Goal: Information Seeking & Learning: Find specific page/section

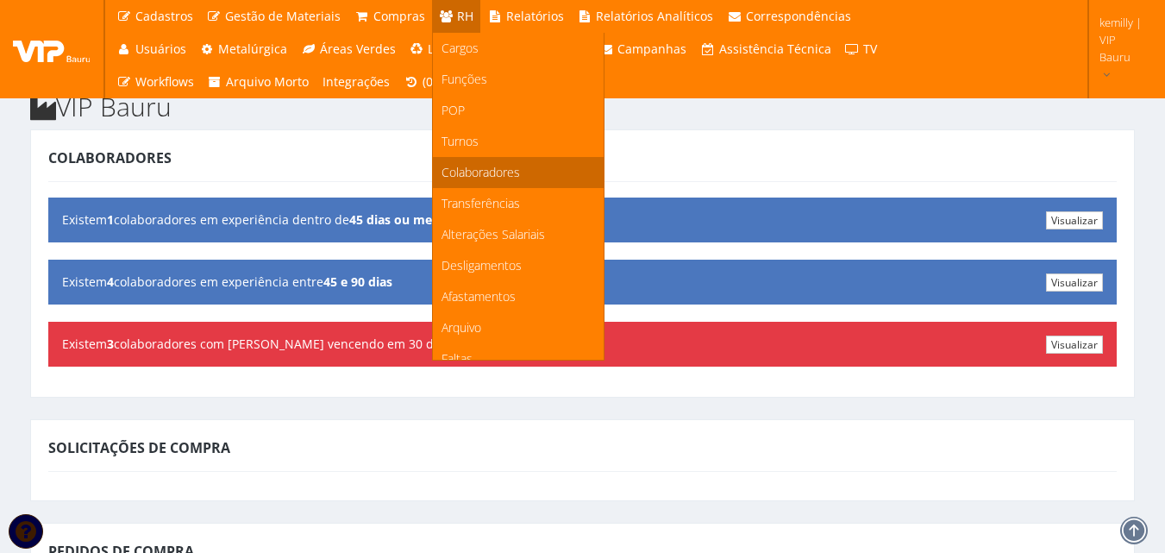
click at [472, 172] on span "Colaboradores" at bounding box center [480, 172] width 78 height 16
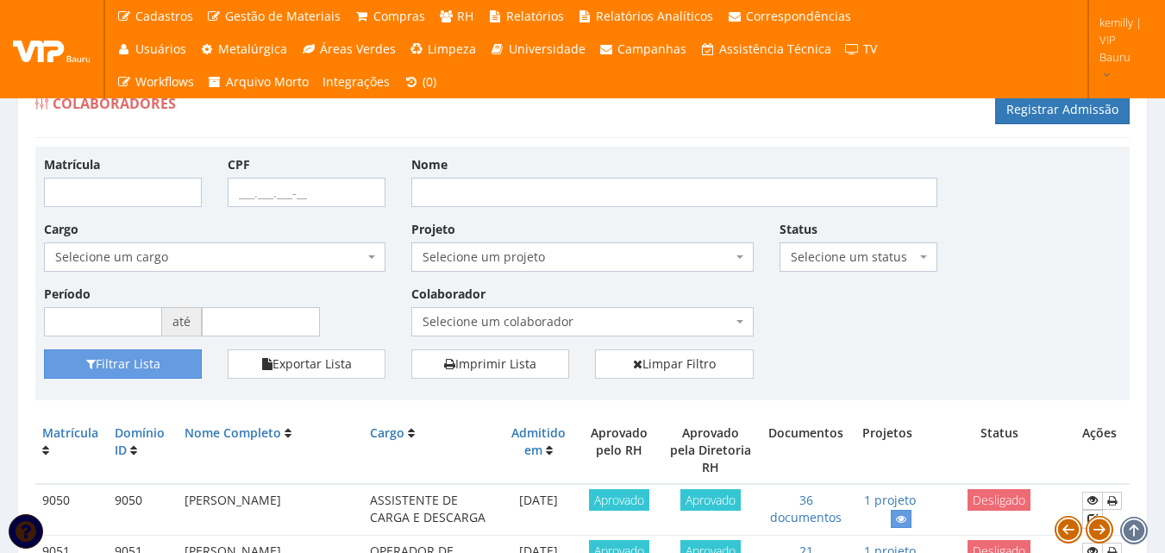
click at [842, 316] on div "Matrícula CPF Nome Cargo Selecione um cargo G1225 D0029 - 4110-05 - AGENTE DE A…" at bounding box center [582, 252] width 1103 height 194
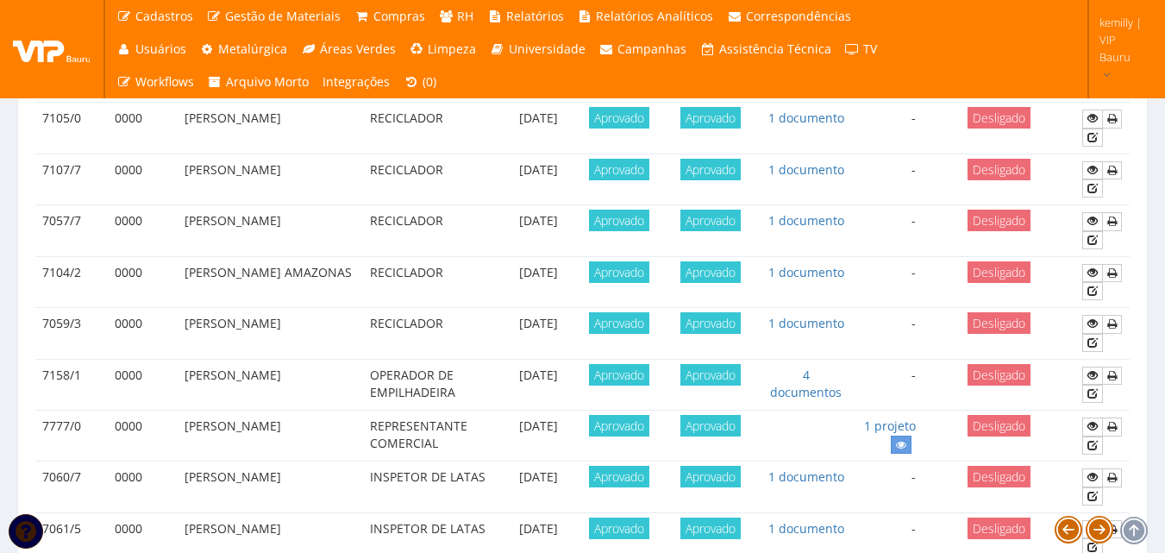
scroll to position [1633, 0]
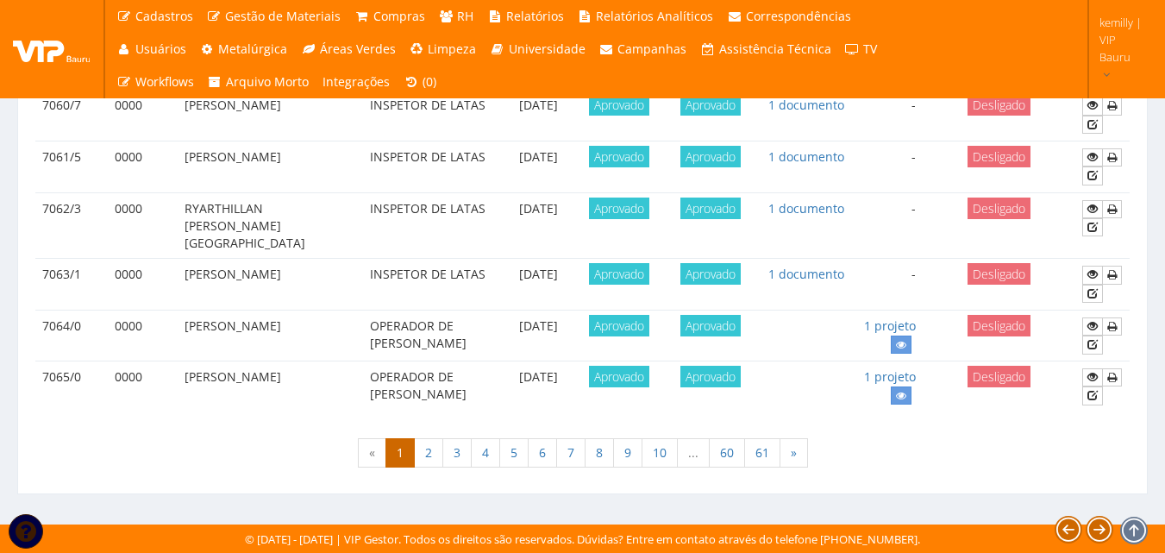
drag, startPoint x: 1074, startPoint y: 449, endPoint x: 1061, endPoint y: 391, distance: 59.2
drag, startPoint x: 1062, startPoint y: 440, endPoint x: 1060, endPoint y: 401, distance: 38.9
click at [773, 109] on link "1 documento" at bounding box center [806, 105] width 76 height 16
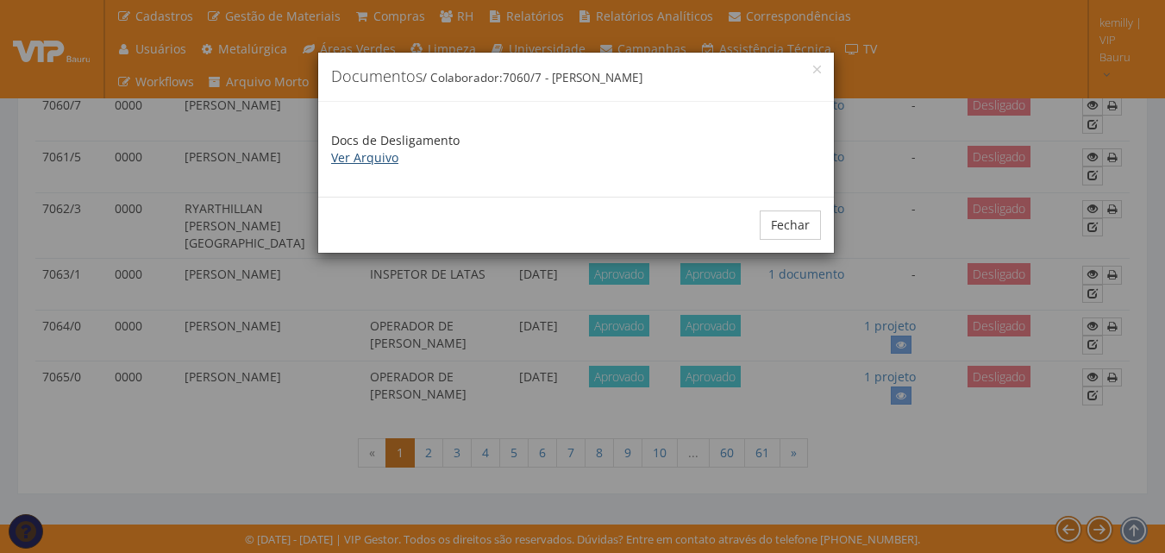
click at [364, 160] on link "Ver Arquivo" at bounding box center [364, 157] width 67 height 16
click at [953, 474] on div "× Documentos / Colaborador: 7060/7 - BRUNO REIS PEDROSA Docs de Desligamento Ve…" at bounding box center [582, 276] width 1165 height 553
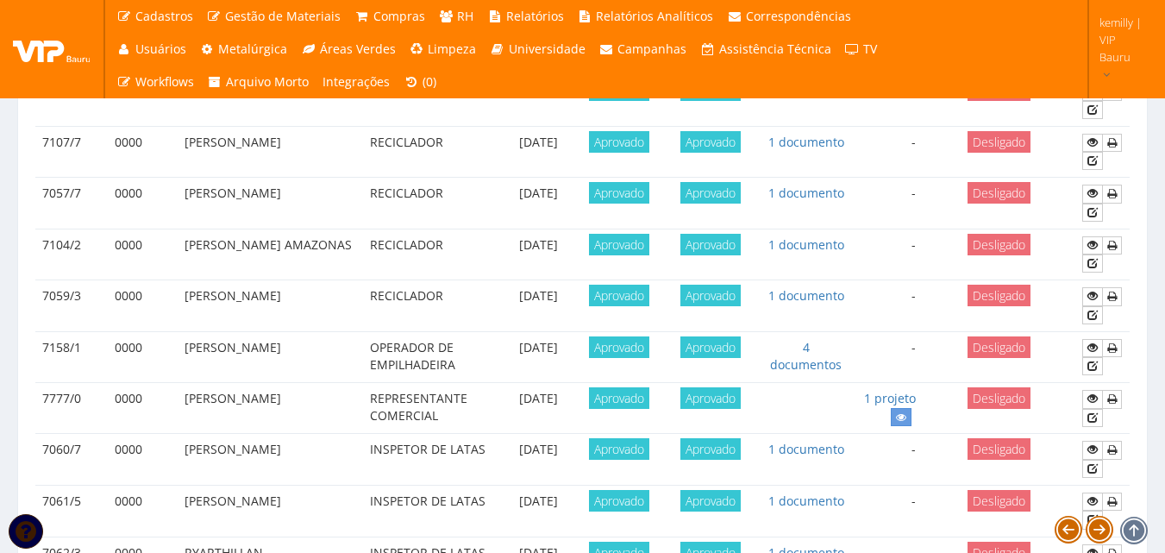
scroll to position [1116, 0]
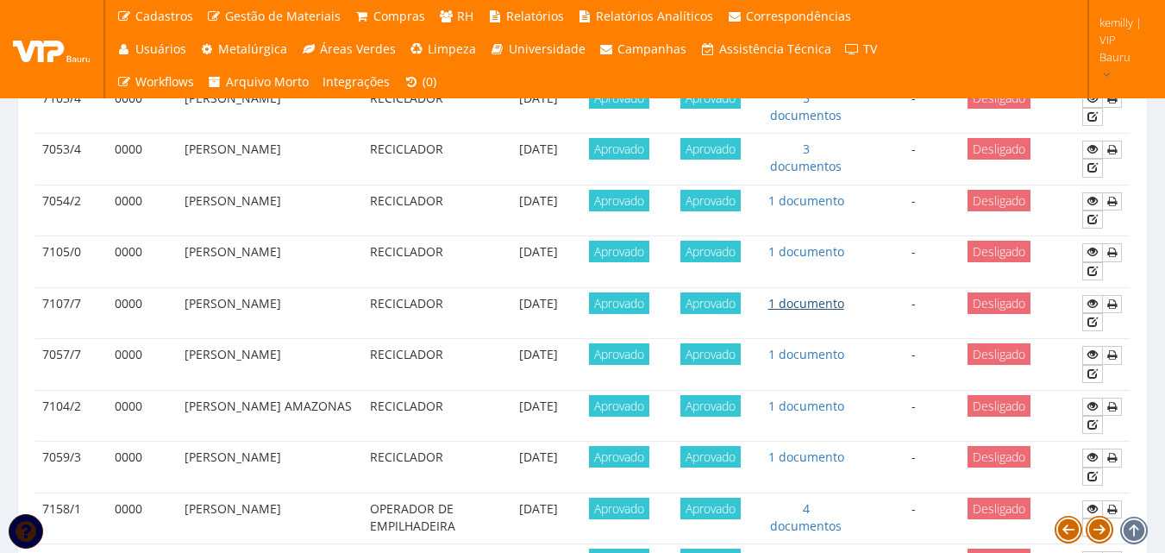
click at [798, 296] on link "1 documento" at bounding box center [806, 303] width 76 height 16
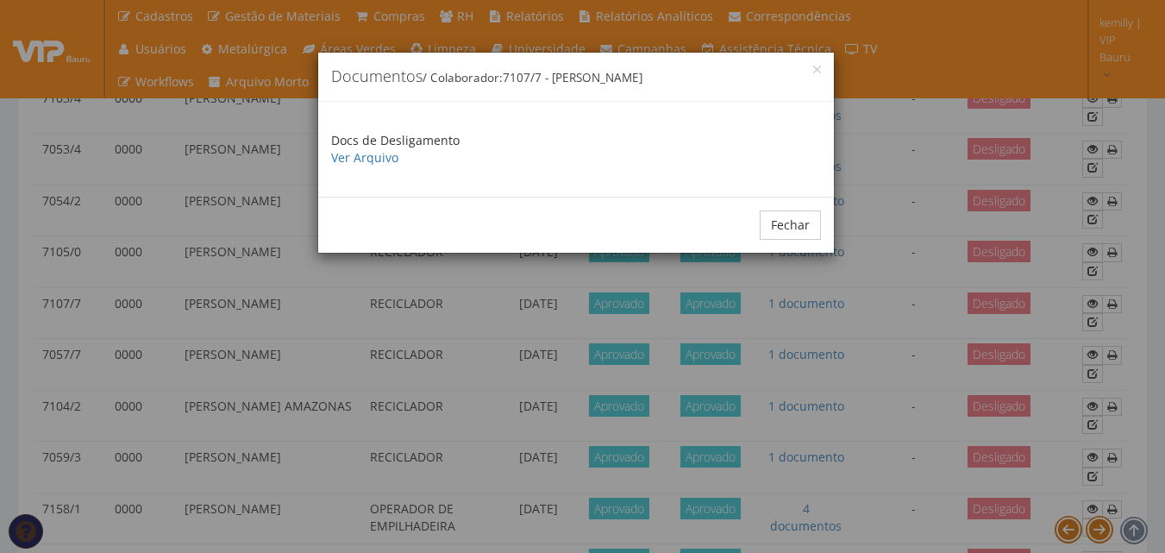
click at [863, 362] on div "× Documentos / Colaborador: 7107/7 - MARCOS ALESSANDRO NASCIMENTO DA ROCHA Docs…" at bounding box center [582, 276] width 1165 height 553
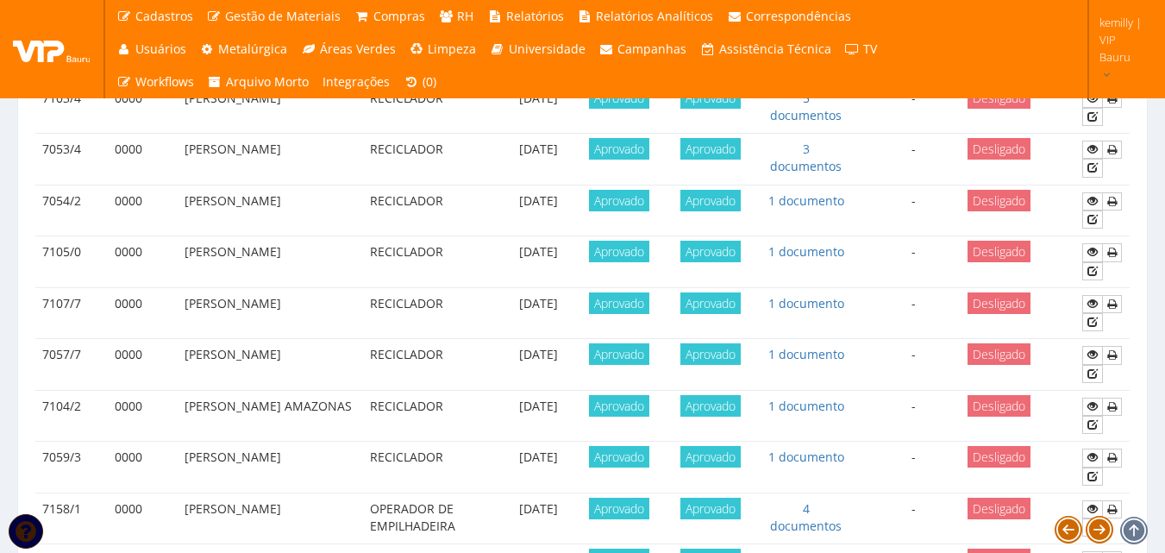
scroll to position [943, 0]
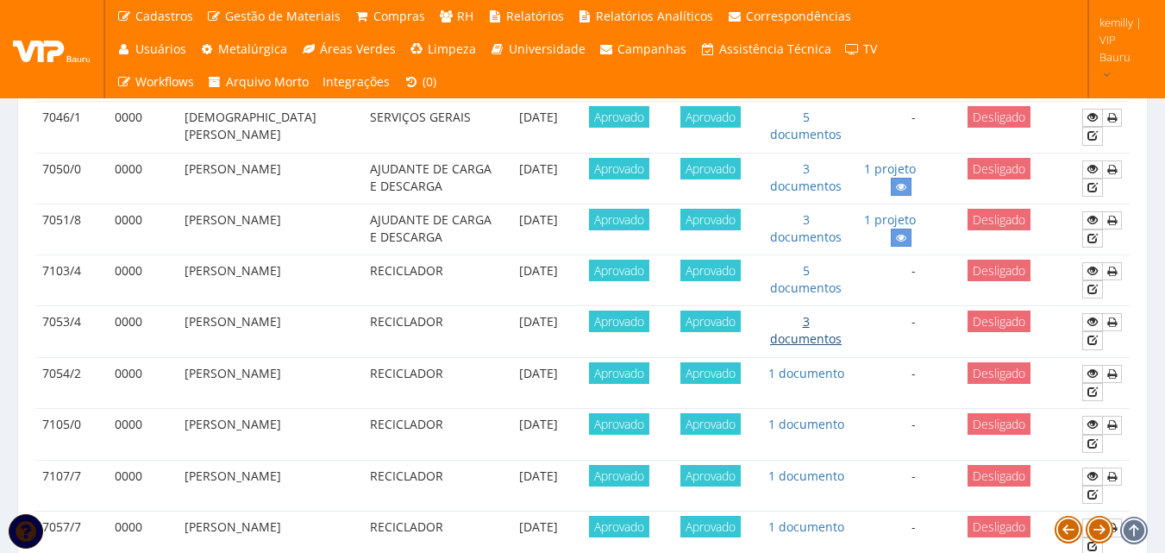
click at [823, 335] on link "3 documentos" at bounding box center [806, 330] width 72 height 34
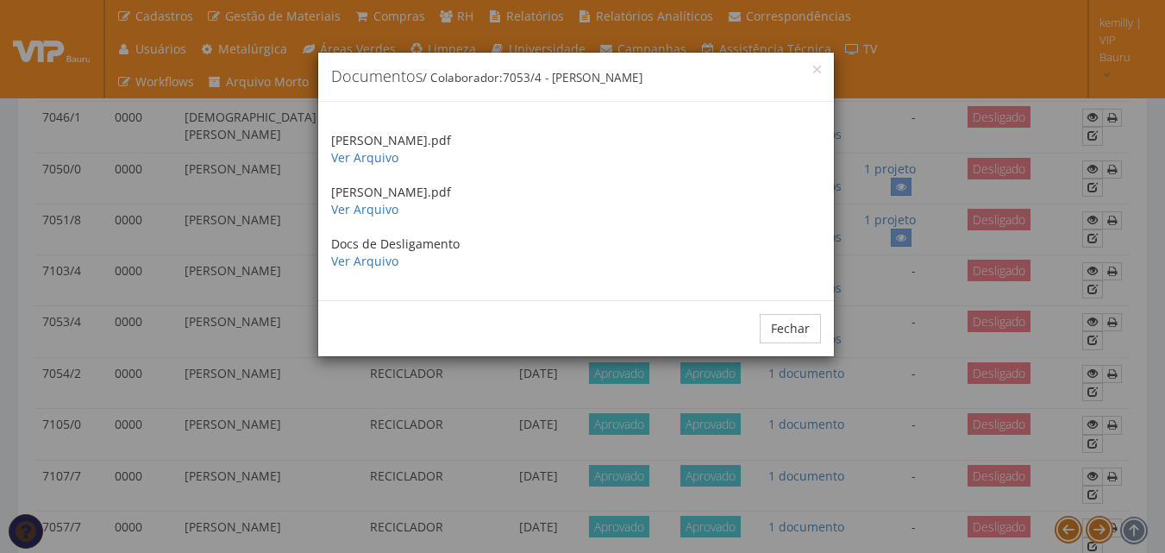
click at [818, 467] on div "× Documentos / Colaborador: 7053/4 - RODRIGO FREITAS SOUZA Rodrigo Freitas Souz…" at bounding box center [582, 276] width 1165 height 553
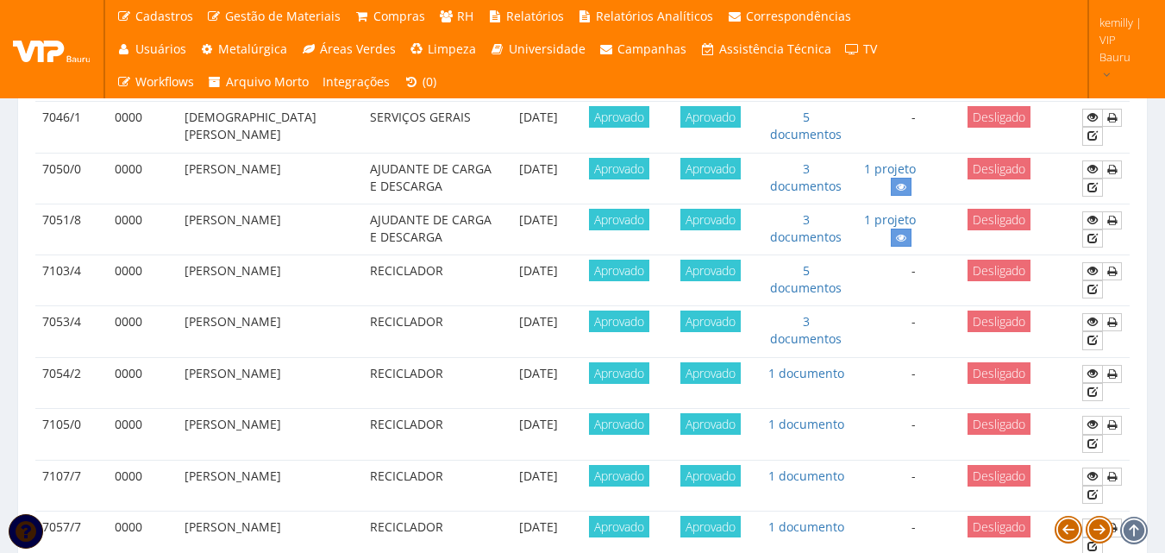
scroll to position [771, 0]
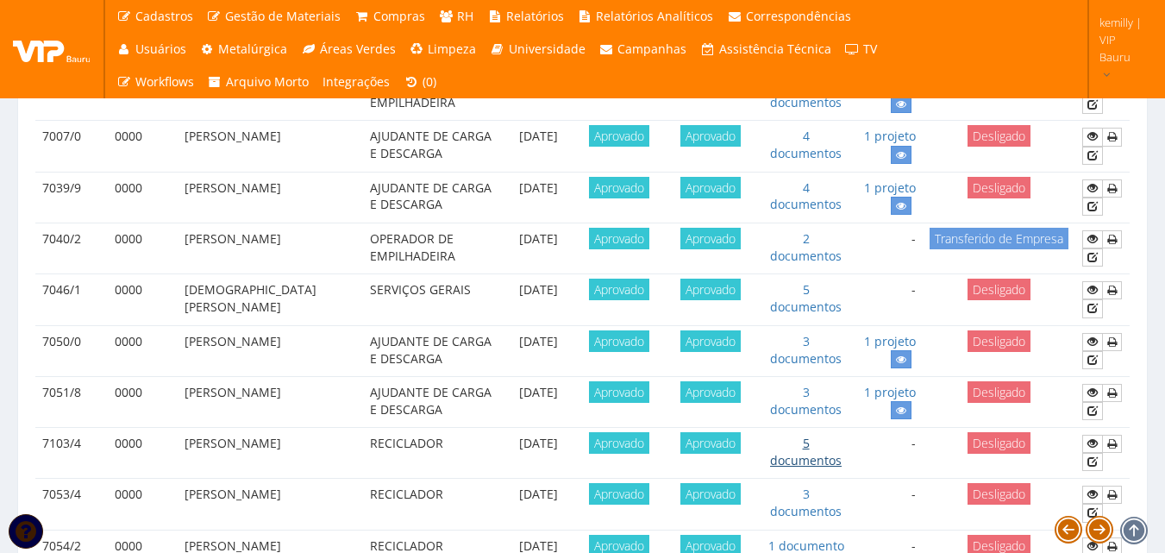
click at [811, 455] on link "5 documentos" at bounding box center [806, 452] width 72 height 34
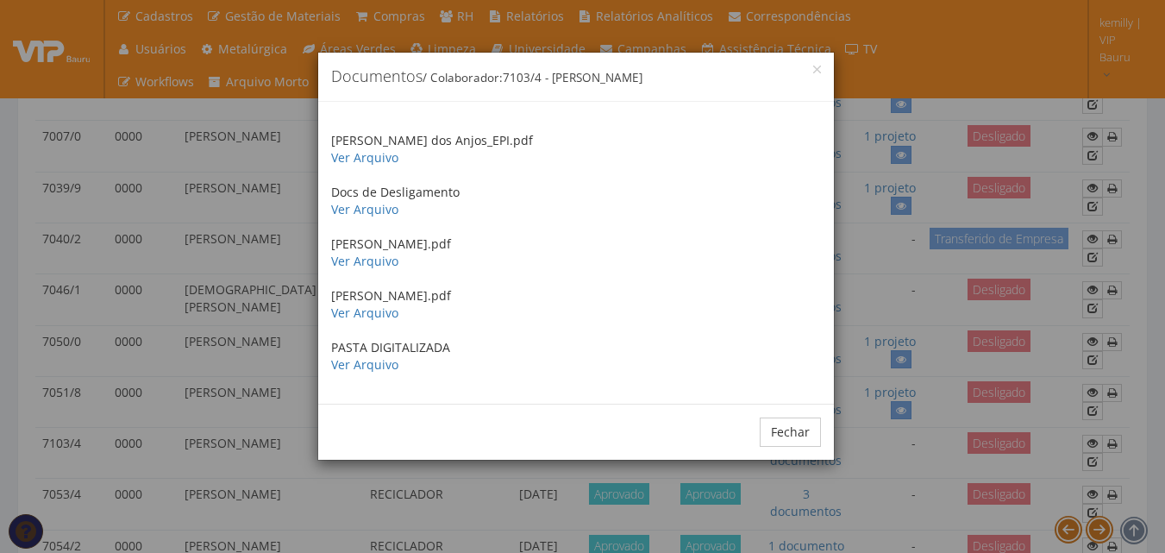
click at [904, 495] on div "× Documentos / Colaborador: 7103/4 - ADRIANO PEREIRA DOS SANTOS Adriano Souza d…" at bounding box center [582, 276] width 1165 height 553
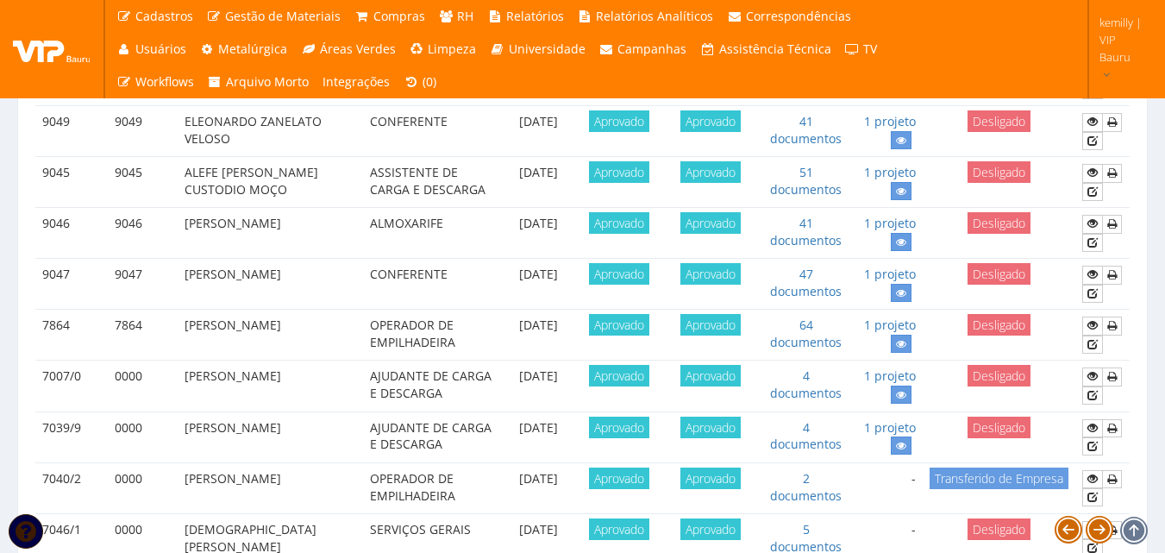
scroll to position [512, 0]
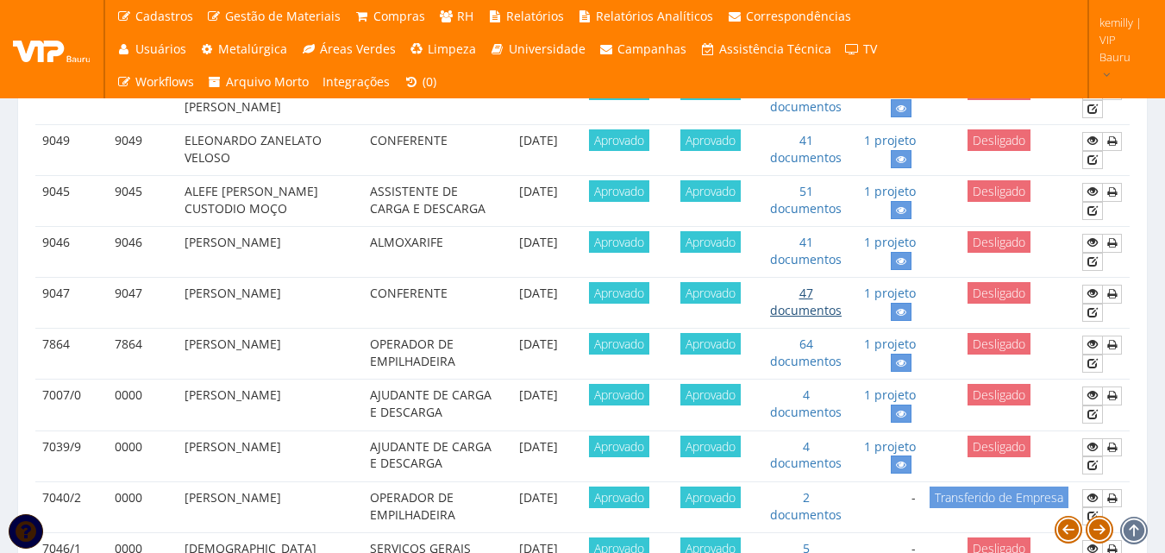
click at [780, 311] on link "47 documentos" at bounding box center [806, 302] width 72 height 34
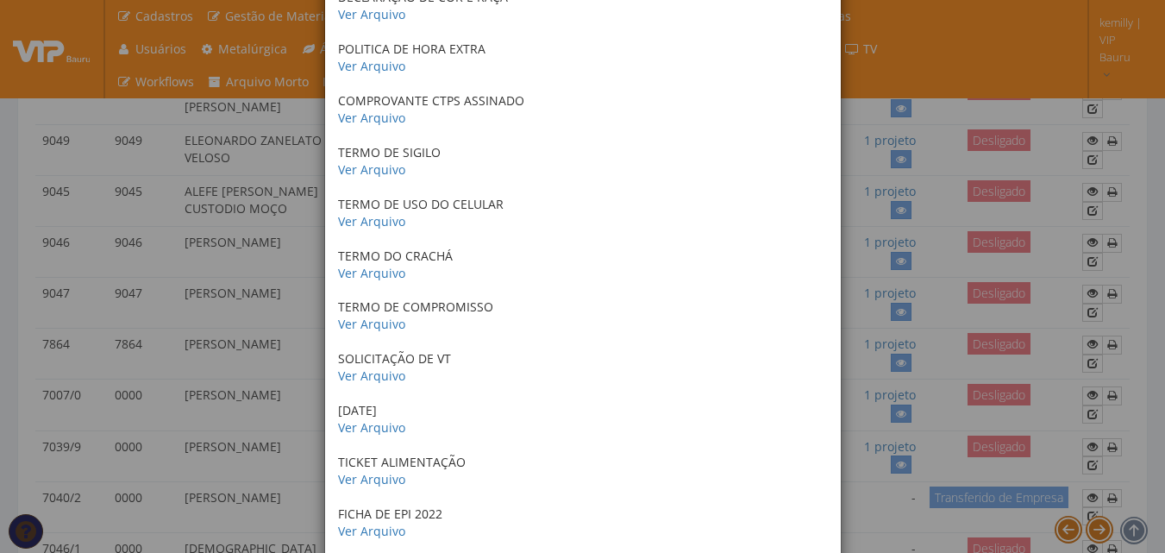
scroll to position [1846, 0]
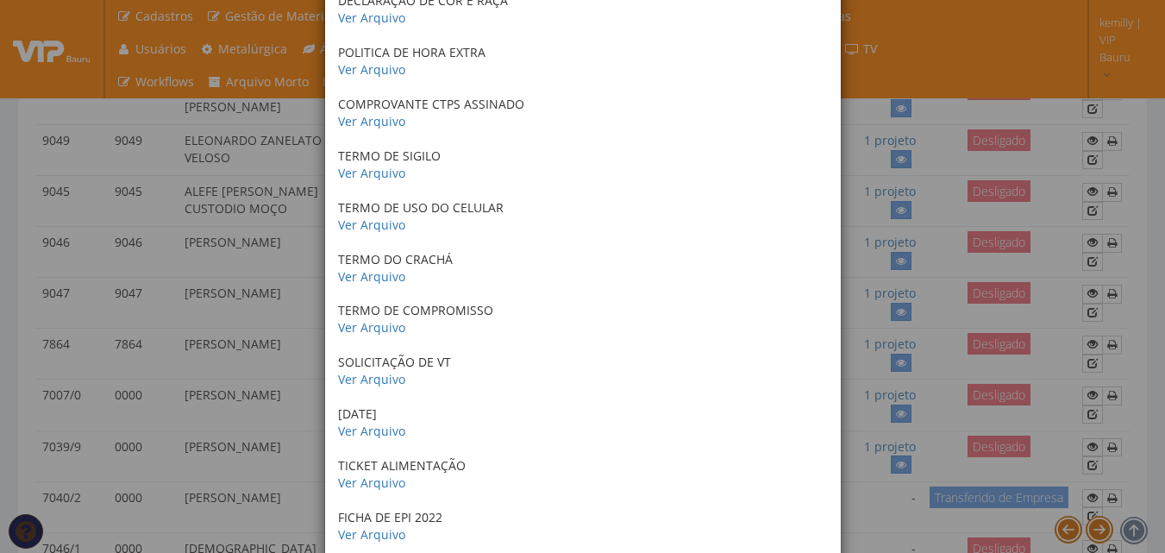
click at [941, 291] on div "× Documentos / Colaborador: 9047 - RICARDO ALEXANDRE MARCELINO FERREIRA ANTECED…" at bounding box center [582, 276] width 1165 height 553
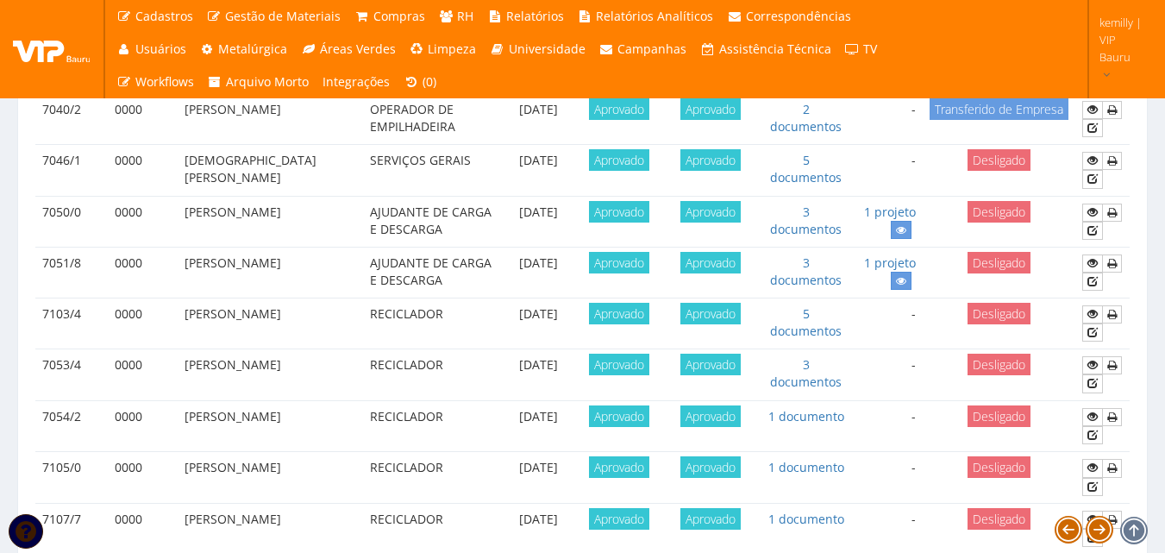
scroll to position [1633, 0]
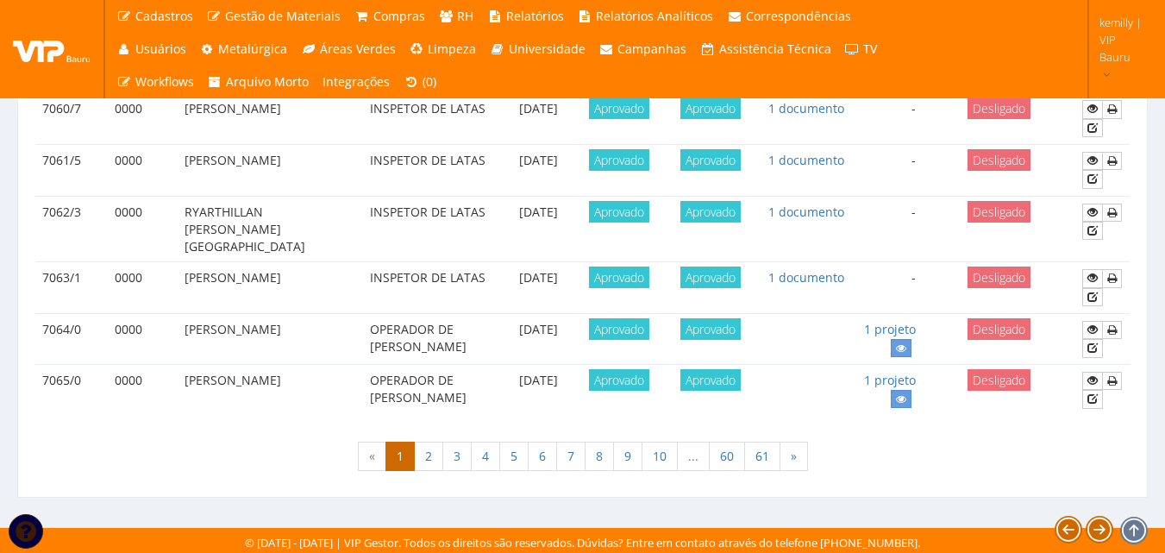
scroll to position [1615, 0]
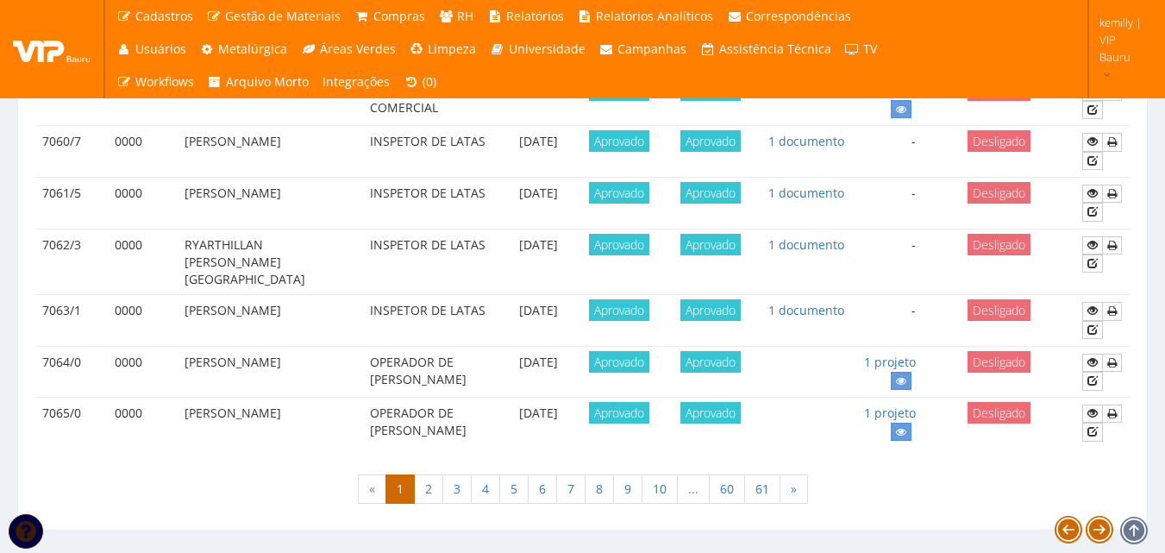
drag, startPoint x: 1055, startPoint y: 404, endPoint x: 1055, endPoint y: 359, distance: 45.7
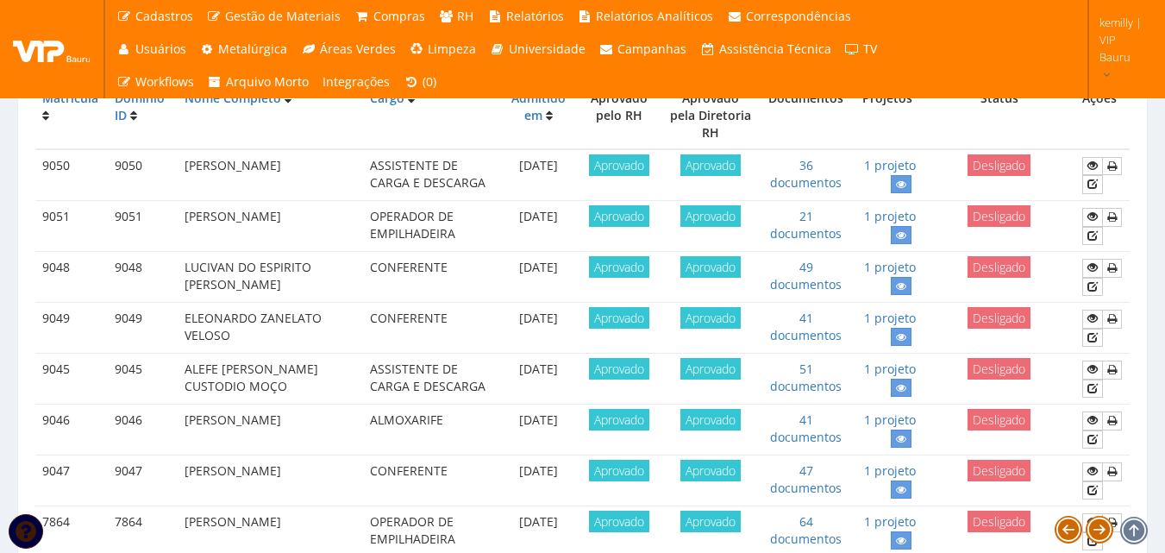
scroll to position [0, 0]
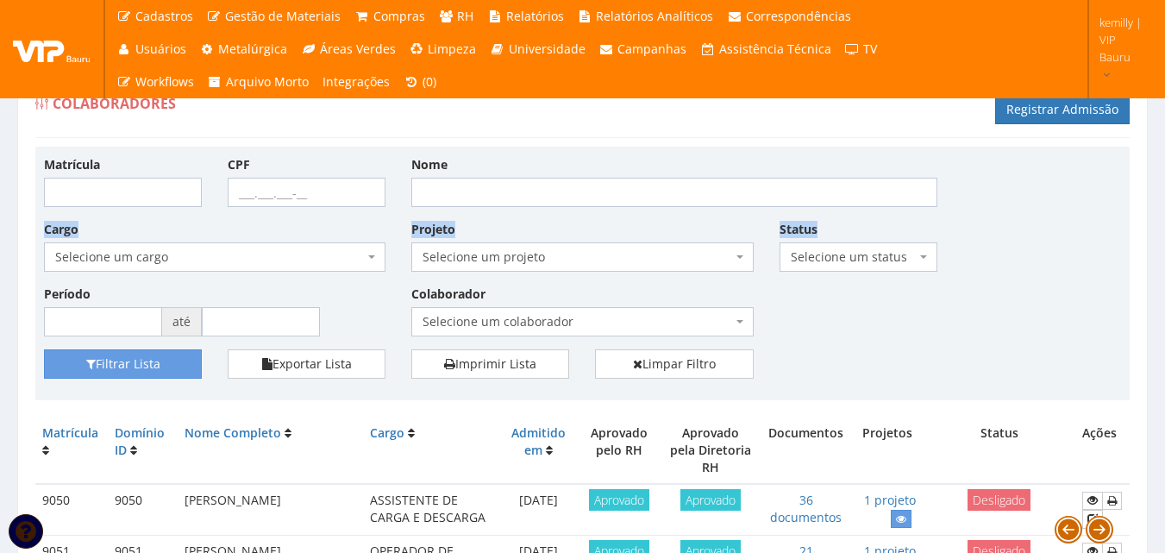
drag, startPoint x: 1014, startPoint y: 192, endPoint x: 1051, endPoint y: 328, distance: 140.4
click at [1101, 334] on div "Matrícula CPF Nome Cargo Selecione um cargo G1225 D0029 - 4110-05 - AGENTE DE A…" at bounding box center [582, 252] width 1103 height 194
click at [924, 380] on div "Filtrar Lista Exportar Lista Imprimir Lista Limpar Filtro" at bounding box center [582, 370] width 1103 height 42
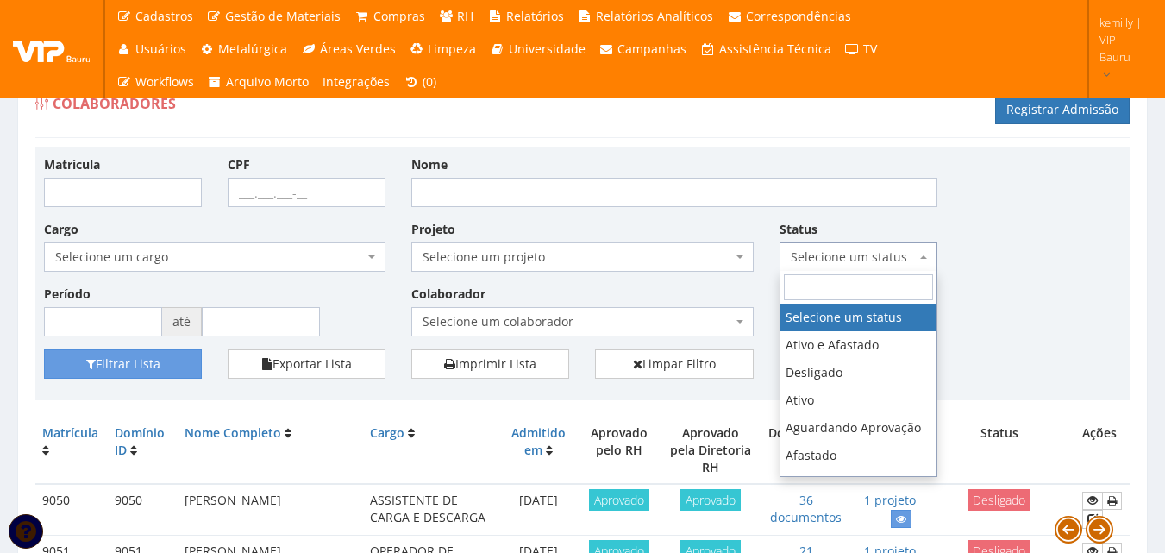
drag, startPoint x: 830, startPoint y: 252, endPoint x: 839, endPoint y: 265, distance: 16.0
click at [839, 265] on span "Selecione um status" at bounding box center [853, 256] width 125 height 17
click at [1006, 316] on div "Matrícula CPF Nome Cargo Selecione um cargo G1225 D0029 - 4110-05 - AGENTE DE A…" at bounding box center [582, 252] width 1103 height 194
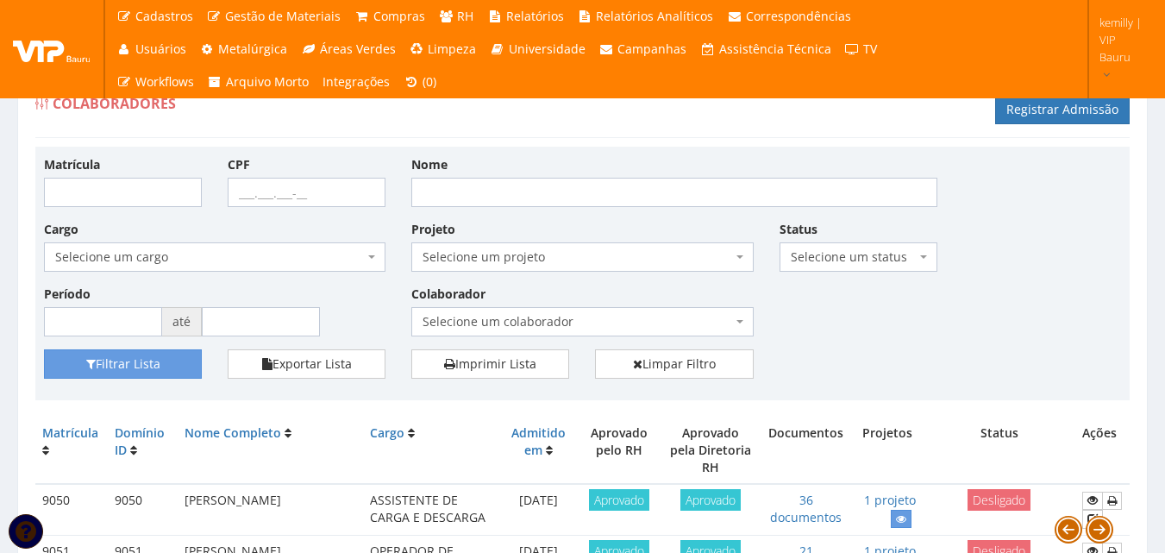
drag, startPoint x: 871, startPoint y: 308, endPoint x: 846, endPoint y: 226, distance: 85.7
click at [847, 229] on div "Matrícula CPF Nome Cargo Selecione um cargo G1225 D0029 - 4110-05 - AGENTE DE A…" at bounding box center [582, 252] width 1103 height 194
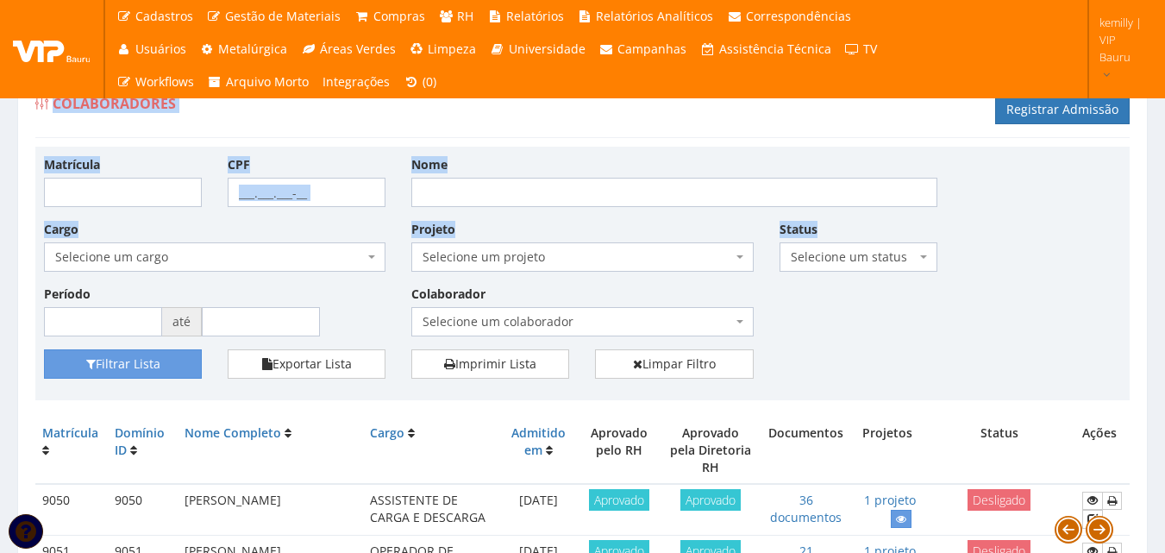
drag, startPoint x: 31, startPoint y: 106, endPoint x: 960, endPoint y: 216, distance: 935.1
drag, startPoint x: 1020, startPoint y: 199, endPoint x: 983, endPoint y: 132, distance: 76.8
click at [1019, 198] on div "Matrícula CPF Nome Cargo Selecione um cargo G1225 D0029 - 4110-05 - AGENTE DE A…" at bounding box center [582, 252] width 1103 height 194
click at [977, 118] on div "Colaboradores Registrar Admissão" at bounding box center [582, 112] width 1094 height 52
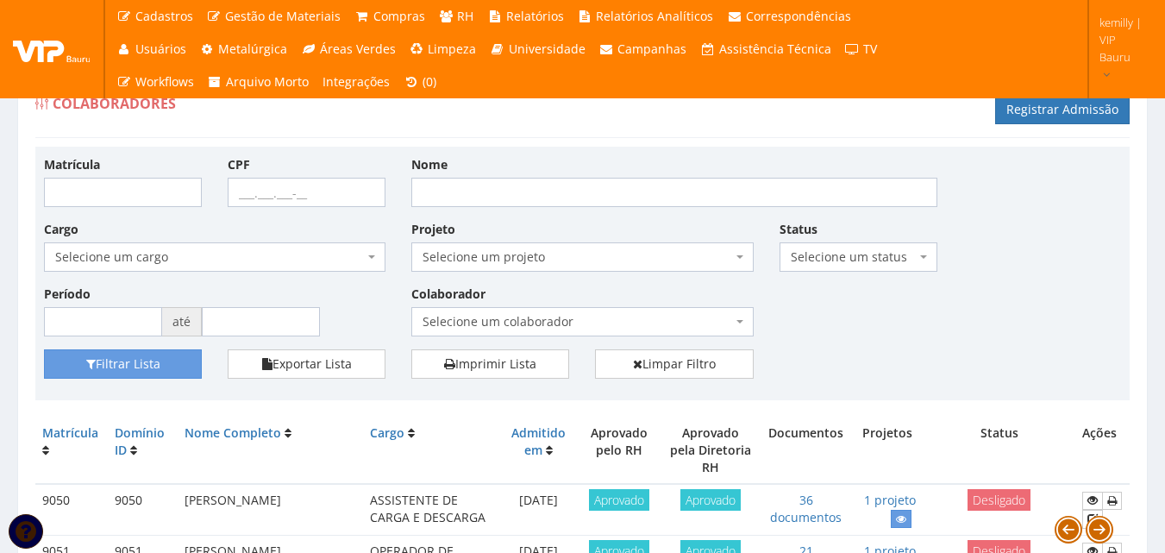
drag, startPoint x: 977, startPoint y: 117, endPoint x: 1177, endPoint y: 110, distance: 200.2
click at [1164, 110] on html "Cadastros Clientes Unidades Subclientes Unidades de Subclientes Projetos Vagas …" at bounding box center [582, 276] width 1165 height 553
click at [1043, 206] on div "Matrícula CPF Nome Cargo Selecione um cargo G1225 D0029 - 4110-05 - AGENTE DE A…" at bounding box center [582, 252] width 1103 height 194
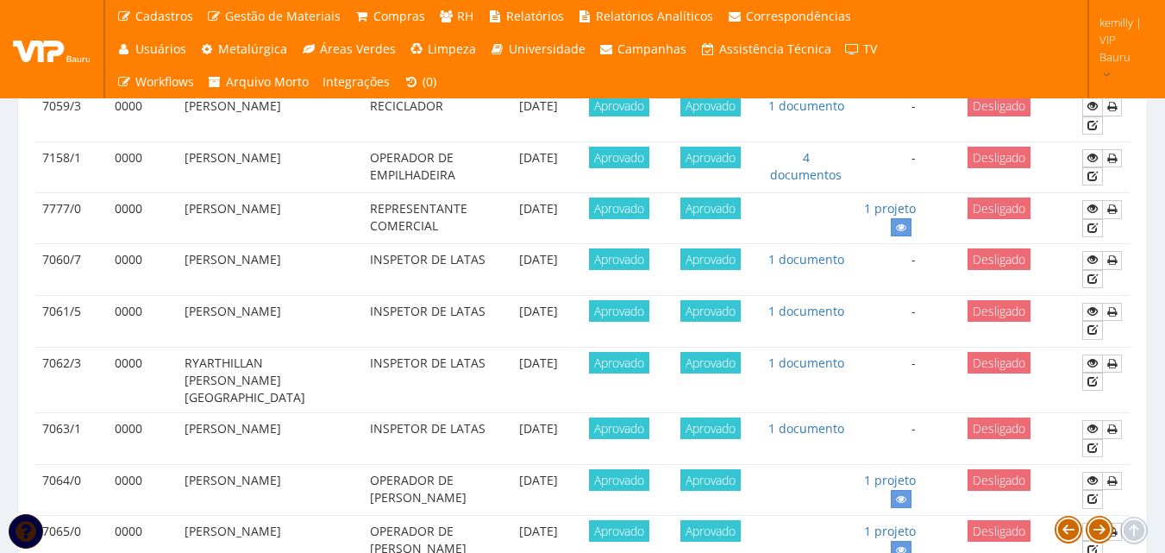
scroll to position [1633, 0]
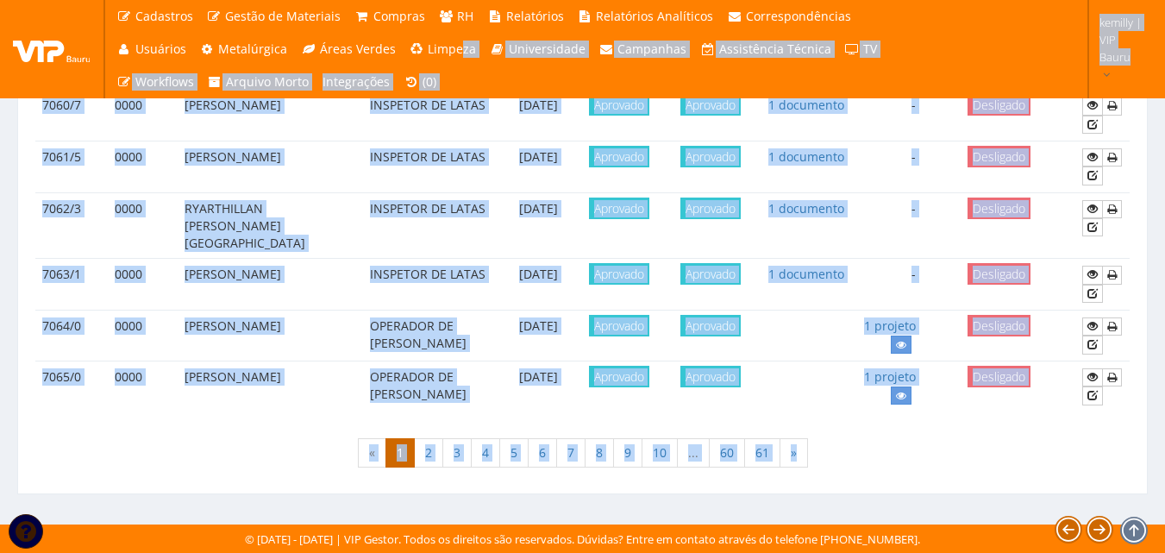
drag, startPoint x: 892, startPoint y: 469, endPoint x: 506, endPoint y: 133, distance: 512.2
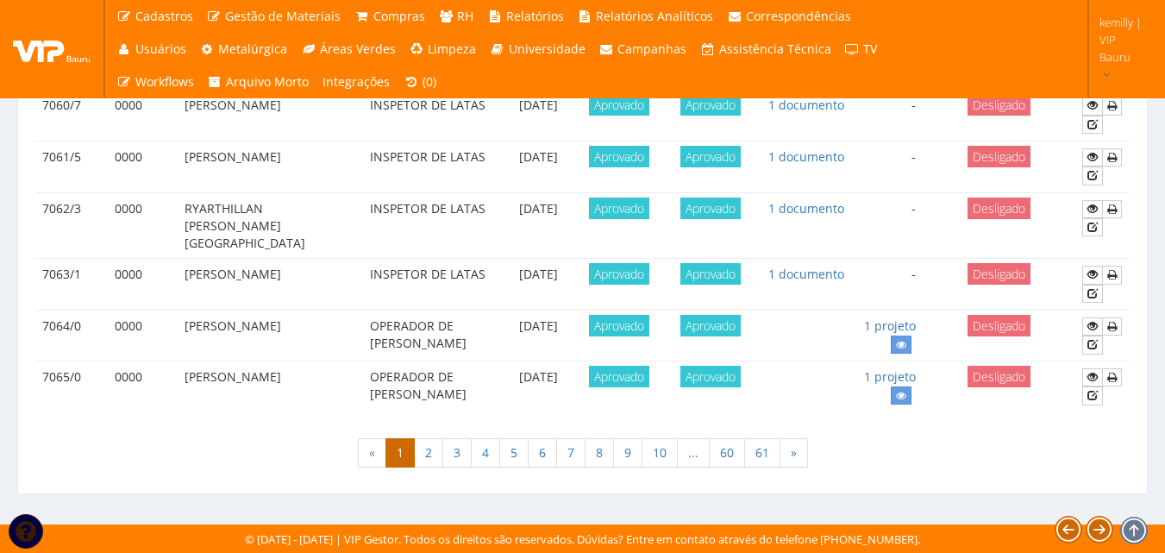
click at [987, 434] on div "« 1 2 3 4 5 6 7 8 9 10 ... 60 61 »" at bounding box center [582, 454] width 1094 height 51
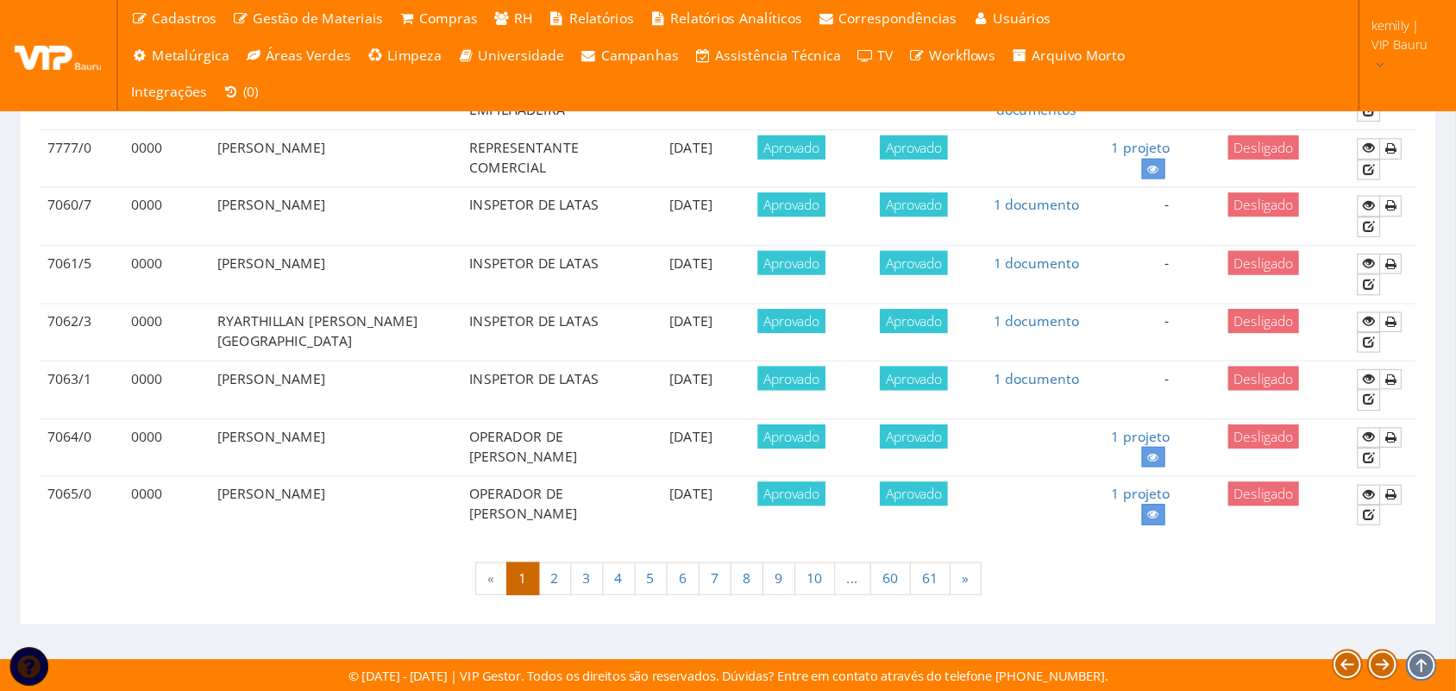
scroll to position [1481, 0]
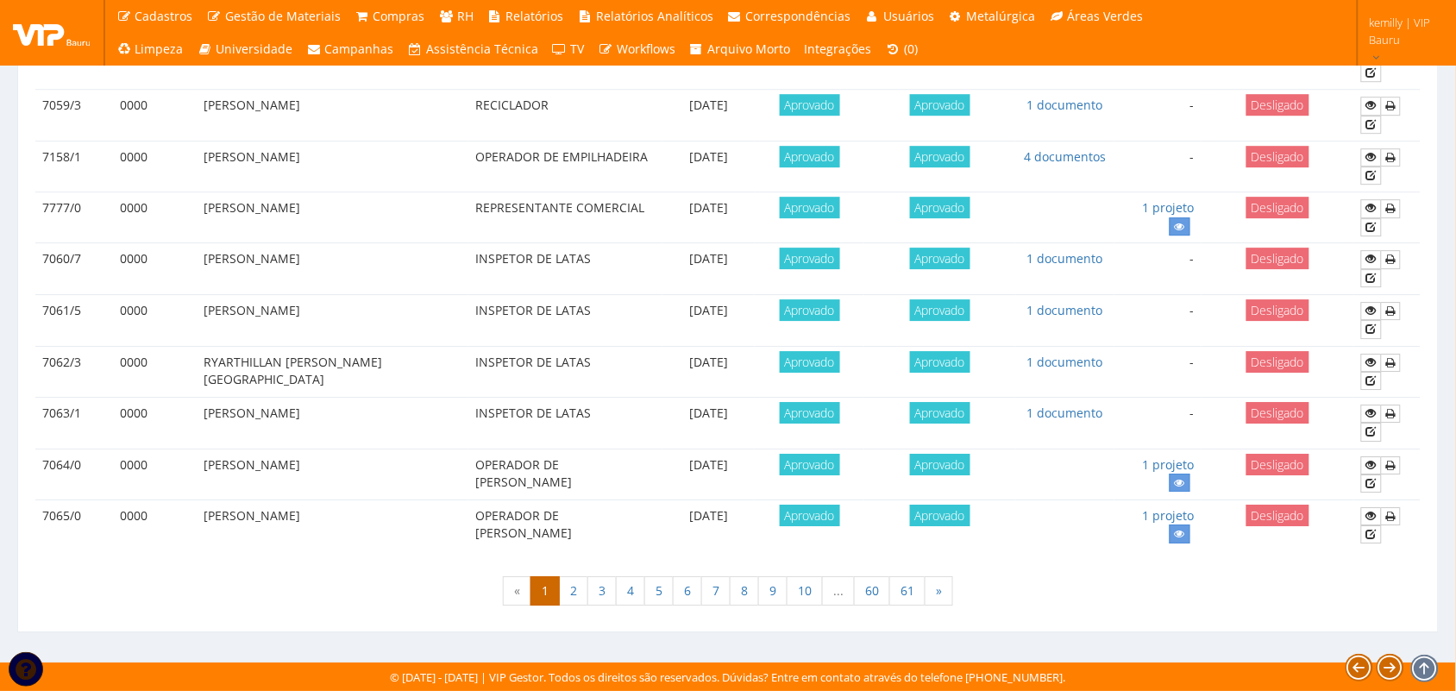
drag, startPoint x: 1174, startPoint y: 2, endPoint x: 526, endPoint y: 389, distance: 754.5
click at [527, 390] on td "INSPETOR DE LATAS" at bounding box center [565, 372] width 194 height 52
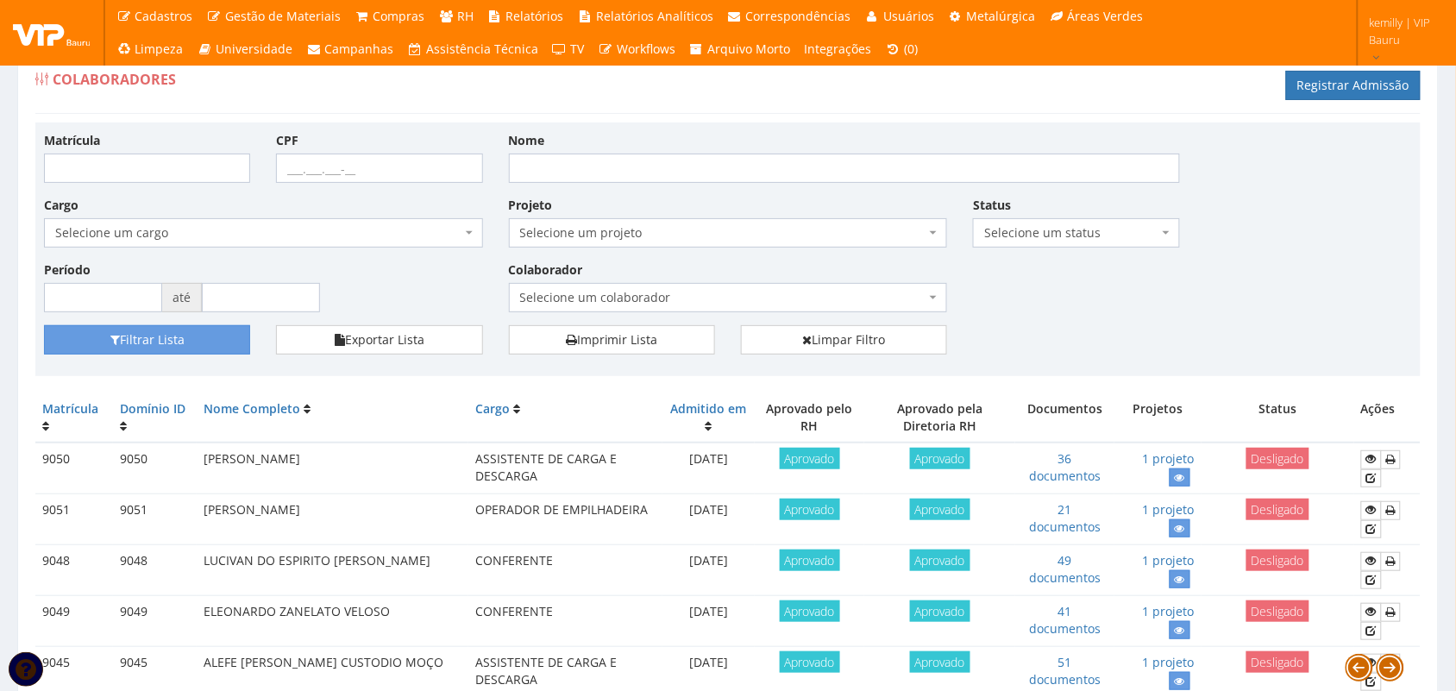
scroll to position [0, 0]
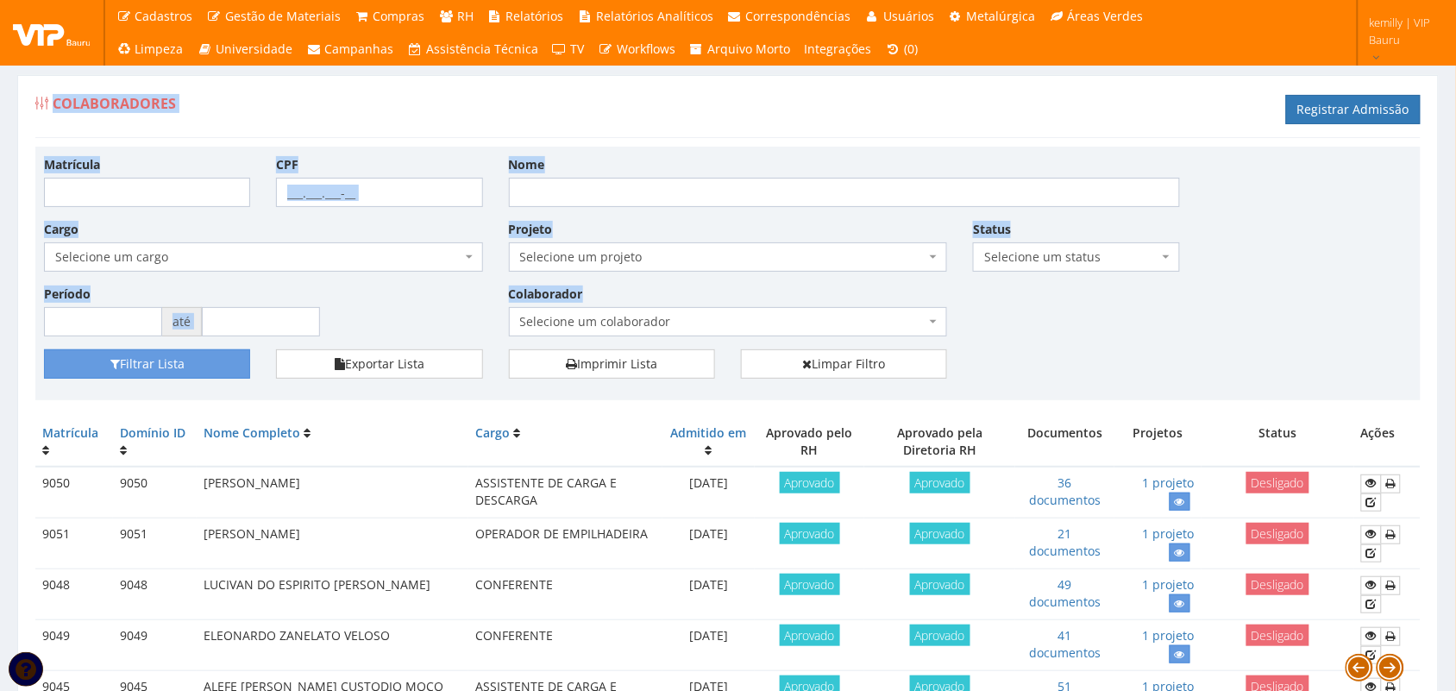
drag, startPoint x: 26, startPoint y: 96, endPoint x: 1055, endPoint y: 398, distance: 1072.1
click at [1062, 352] on div "Filtrar Lista Exportar Lista Imprimir Lista Limpar Filtro" at bounding box center [727, 370] width 1393 height 42
drag, startPoint x: 34, startPoint y: 162, endPoint x: 1016, endPoint y: 376, distance: 1004.3
click at [1016, 376] on div "Matrícula CPF Nome Cargo Selecione um cargo G1225 D0029 - 4110-05 - AGENTE DE A…" at bounding box center [727, 274] width 1385 height 254
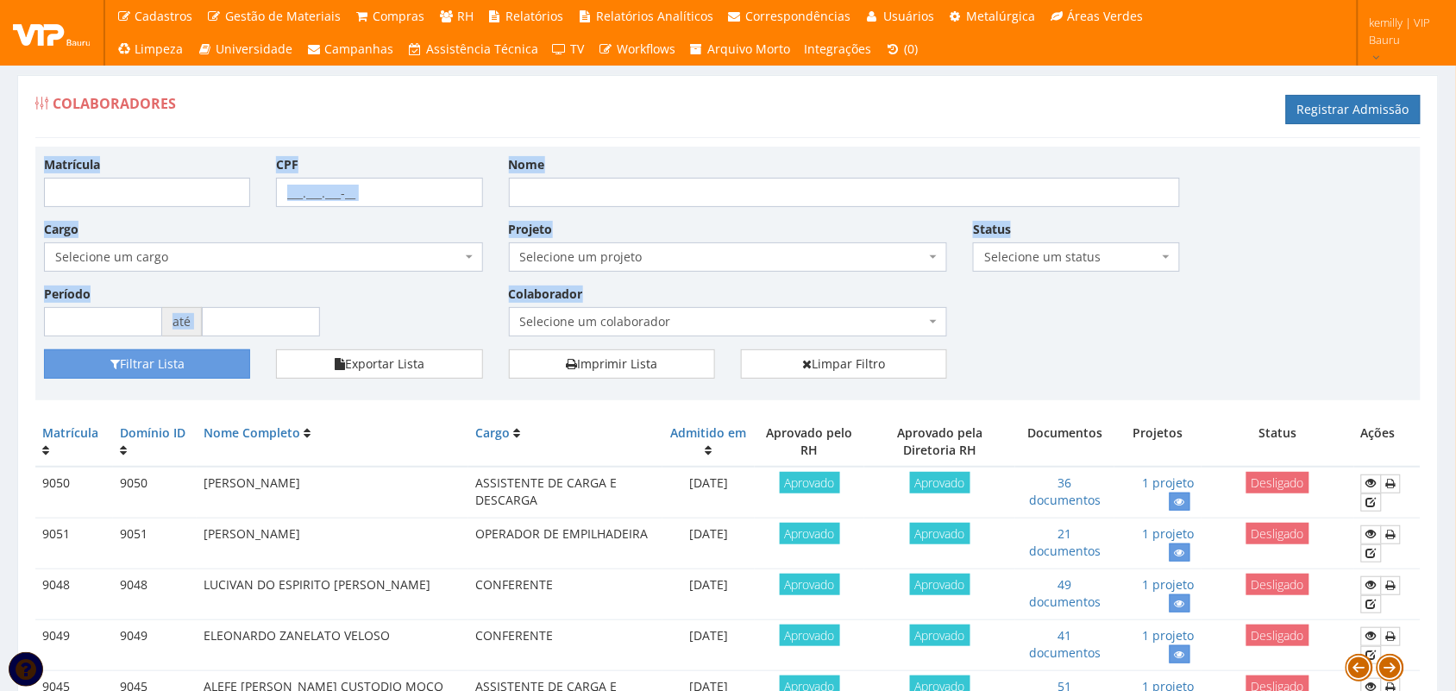
click at [1006, 354] on div "Filtrar Lista Exportar Lista Imprimir Lista Limpar Filtro" at bounding box center [727, 370] width 1393 height 42
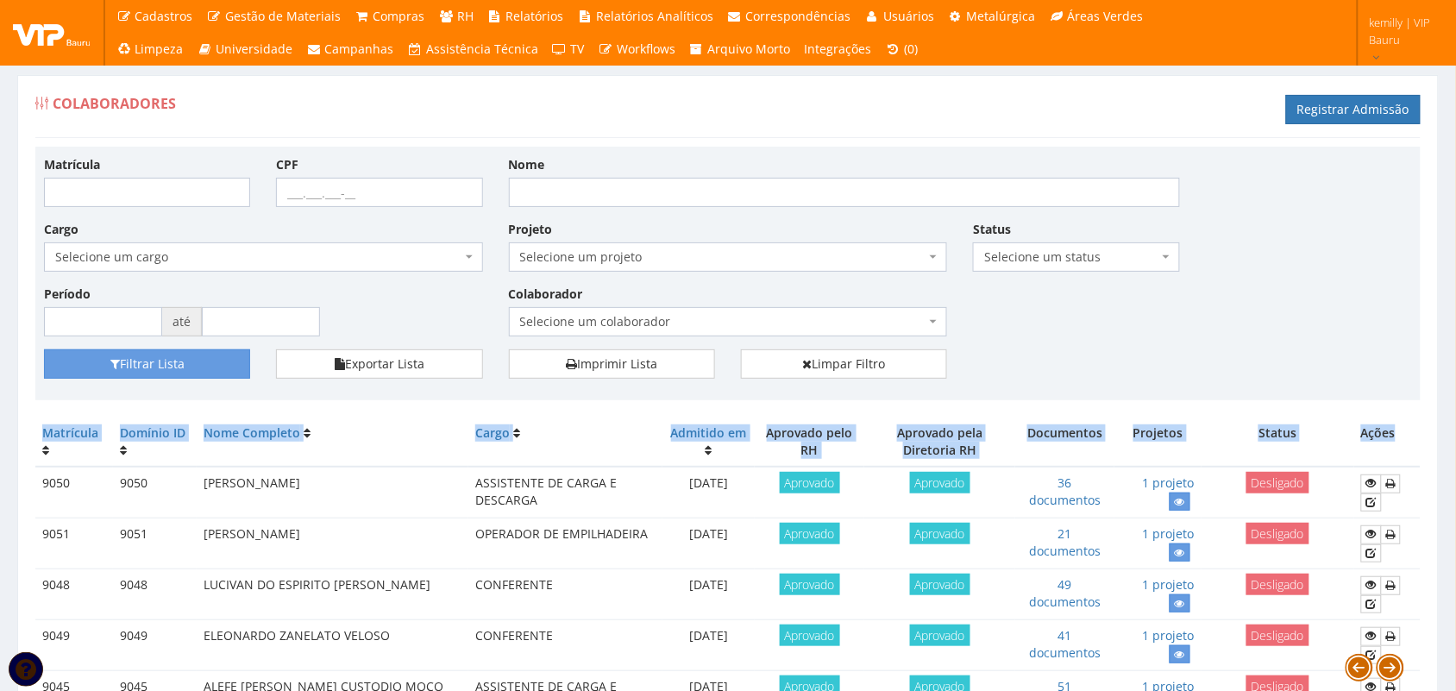
drag, startPoint x: 31, startPoint y: 418, endPoint x: 1389, endPoint y: 431, distance: 1358.2
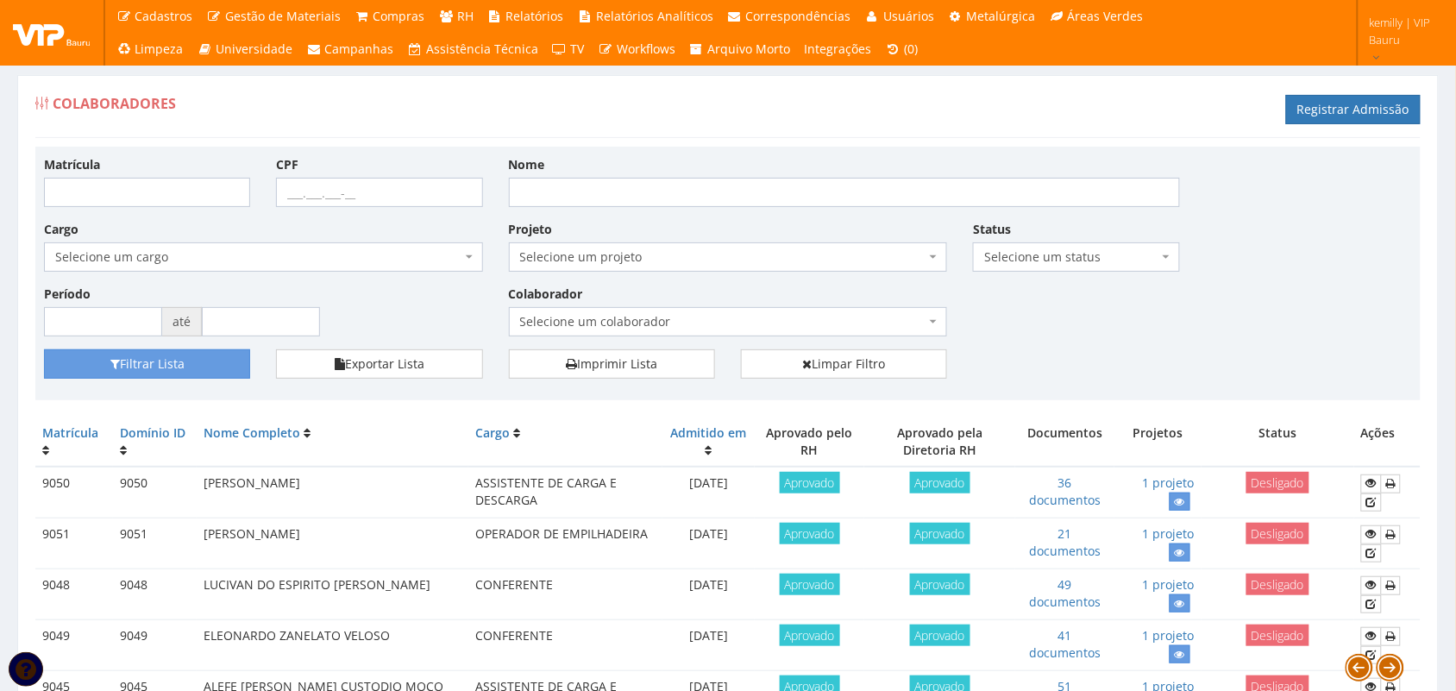
click at [1164, 330] on div "Matrícula CPF Nome Cargo Selecione um cargo G1225 D0029 - 4110-05 - AGENTE DE A…" at bounding box center [727, 252] width 1393 height 194
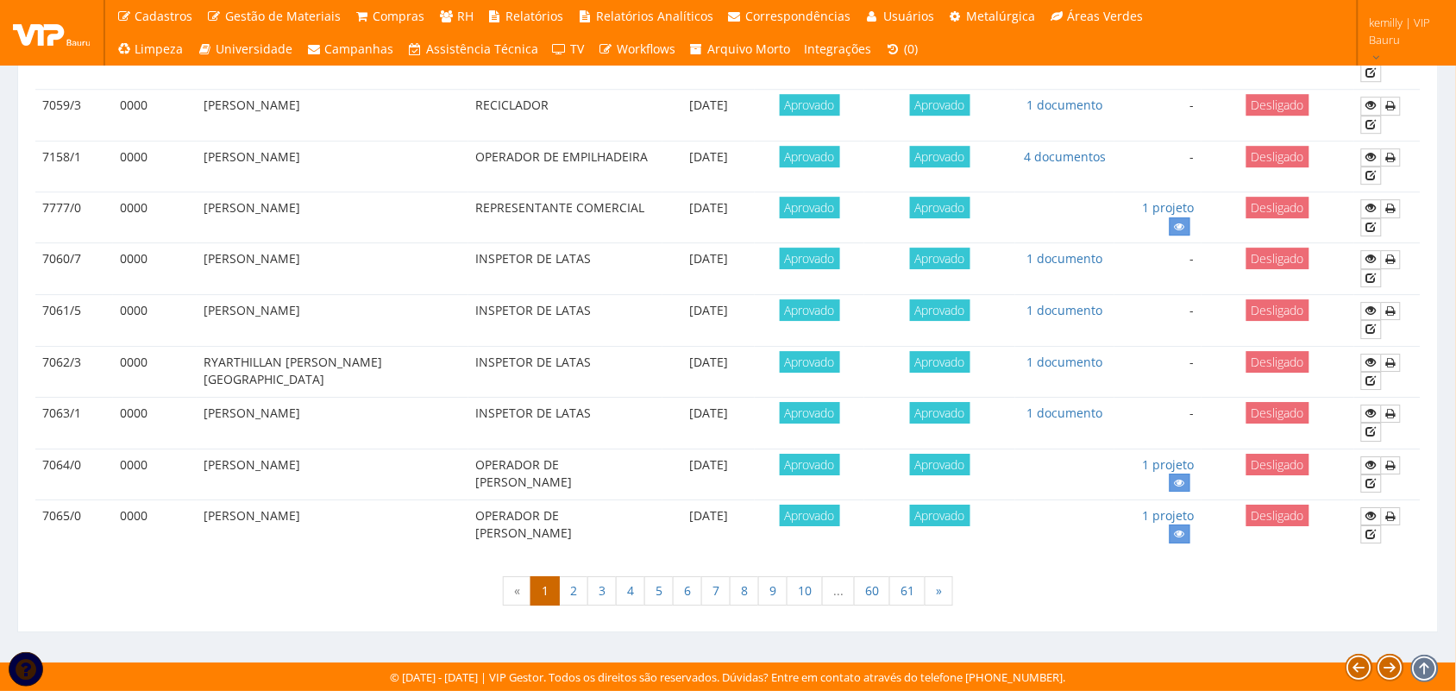
scroll to position [1266, 0]
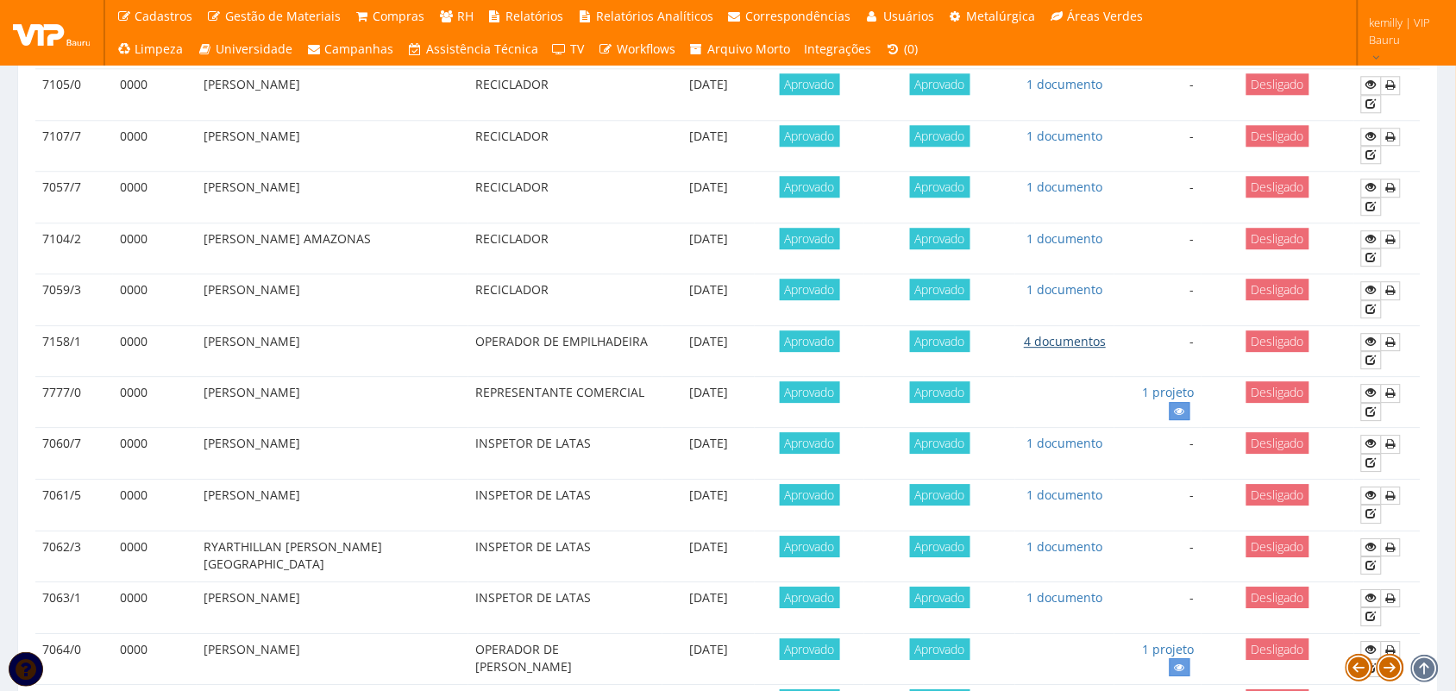
click at [1036, 349] on link "4 documentos" at bounding box center [1065, 341] width 82 height 16
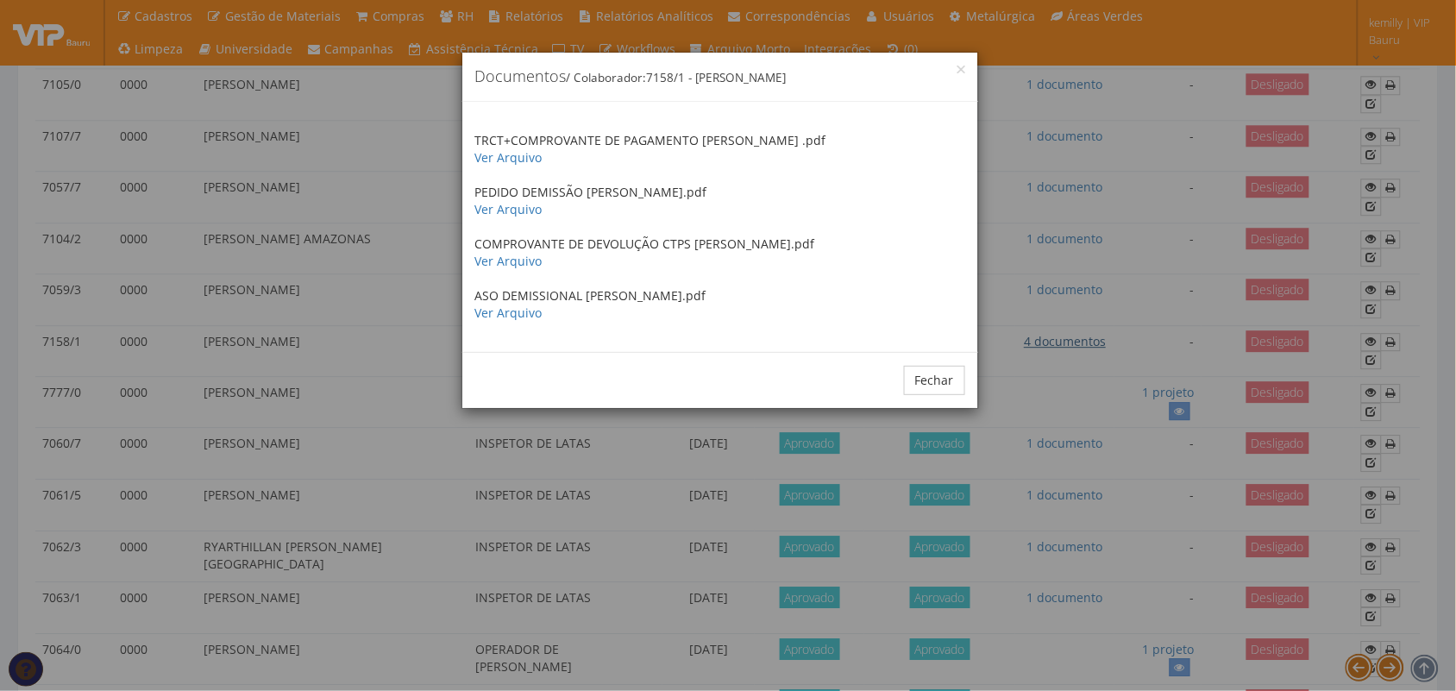
scroll to position [0, 0]
click at [1130, 291] on div "× Documentos / Colaborador: 7158/1 - JORGE GONCALVES DE LEMOS TRCT+COMPROVANTE …" at bounding box center [728, 345] width 1456 height 691
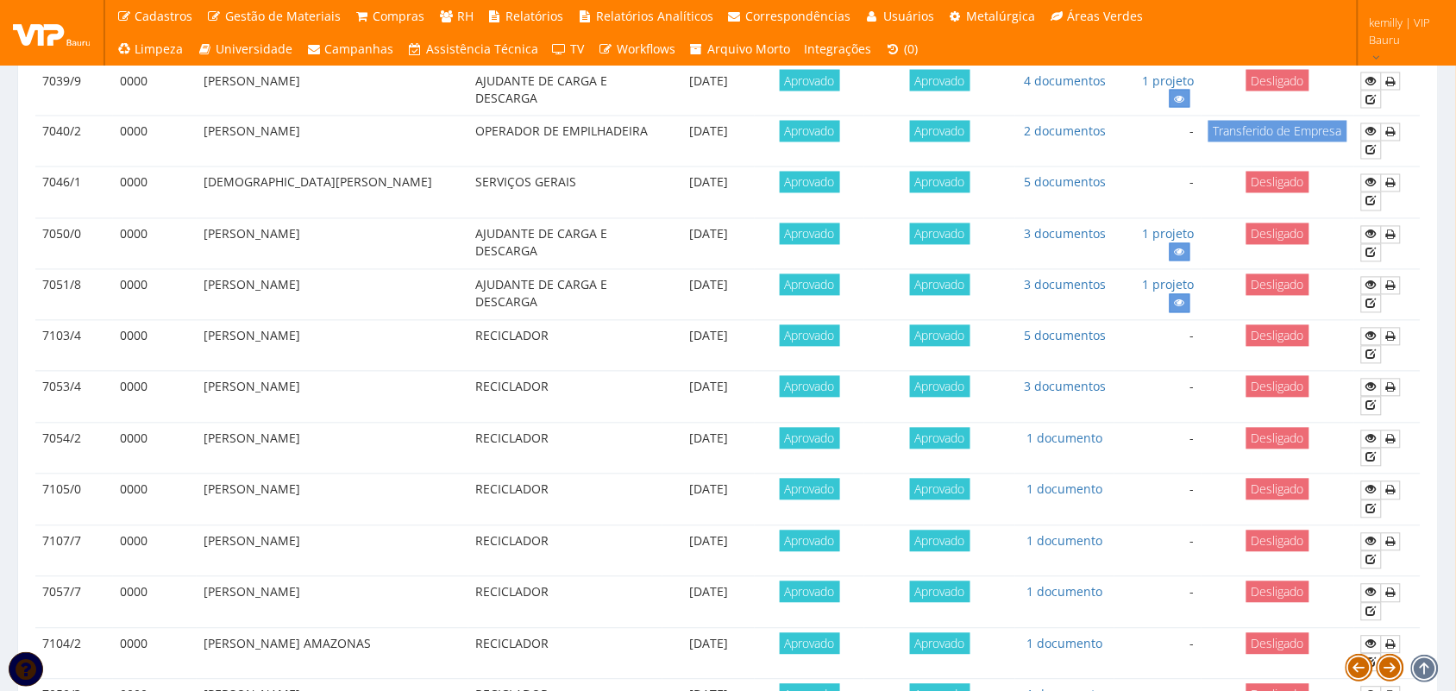
scroll to position [835, 0]
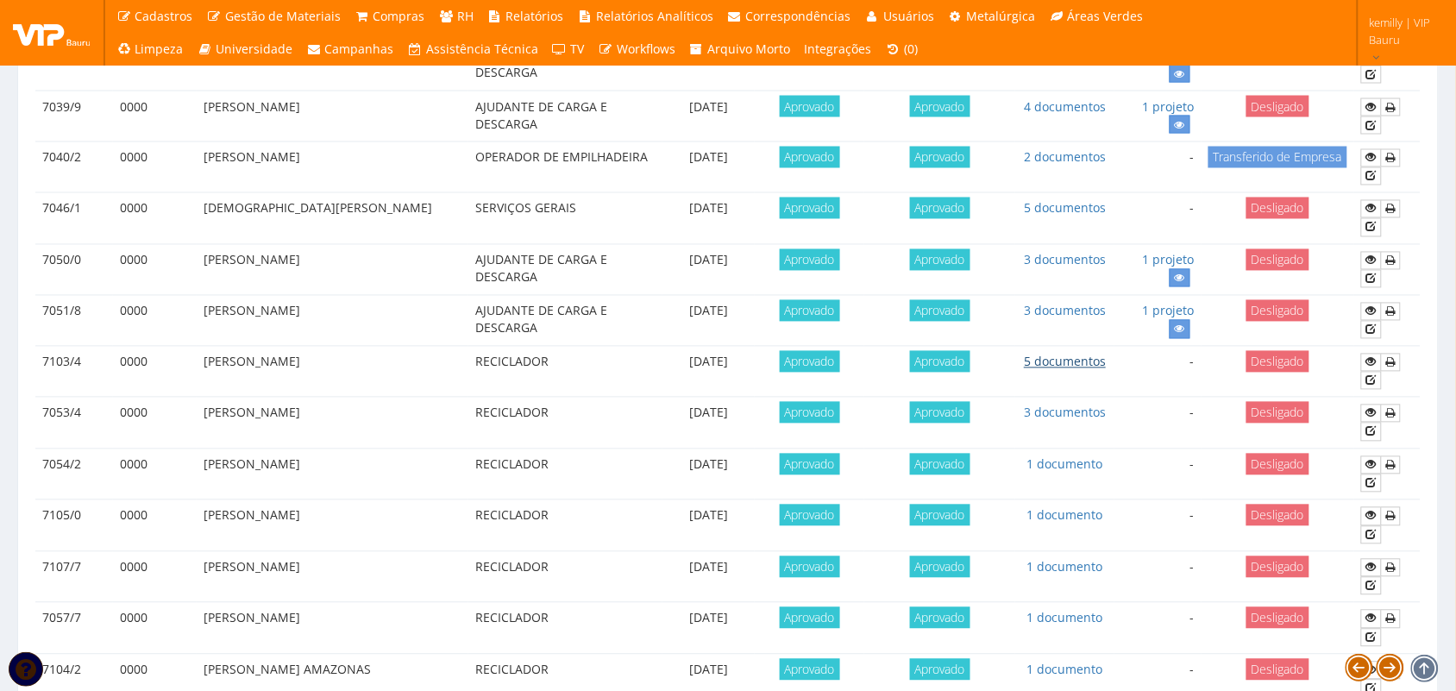
click at [1036, 370] on link "5 documentos" at bounding box center [1065, 362] width 82 height 16
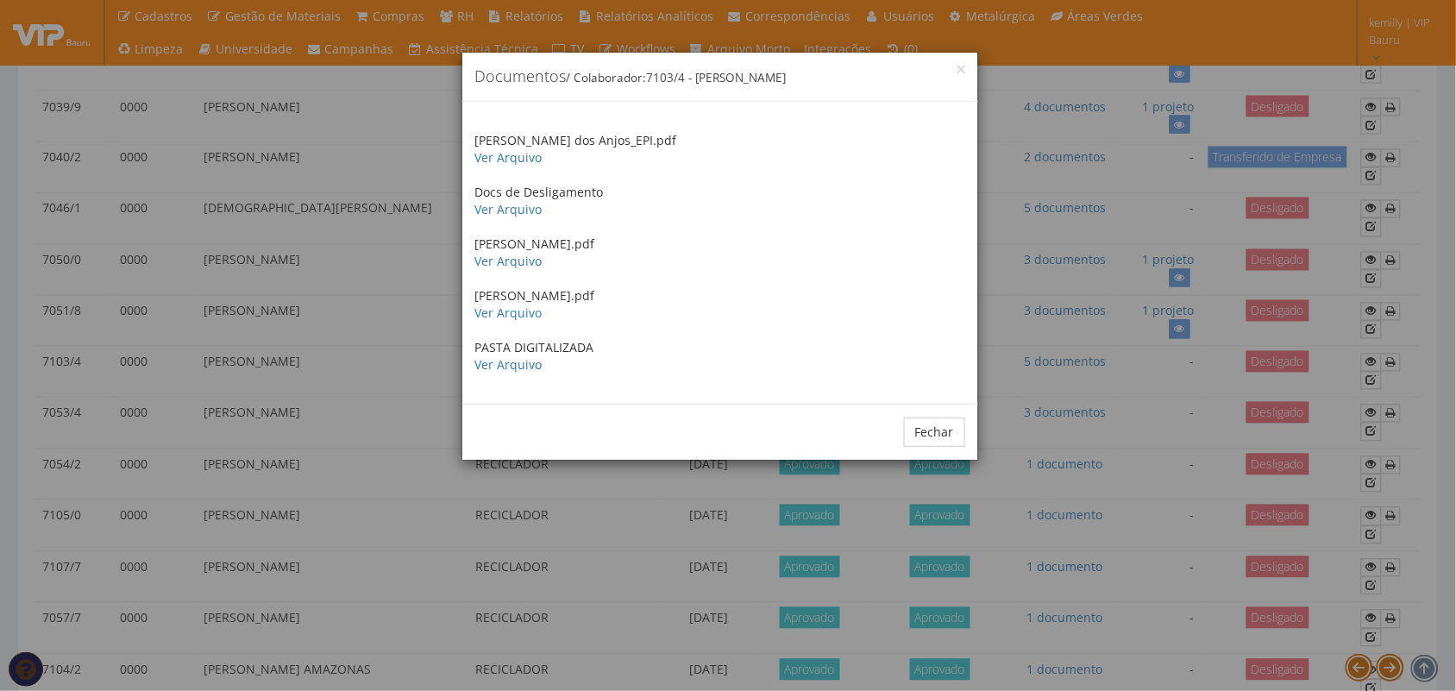
click at [1122, 362] on div "× Documentos / Colaborador: 7103/4 - ADRIANO PEREIRA DOS SANTOS Adriano Souza d…" at bounding box center [728, 345] width 1456 height 691
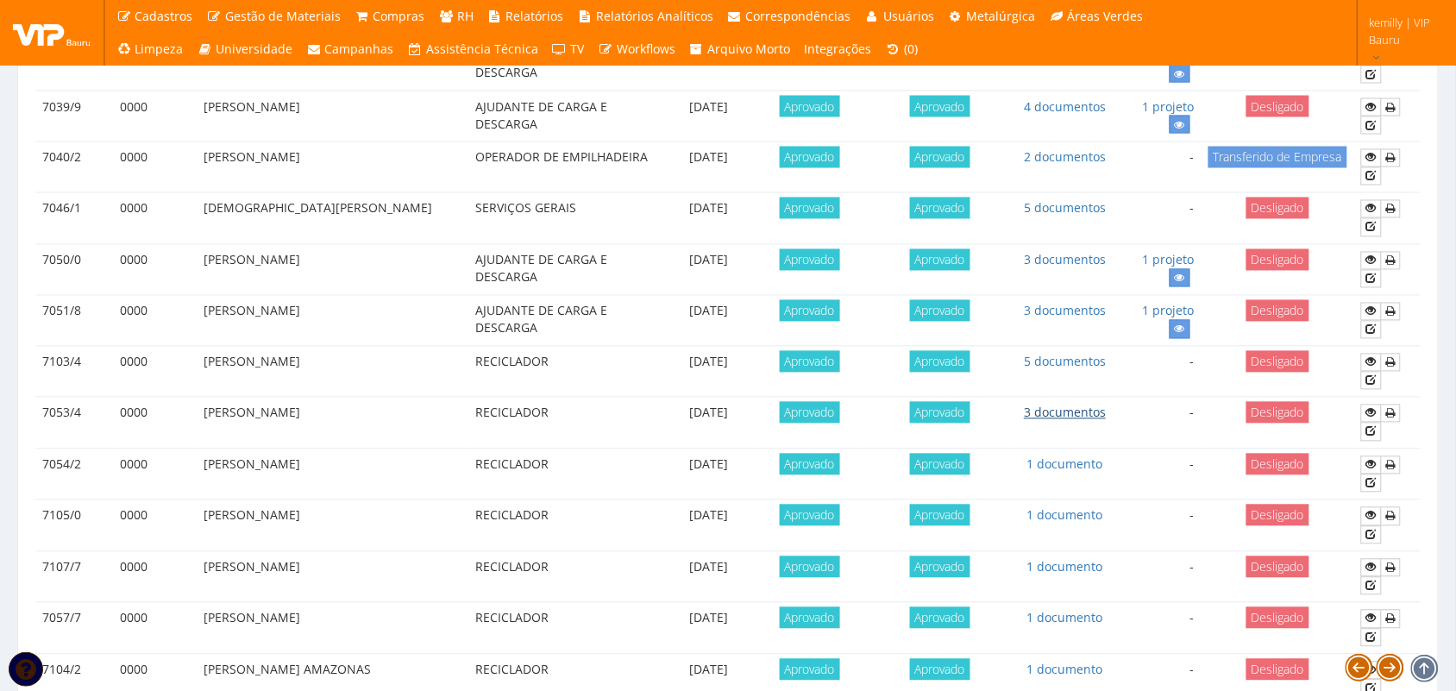
click at [1049, 421] on link "3 documentos" at bounding box center [1065, 412] width 82 height 16
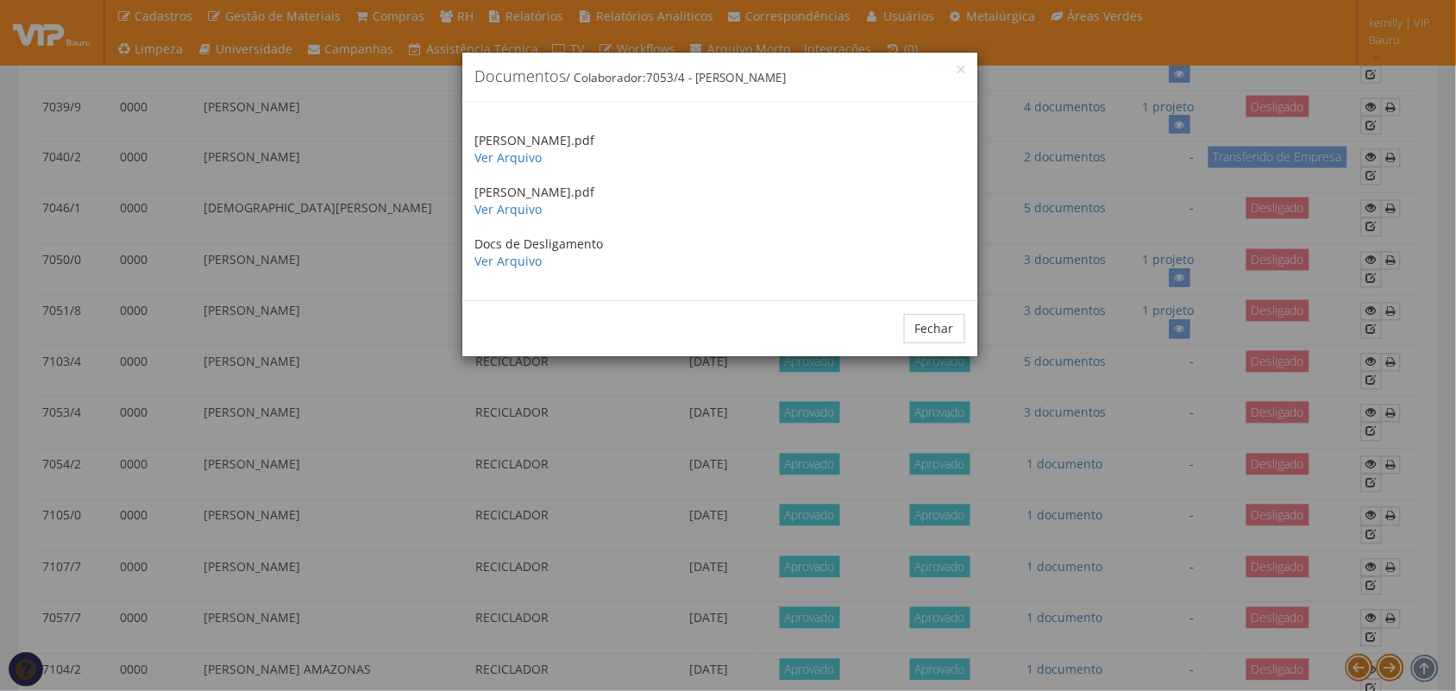
click at [1144, 502] on div "× Documentos / Colaborador: 7053/4 - RODRIGO FREITAS SOUZA Rodrigo Freitas Souz…" at bounding box center [728, 345] width 1456 height 691
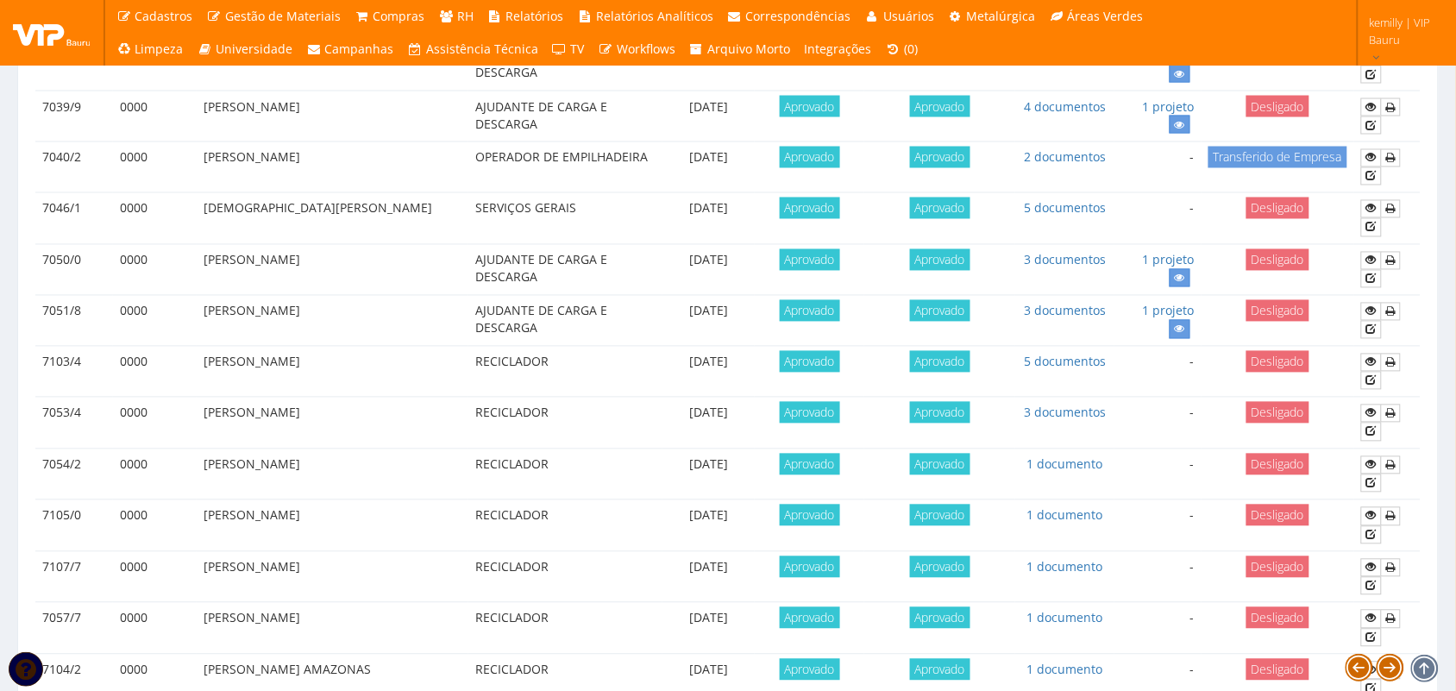
scroll to position [619, 0]
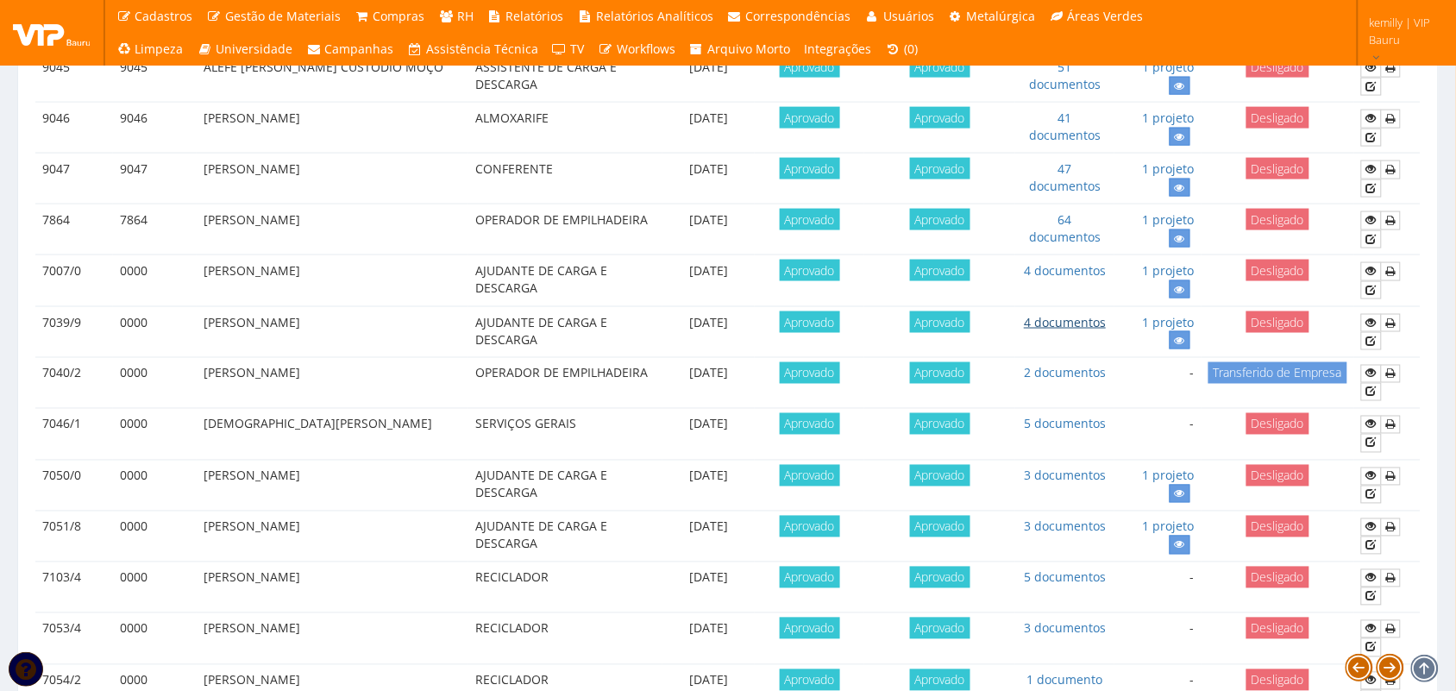
click at [1062, 330] on link "4 documentos" at bounding box center [1065, 322] width 82 height 16
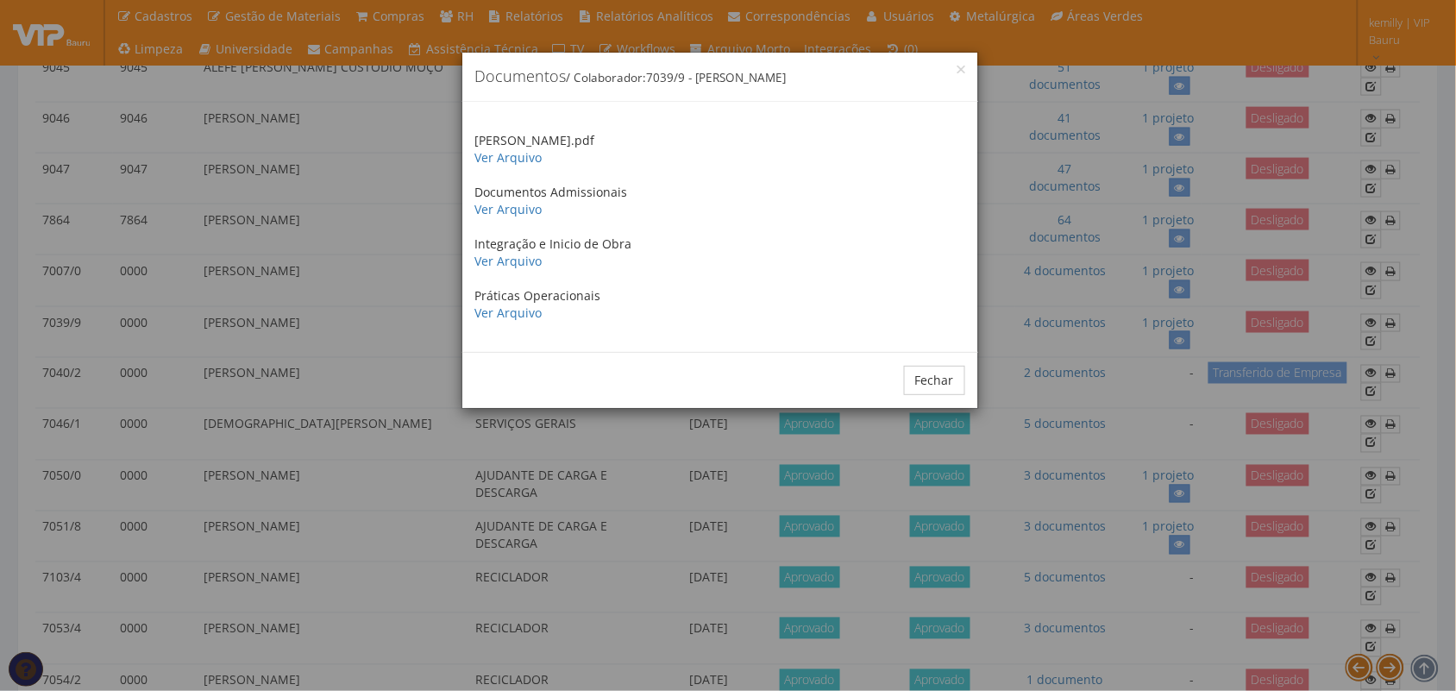
click at [1117, 392] on div "× Documentos / Colaborador: 7039/9 - JOEL CHAGAS Joel Chagas_EPI.pdf Ver Arquiv…" at bounding box center [728, 345] width 1456 height 691
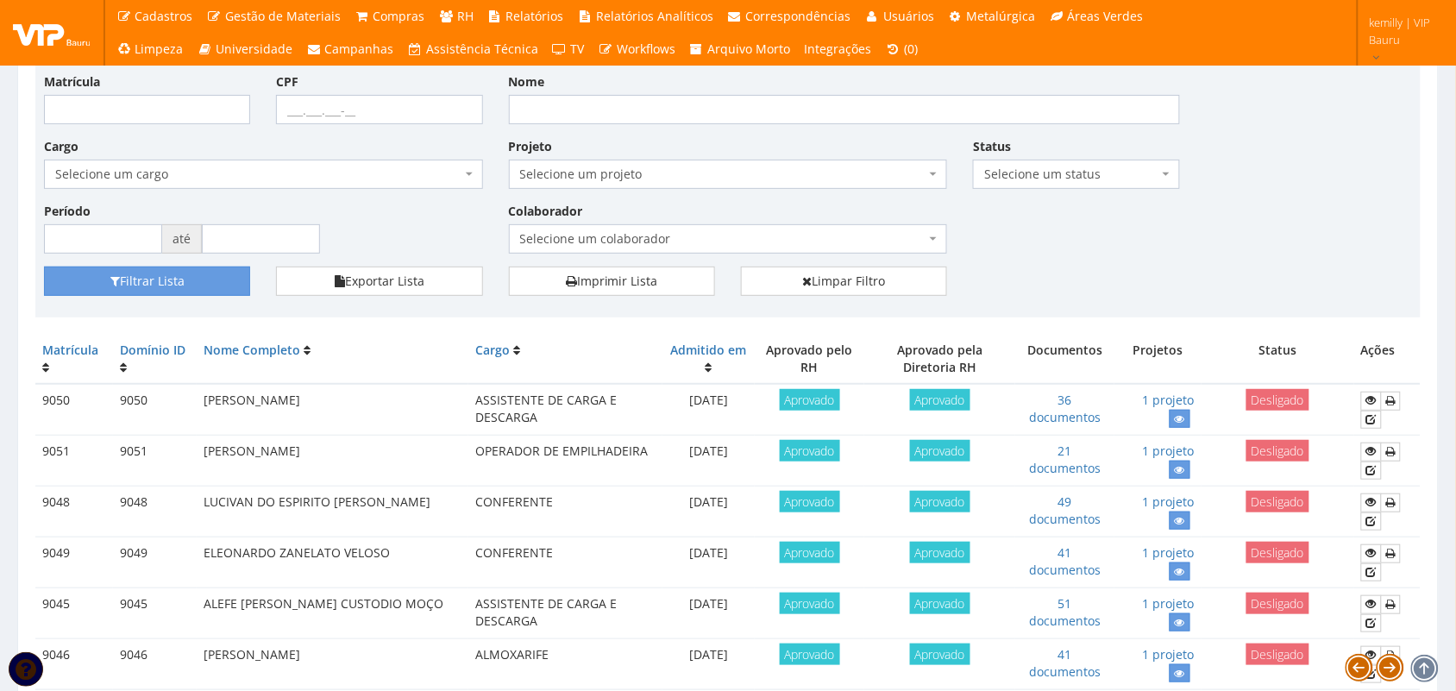
scroll to position [80, 0]
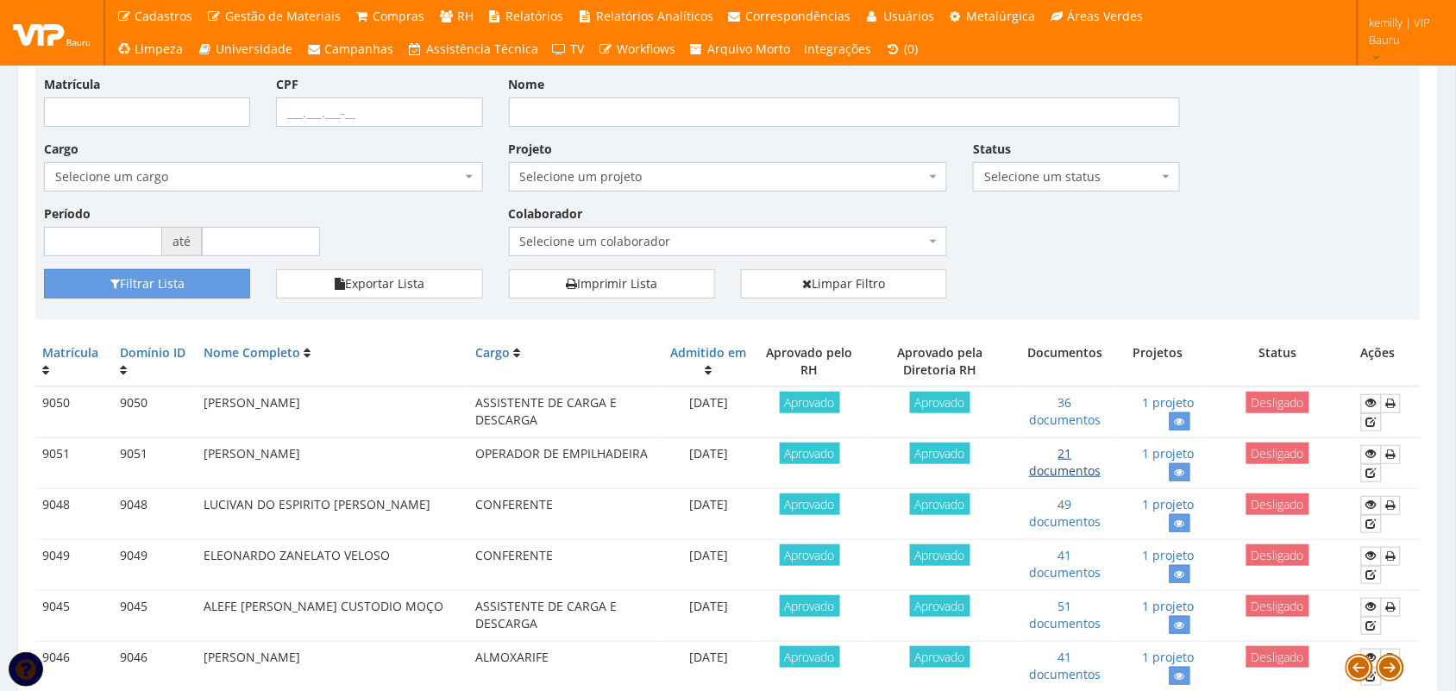
click at [1071, 476] on link "21 documentos" at bounding box center [1065, 462] width 72 height 34
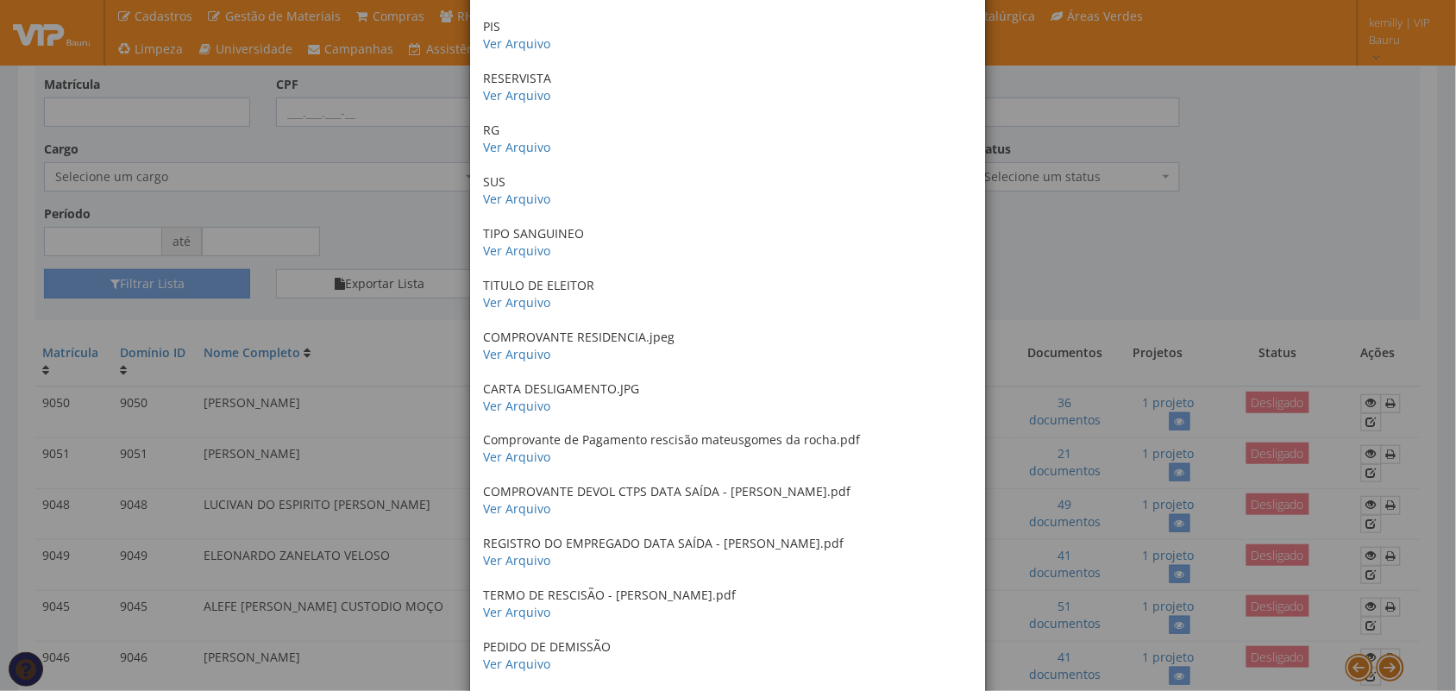
scroll to position [623, 0]
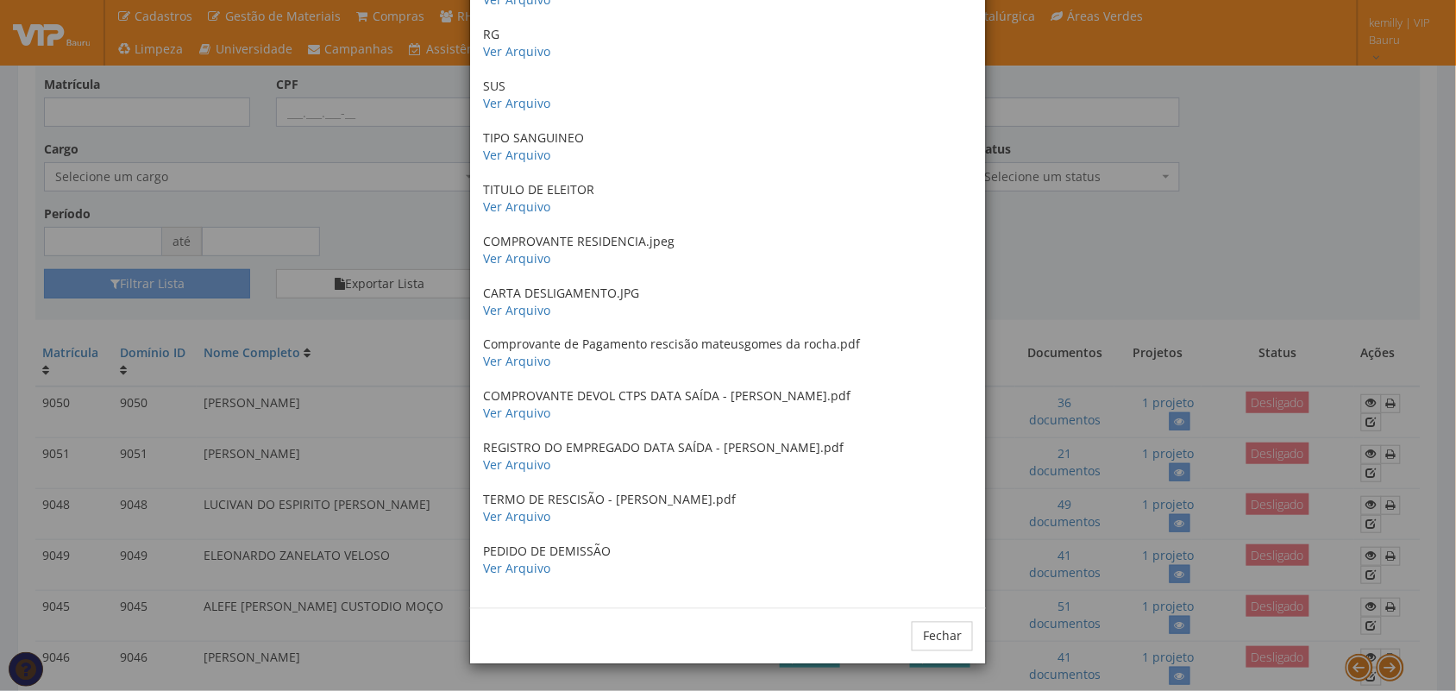
click at [1119, 235] on div "× Documentos / Colaborador: 9051 - MATEUS GOMES DA ROCHA ANTECEDENTES CRIMINAIS…" at bounding box center [728, 345] width 1456 height 691
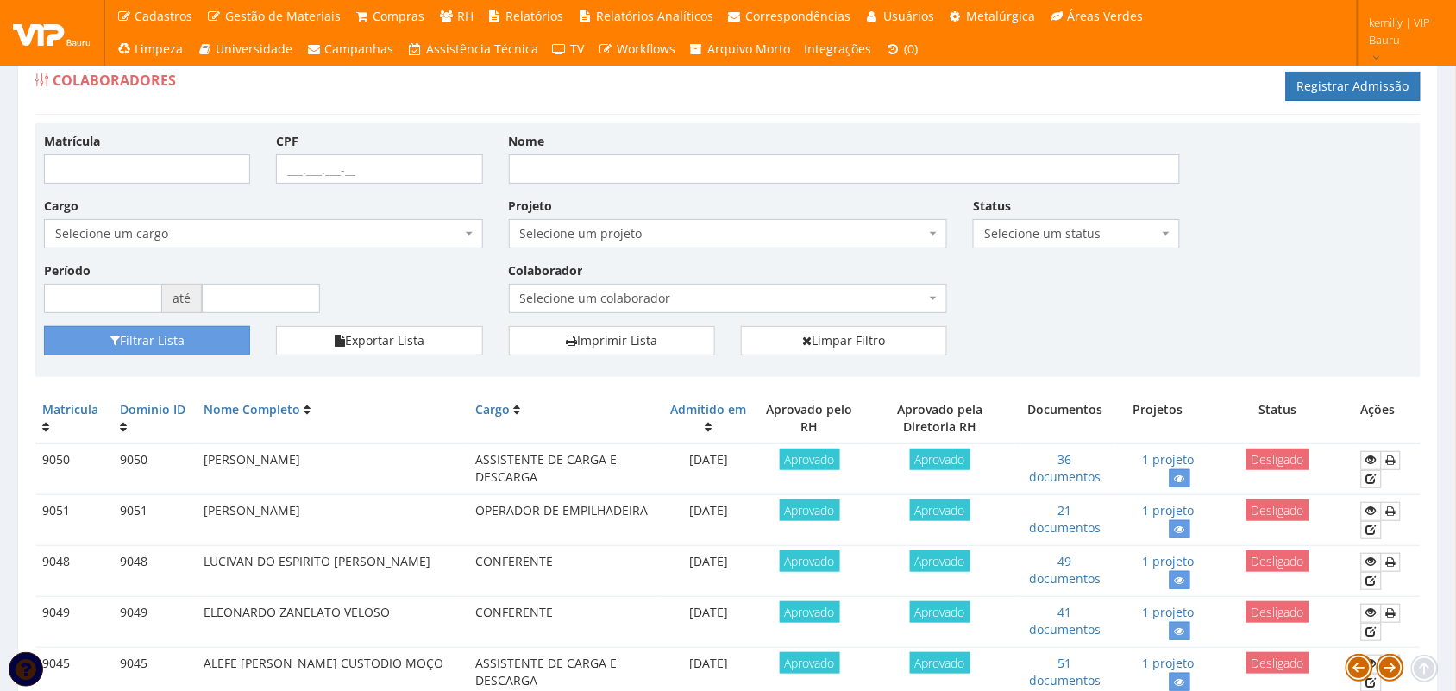
scroll to position [0, 0]
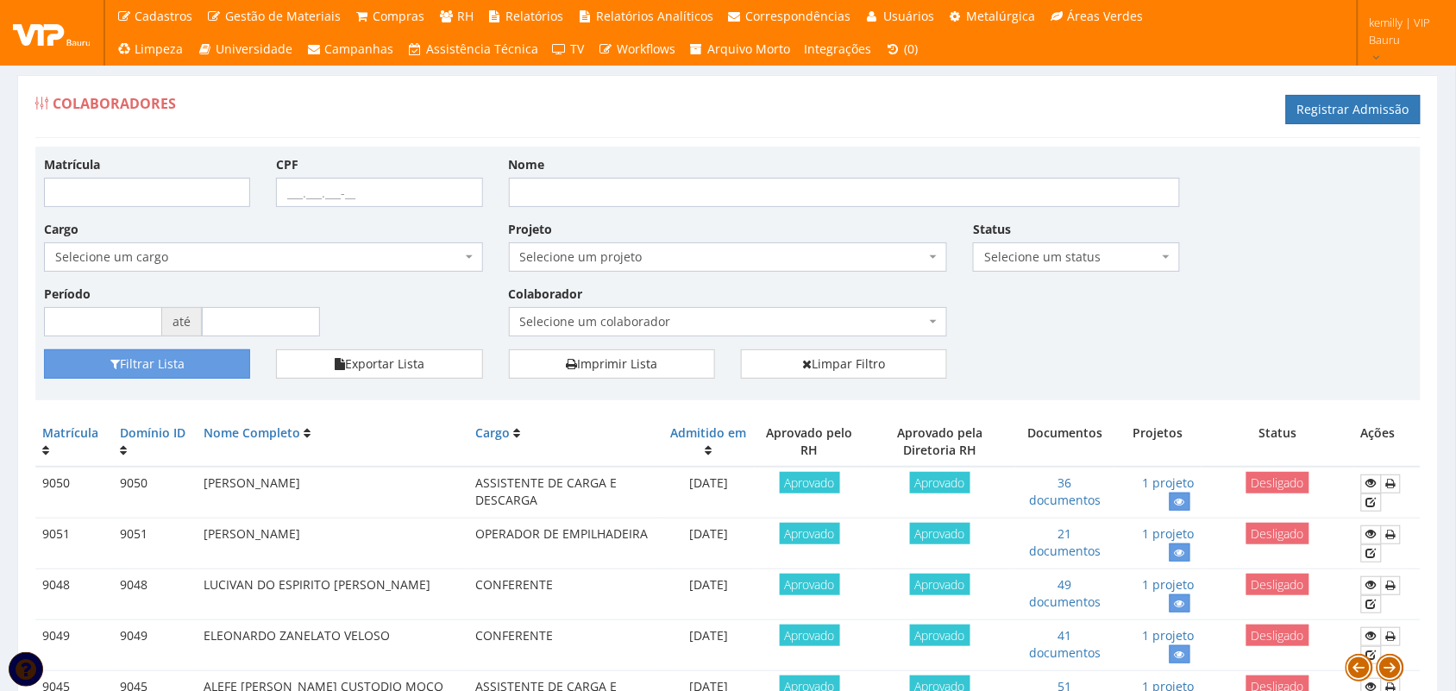
drag, startPoint x: 901, startPoint y: 441, endPoint x: 708, endPoint y: 130, distance: 365.6
click at [708, 130] on div "Colaboradores Registrar Admissão" at bounding box center [727, 112] width 1385 height 52
click at [746, 195] on input "Nome" at bounding box center [844, 192] width 671 height 29
type input "emilly"
click at [44, 349] on button "Filtrar Lista" at bounding box center [147, 363] width 206 height 29
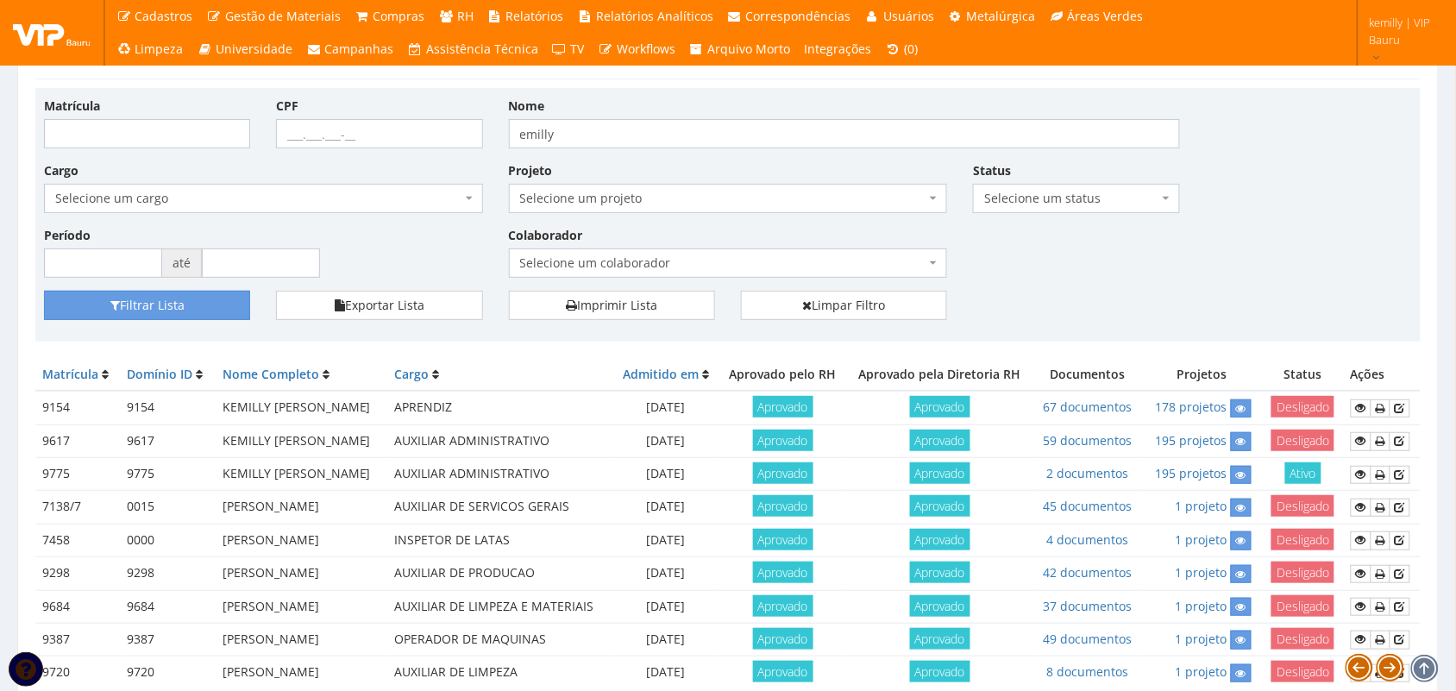
scroll to position [151, 0]
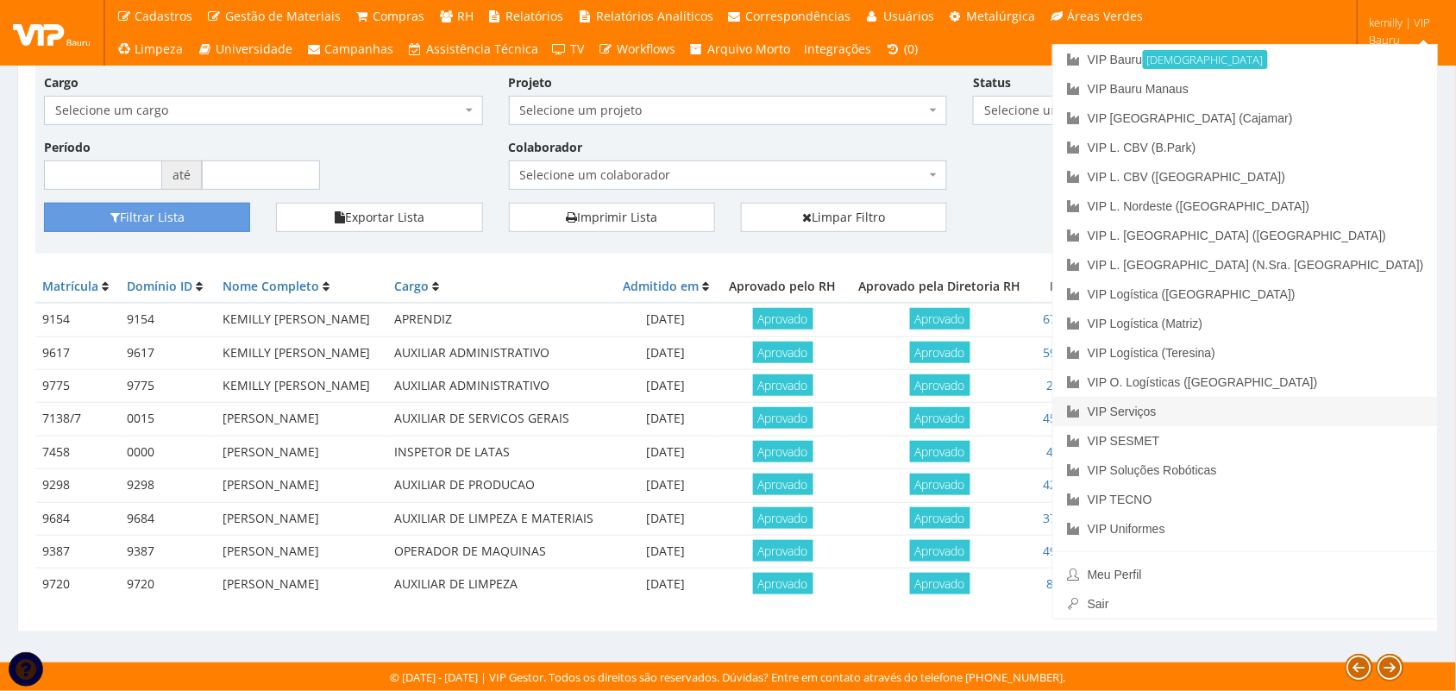
click at [1313, 404] on link "VIP Serviços" at bounding box center [1245, 411] width 385 height 29
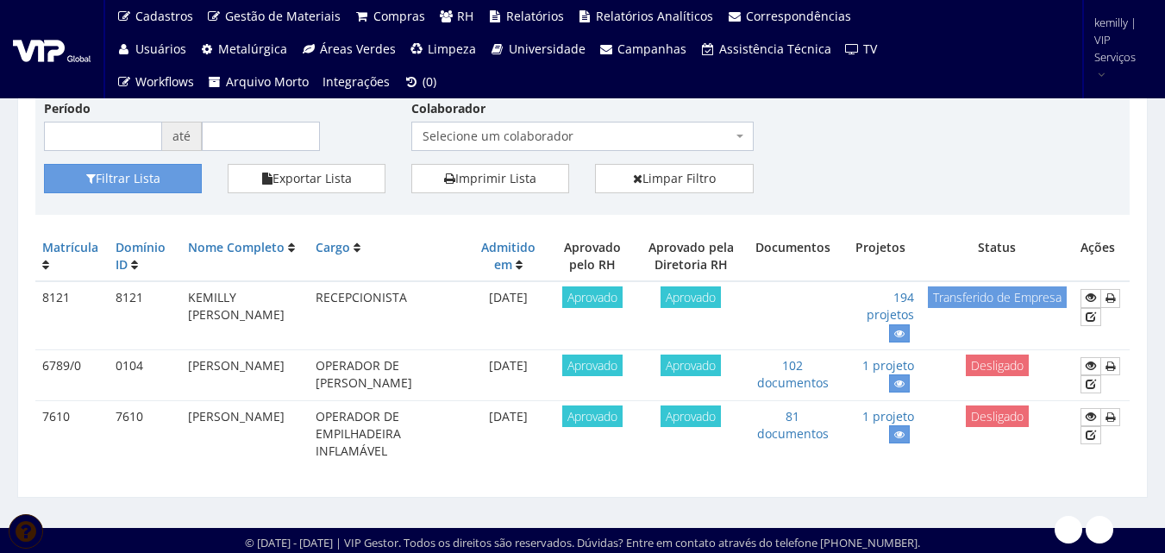
scroll to position [189, 0]
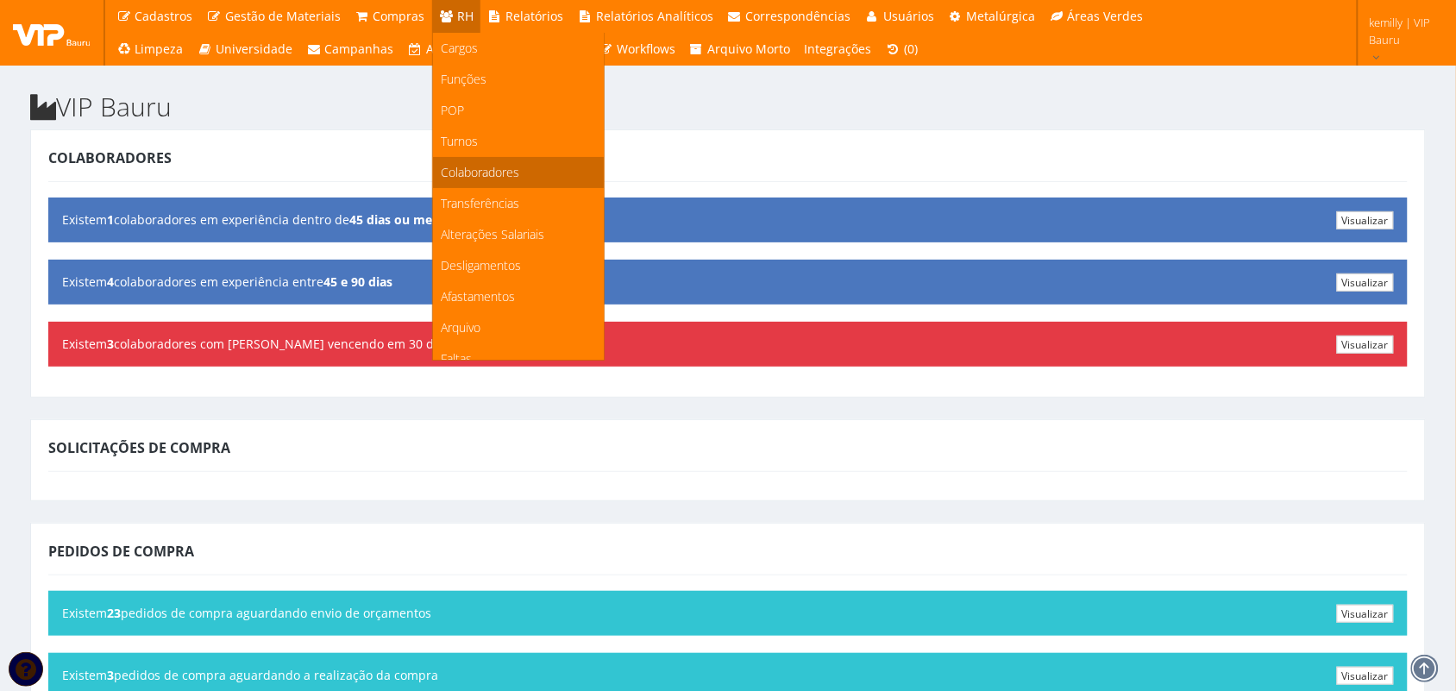
click at [472, 164] on span "Colaboradores" at bounding box center [480, 172] width 78 height 16
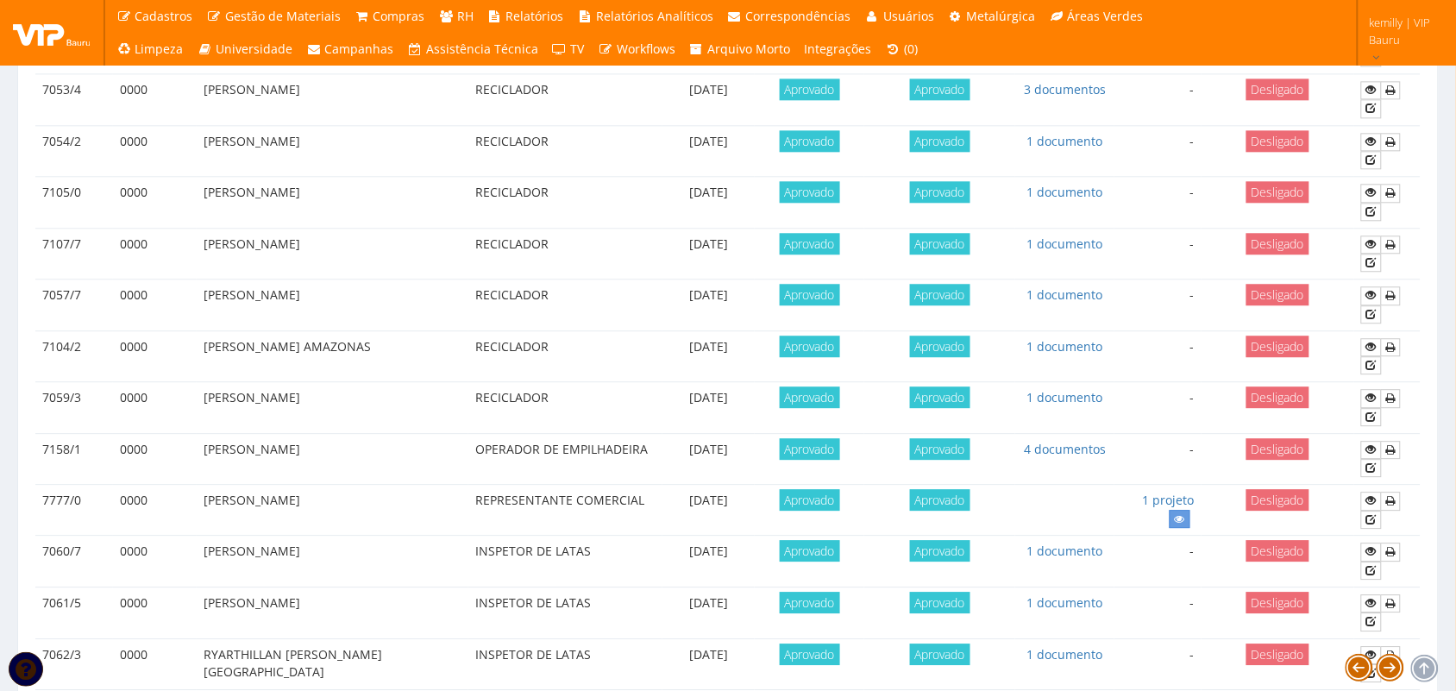
scroll to position [1481, 0]
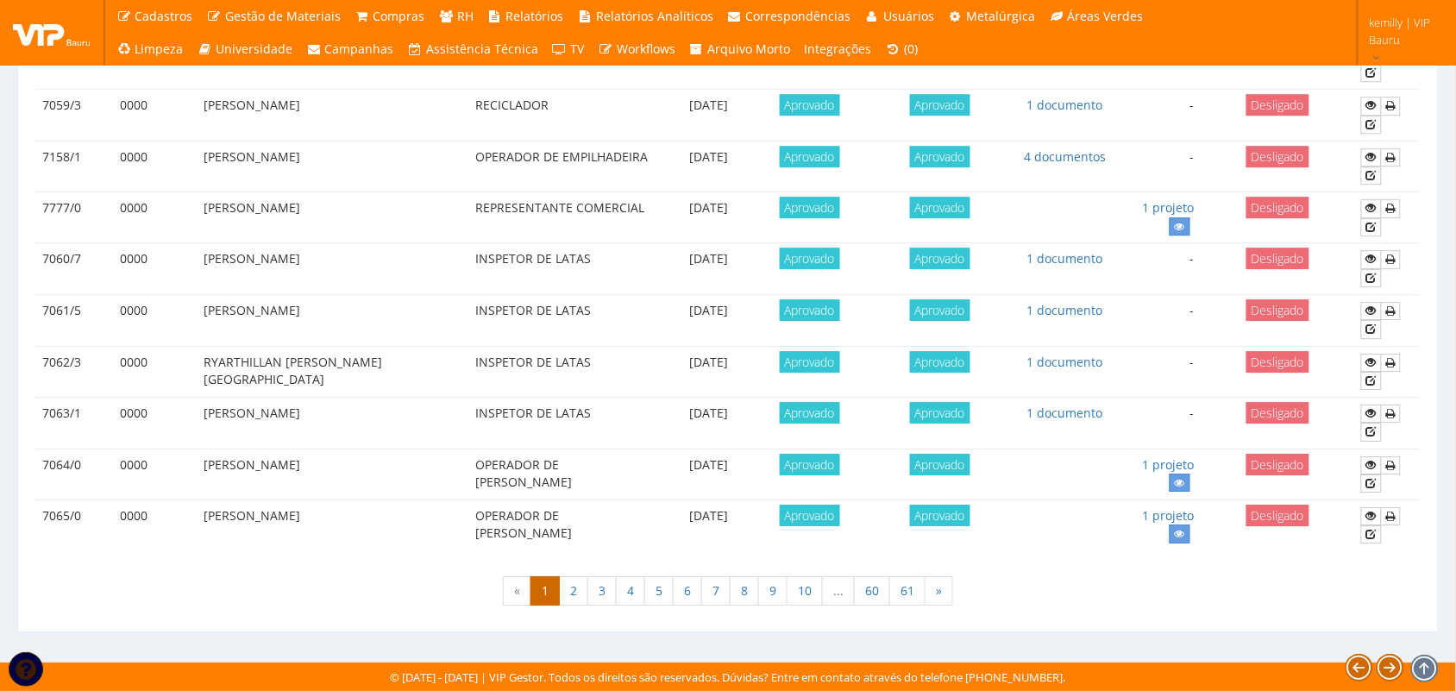
drag, startPoint x: 169, startPoint y: 609, endPoint x: 164, endPoint y: 519, distance: 89.8
drag, startPoint x: 185, startPoint y: 601, endPoint x: 181, endPoint y: 588, distance: 13.6
drag, startPoint x: 26, startPoint y: 573, endPoint x: 9, endPoint y: 479, distance: 96.4
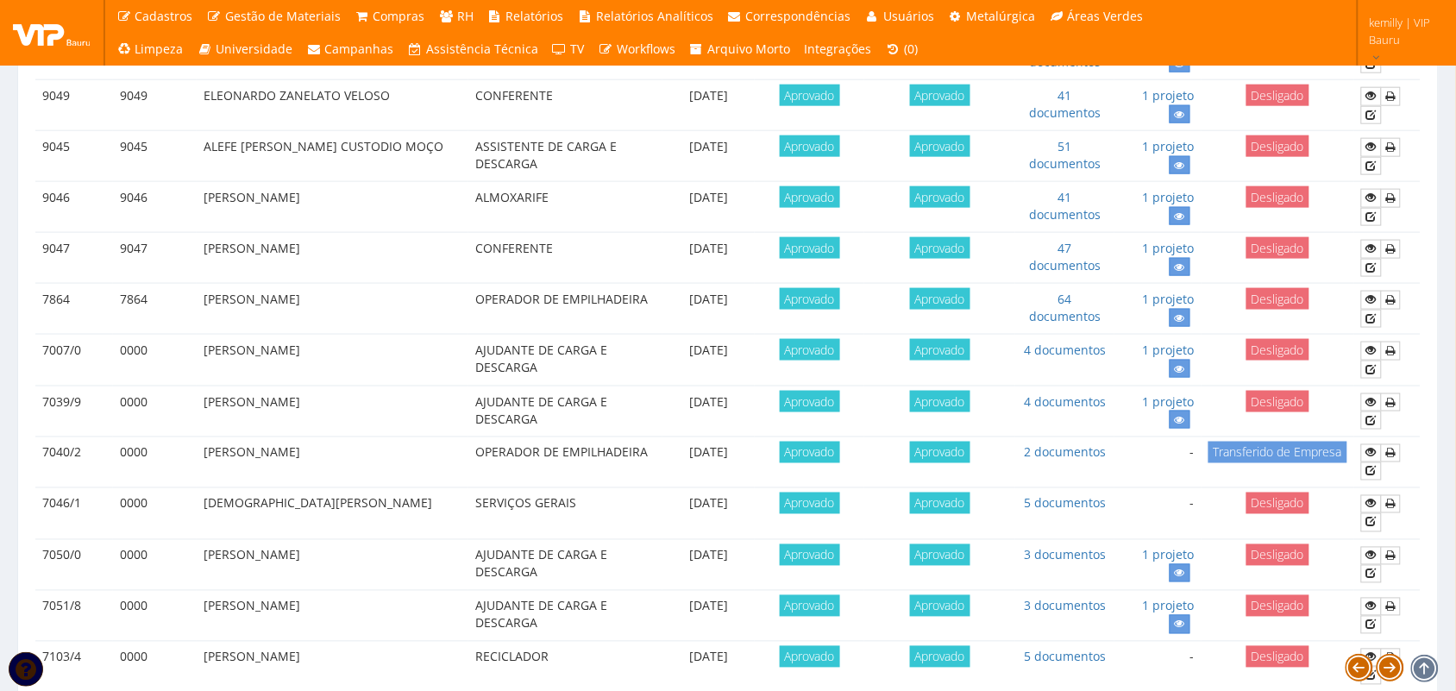
scroll to position [0, 0]
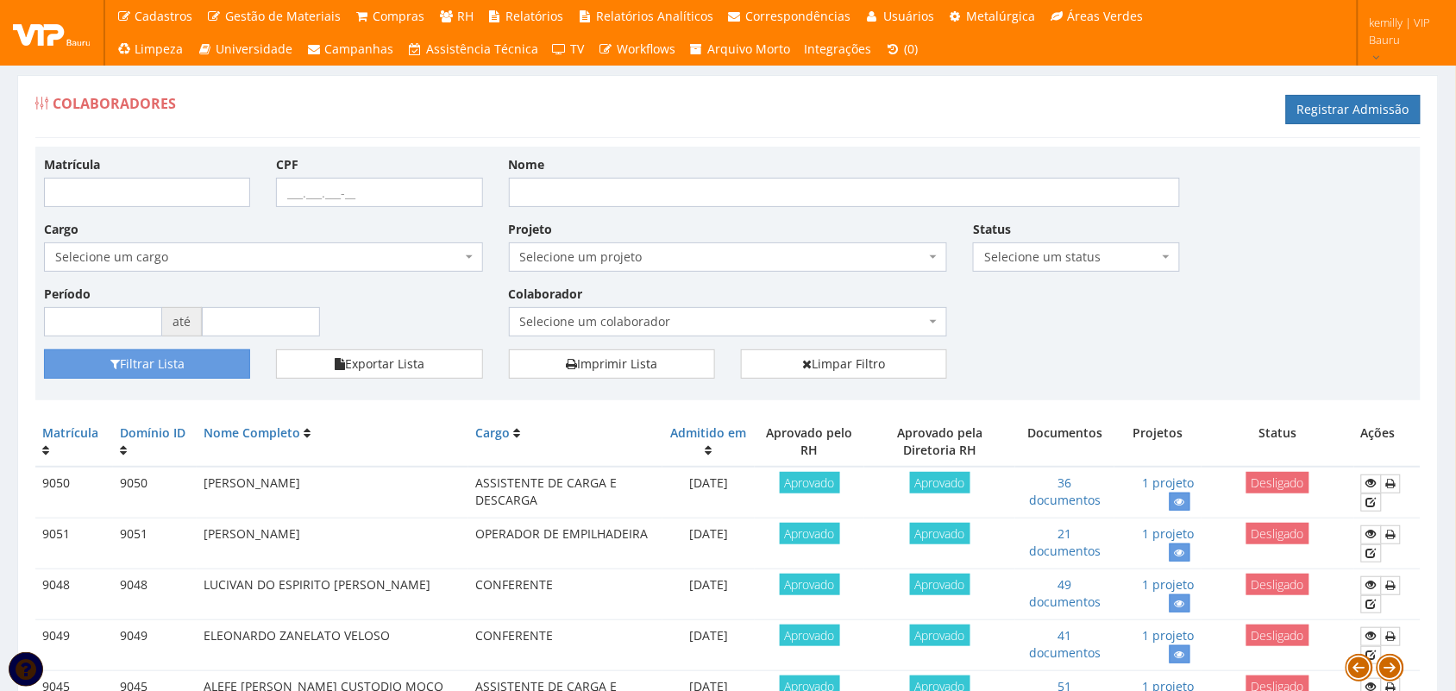
click at [1100, 337] on div "Matrícula CPF Nome Cargo Selecione um cargo G1225 D0029 - 4110-05 - AGENTE DE A…" at bounding box center [727, 252] width 1393 height 194
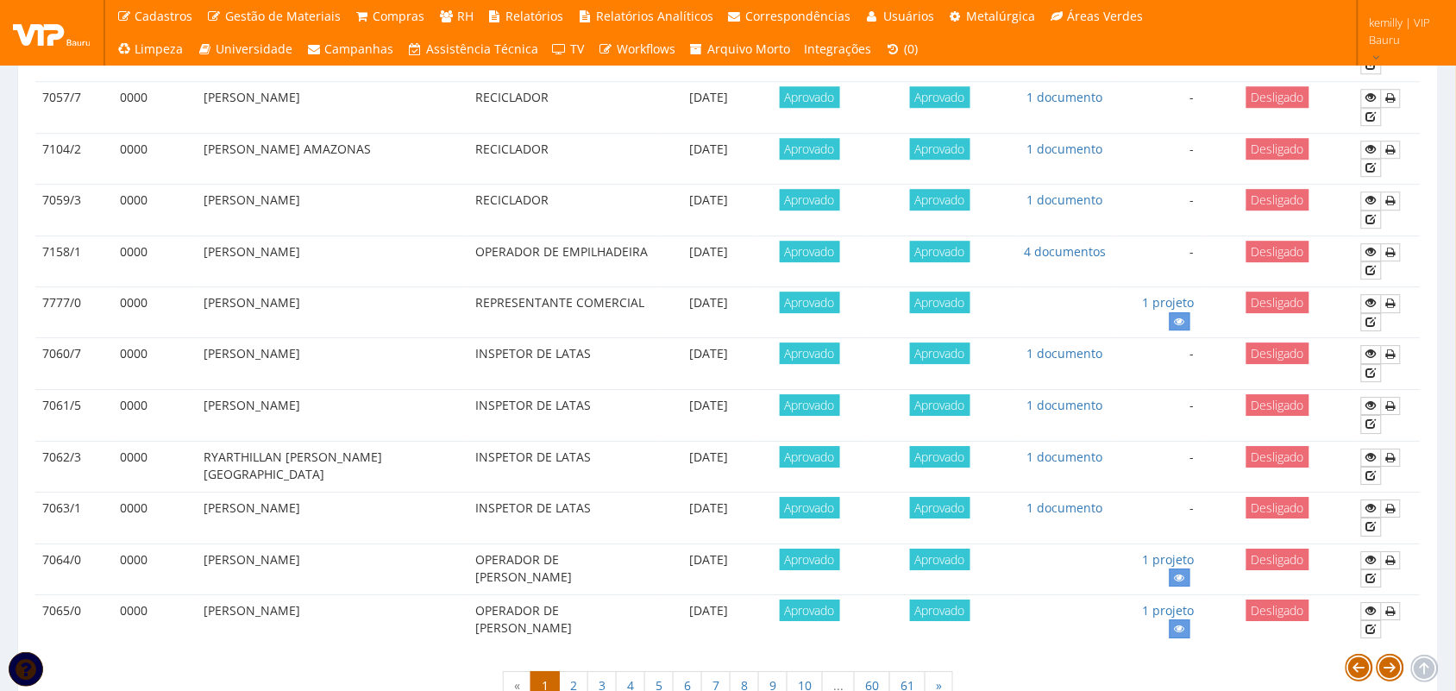
scroll to position [1481, 0]
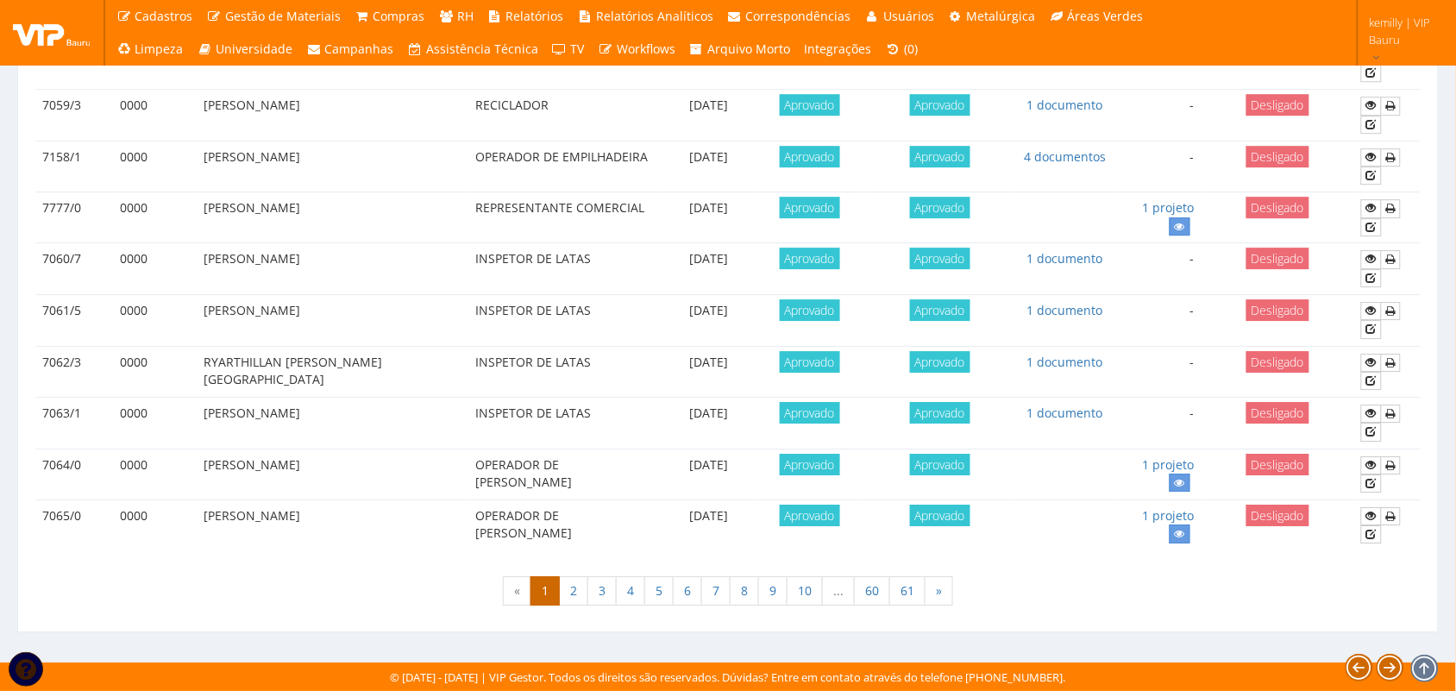
drag, startPoint x: 747, startPoint y: 622, endPoint x: 737, endPoint y: 479, distance: 143.5
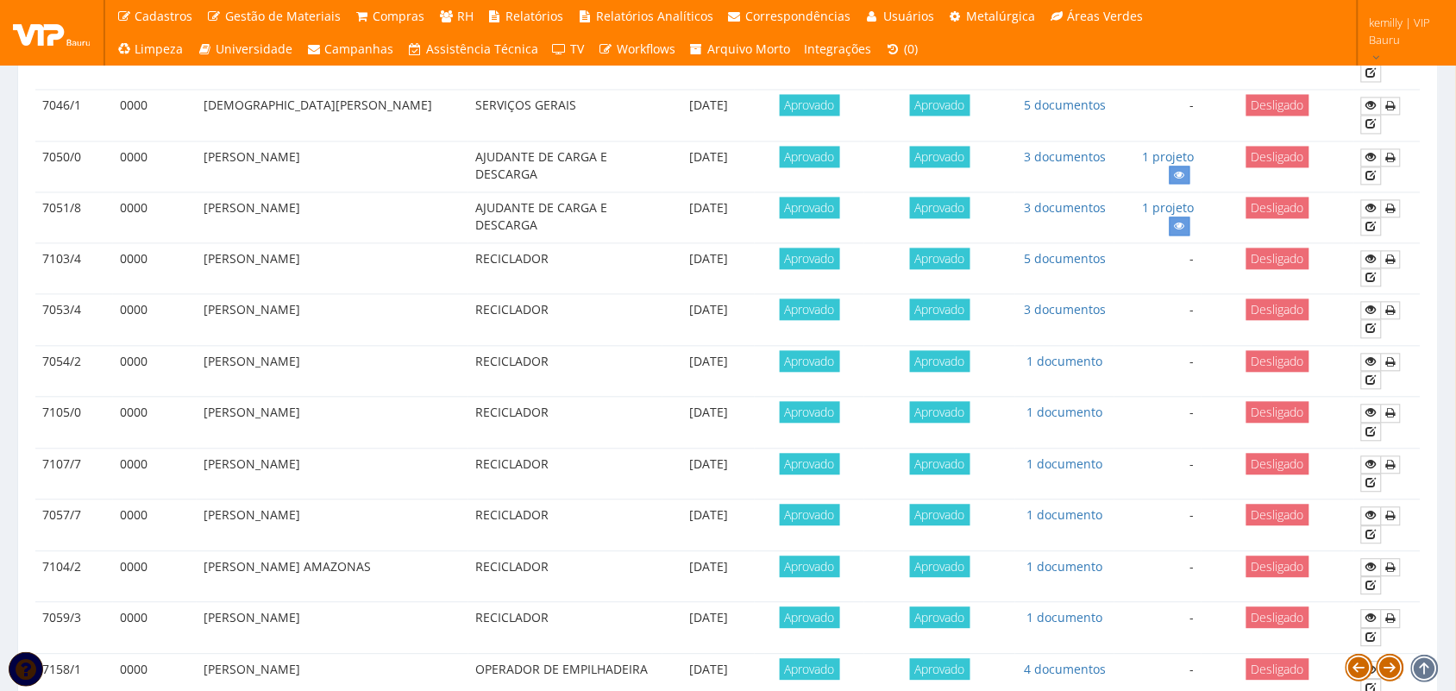
scroll to position [0, 0]
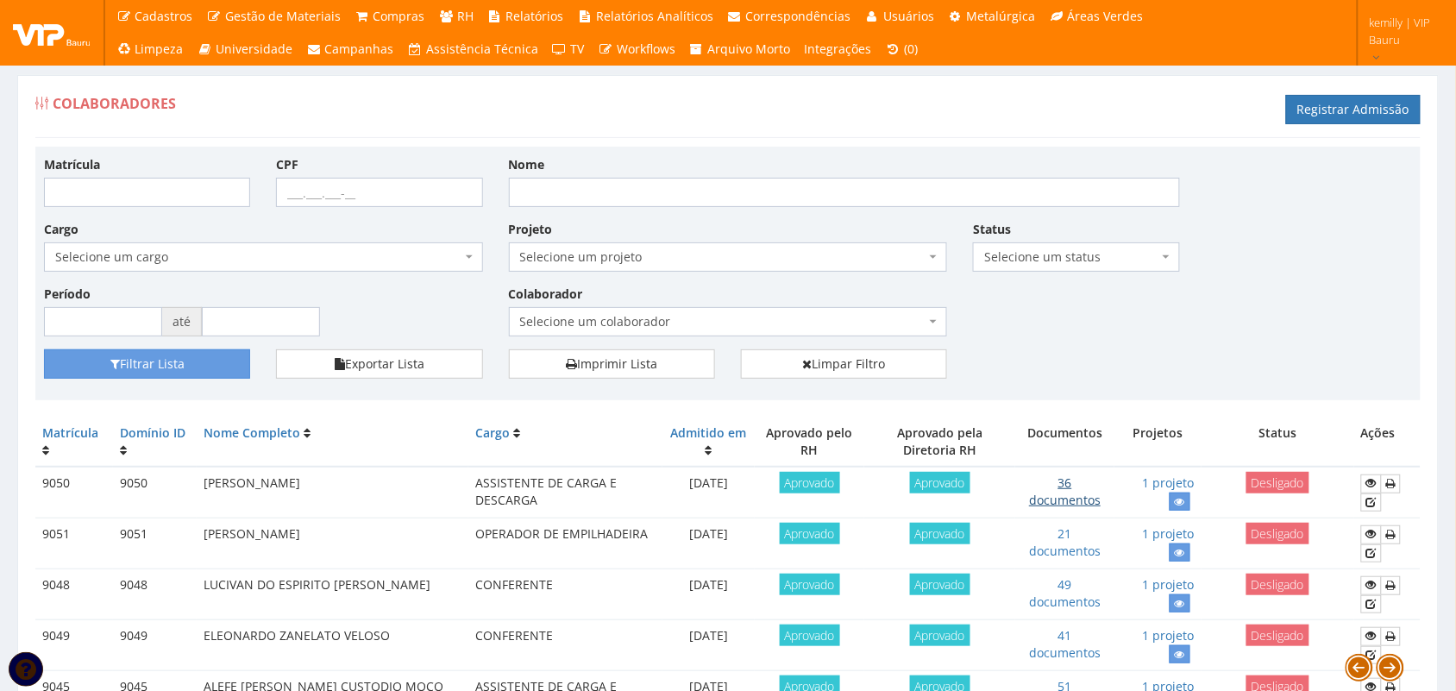
click at [1050, 509] on td "36 documentos" at bounding box center [1064, 493] width 99 height 52
click at [1046, 503] on link "36 documentos" at bounding box center [1065, 491] width 72 height 34
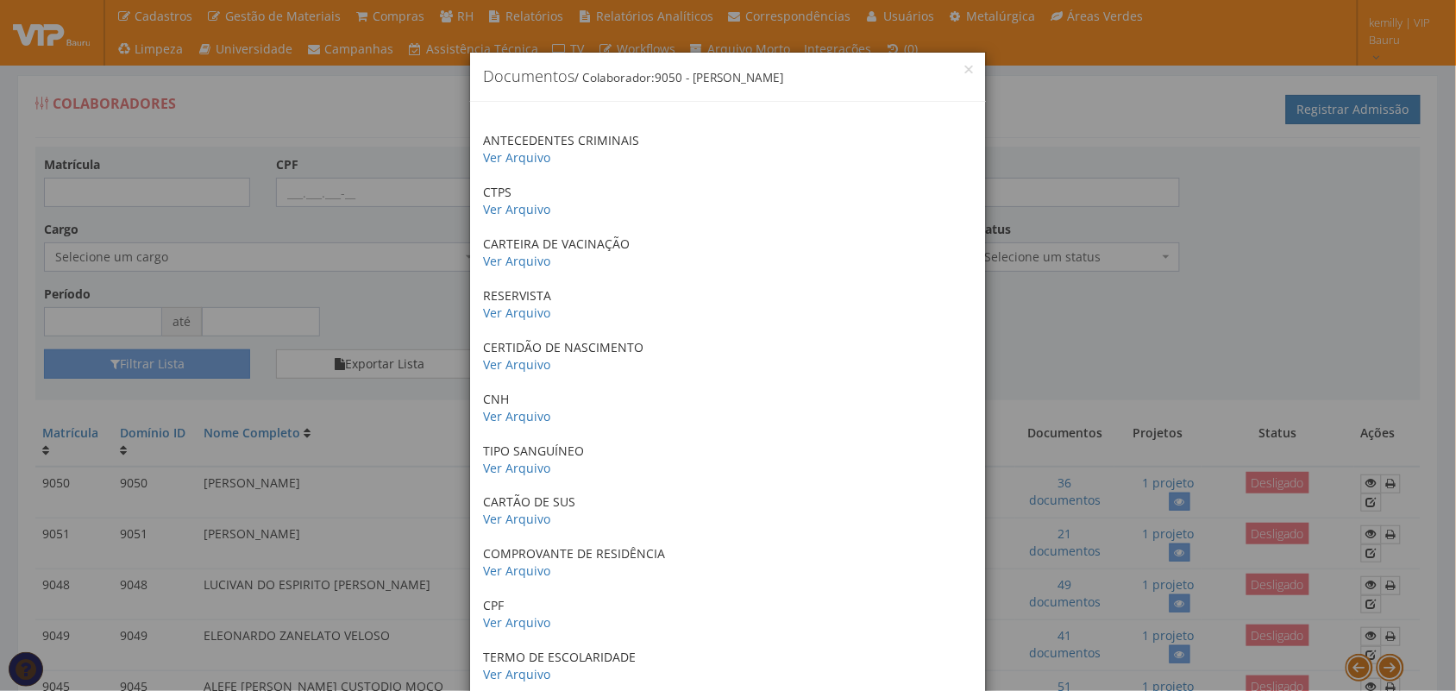
scroll to position [1400, 0]
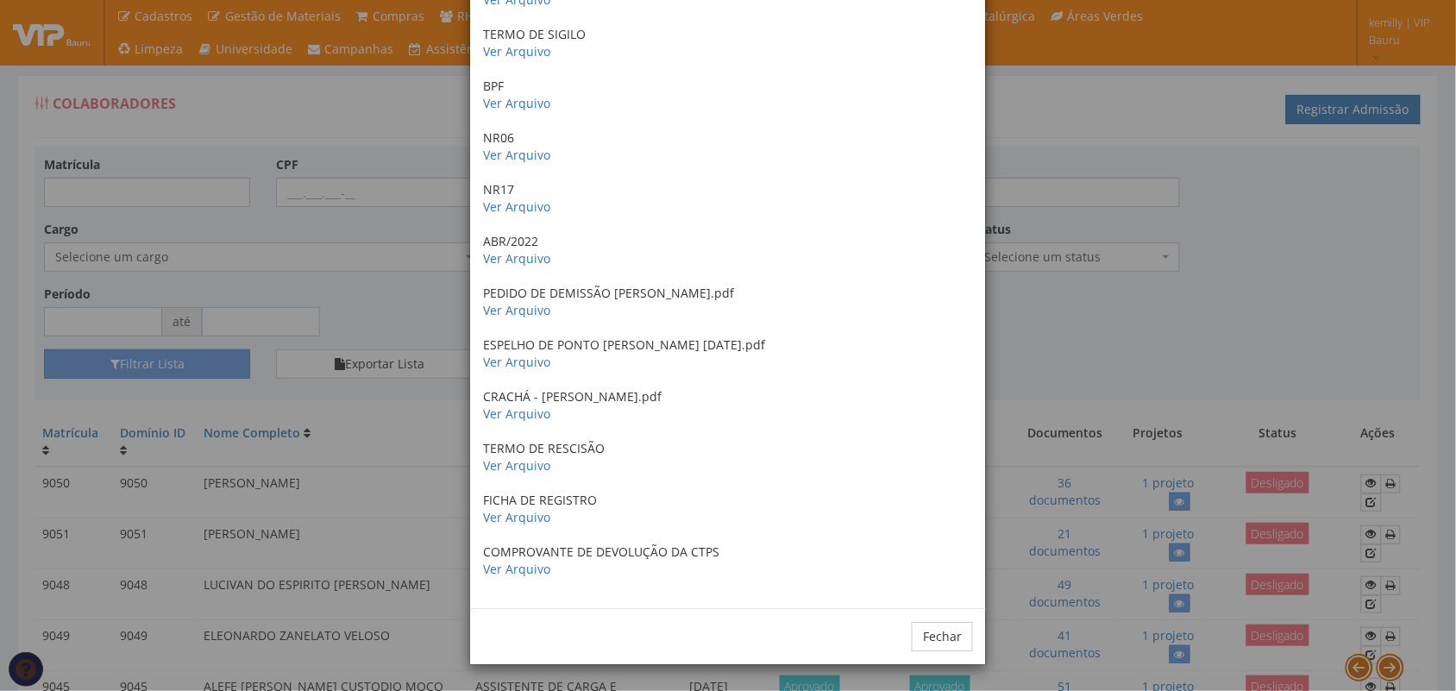
click at [1106, 316] on div "× Documentos / Colaborador: 9050 - GUSTAVO COSTA DE OLIVEIRA ANTECEDENTES CRIMI…" at bounding box center [728, 345] width 1456 height 691
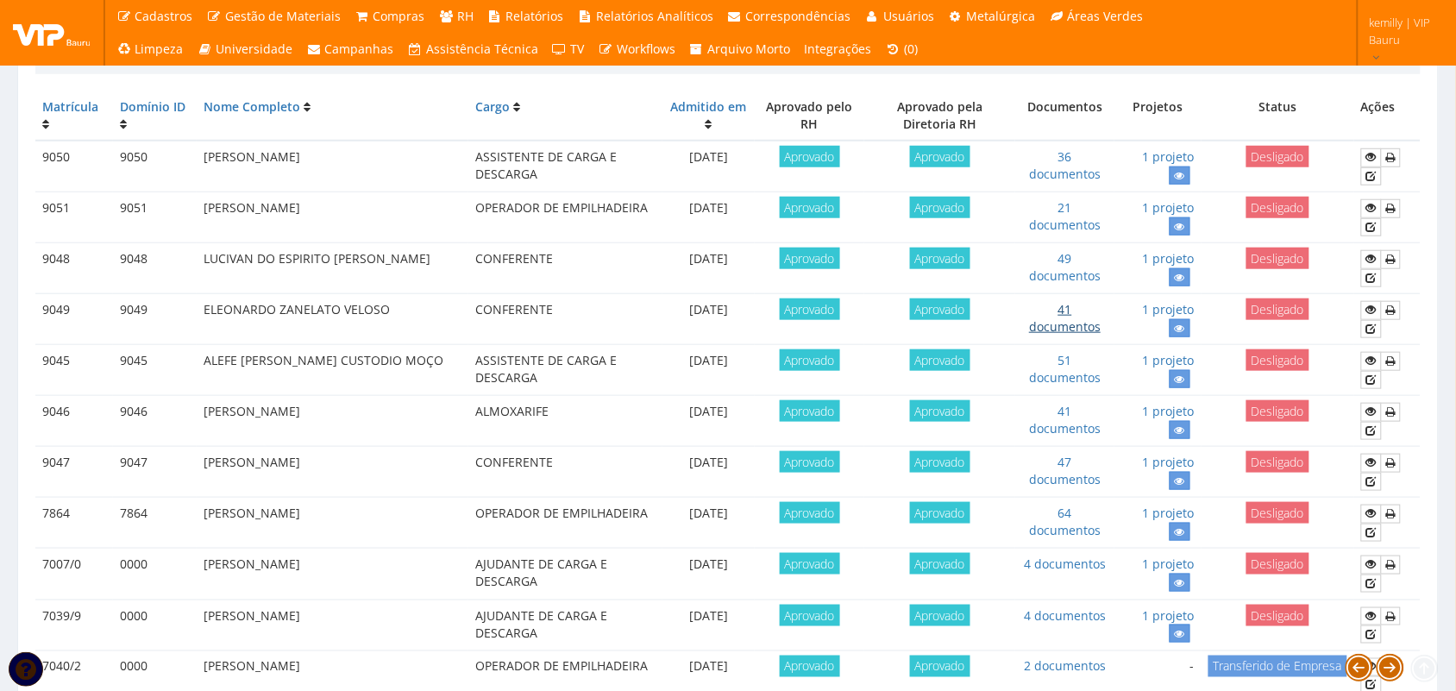
scroll to position [431, 0]
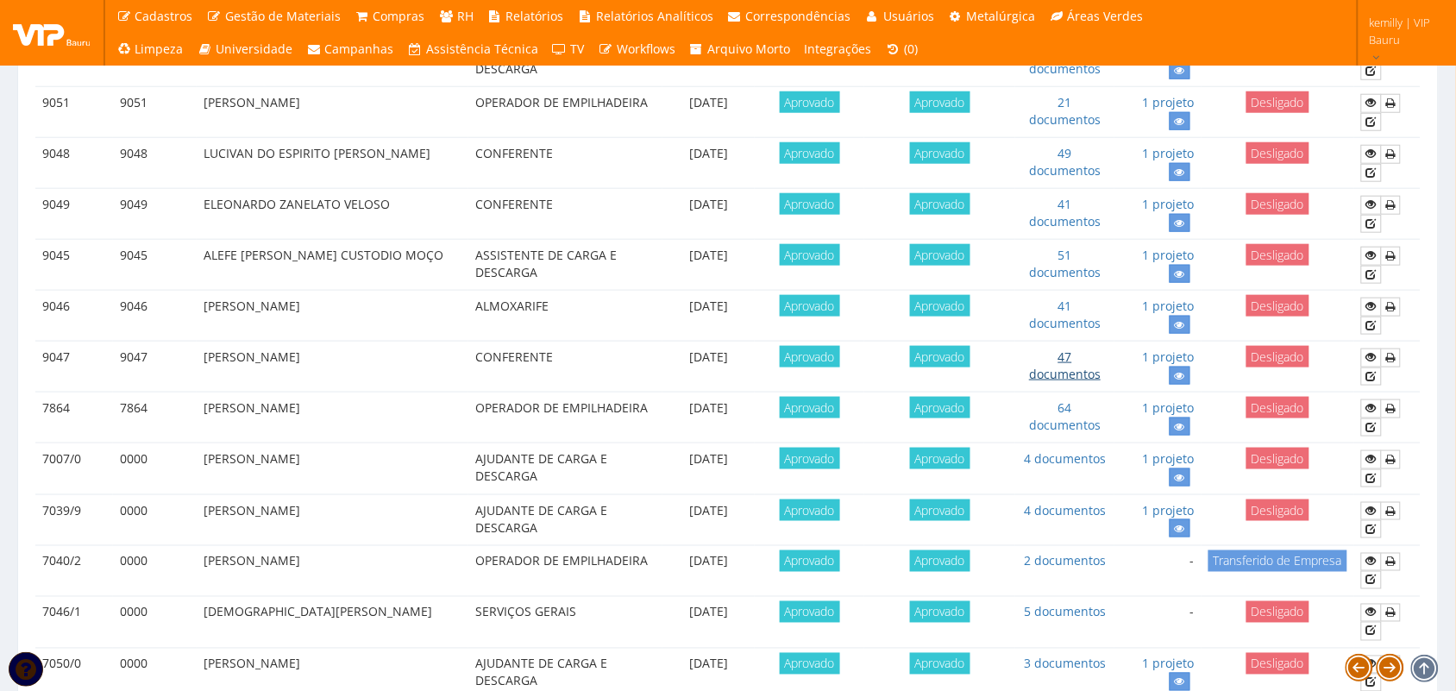
click at [1058, 378] on link "47 documentos" at bounding box center [1065, 365] width 72 height 34
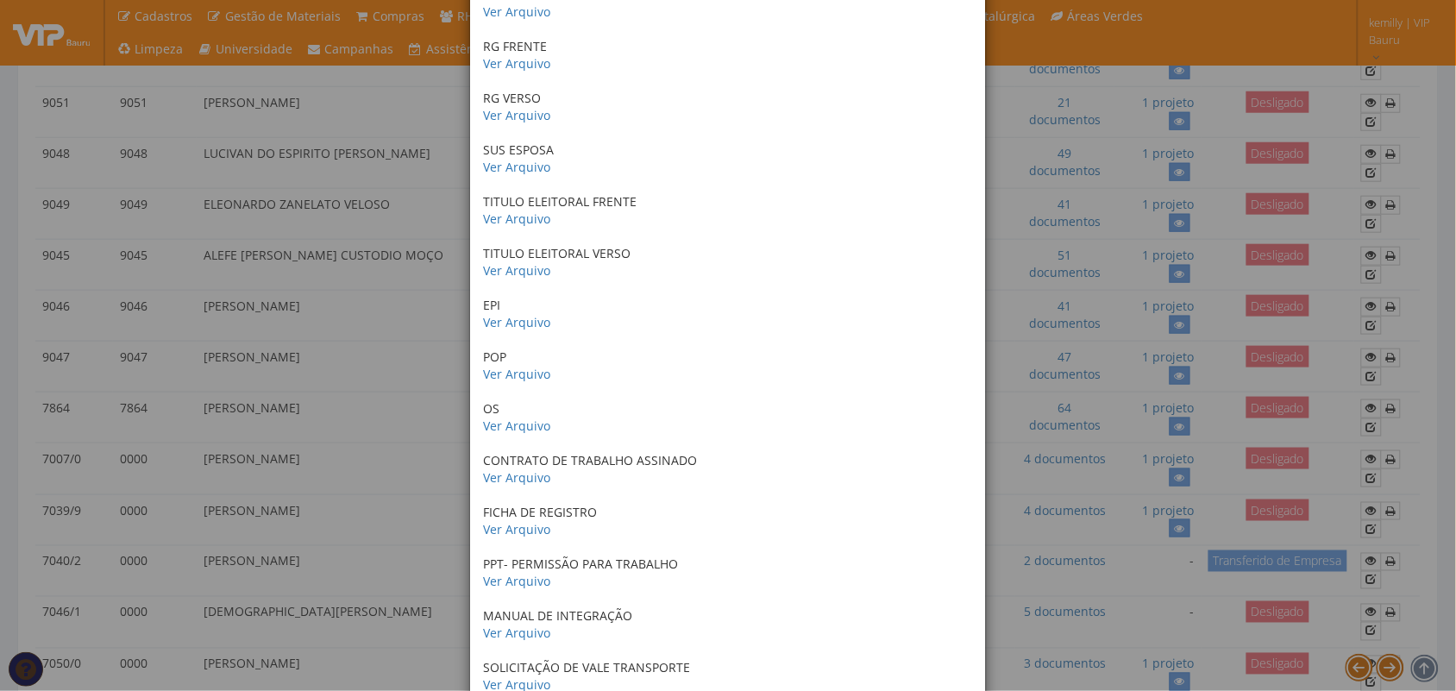
scroll to position [1078, 0]
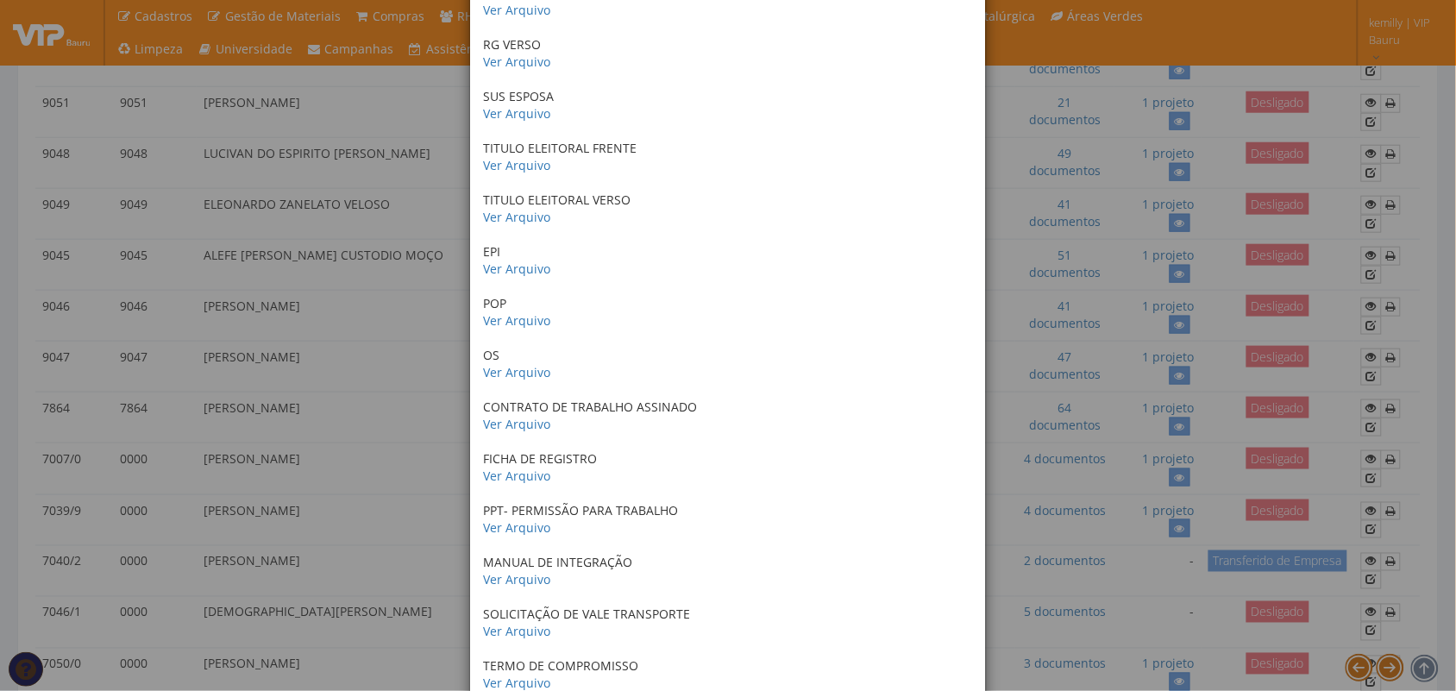
click at [429, 362] on div "× Documentos / Colaborador: 9047 - RICARDO ALEXANDRE MARCELINO FERREIRA ANTECED…" at bounding box center [728, 345] width 1456 height 691
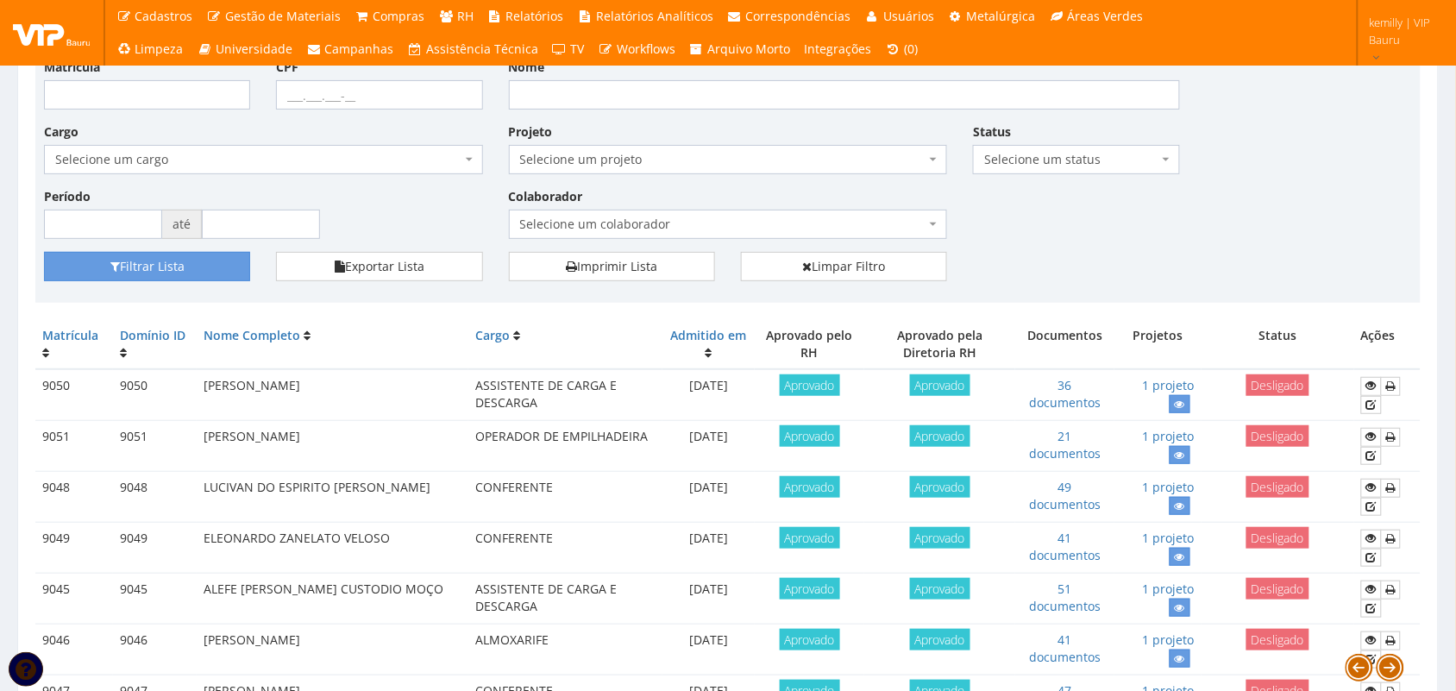
scroll to position [216, 0]
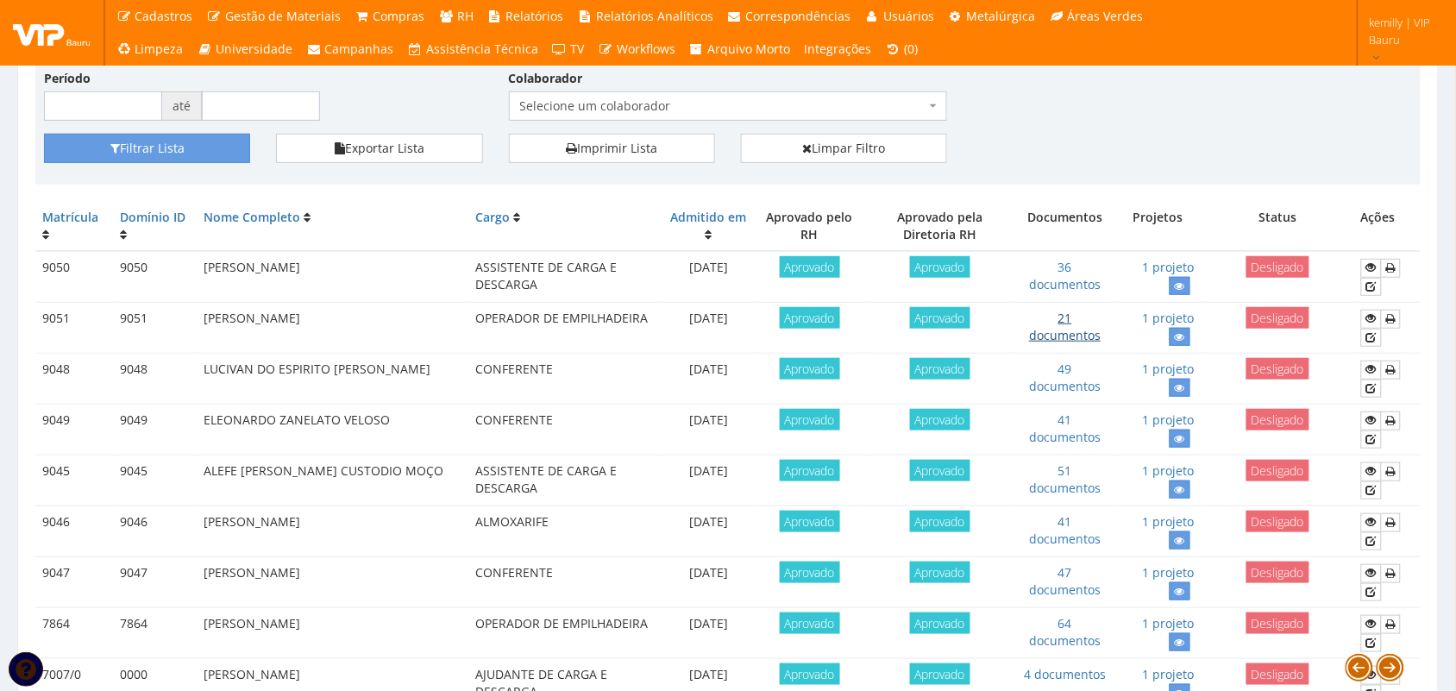
click at [1066, 330] on link "21 documentos" at bounding box center [1065, 327] width 72 height 34
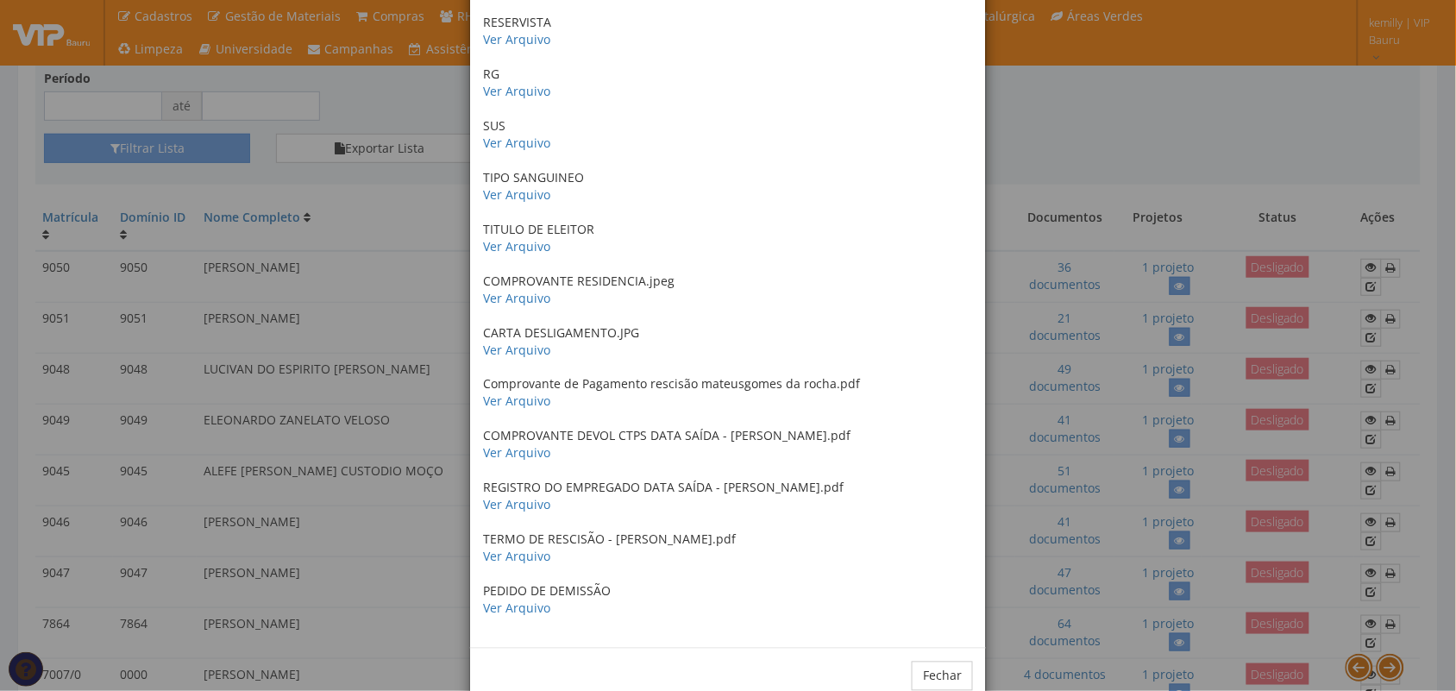
scroll to position [623, 0]
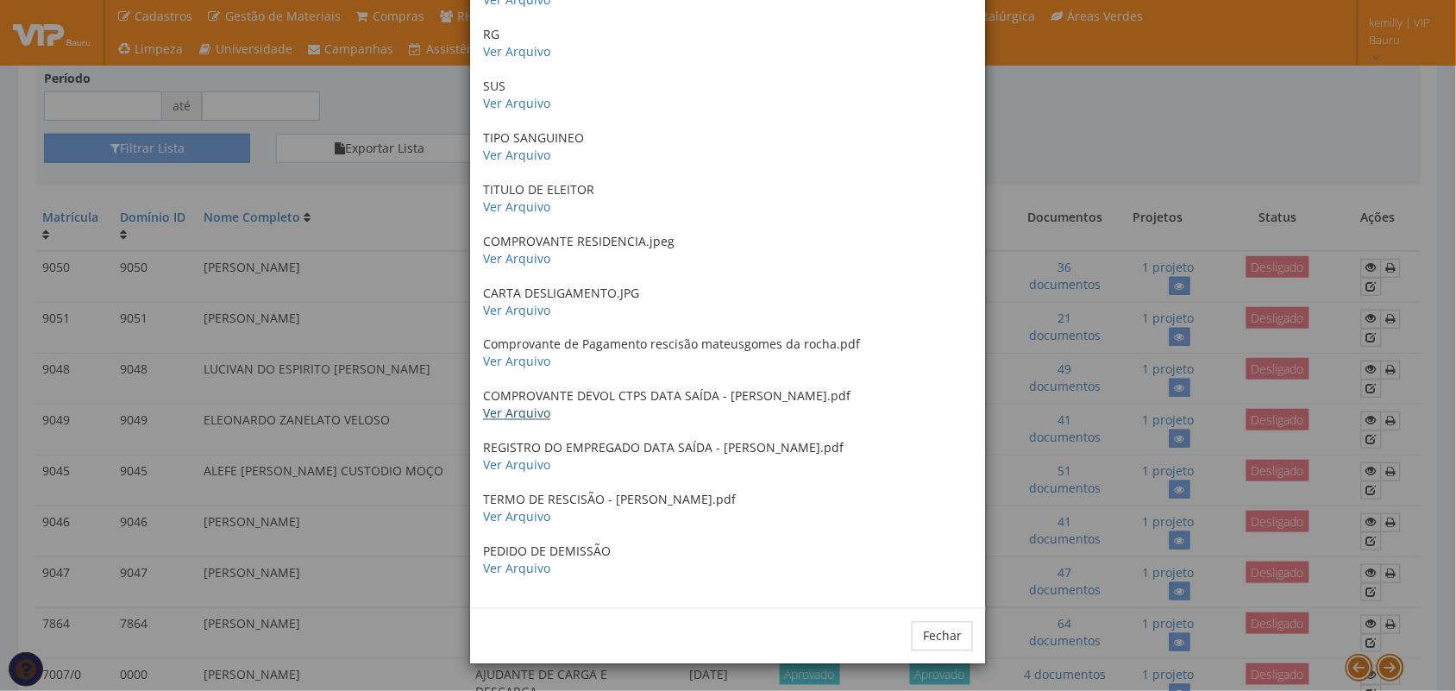
click at [515, 414] on link "Ver Arquivo" at bounding box center [516, 413] width 67 height 16
click at [1093, 147] on div "× Documentos / Colaborador: 9051 - MATEUS GOMES DA ROCHA ANTECEDENTES CRIMINAIS…" at bounding box center [728, 345] width 1456 height 691
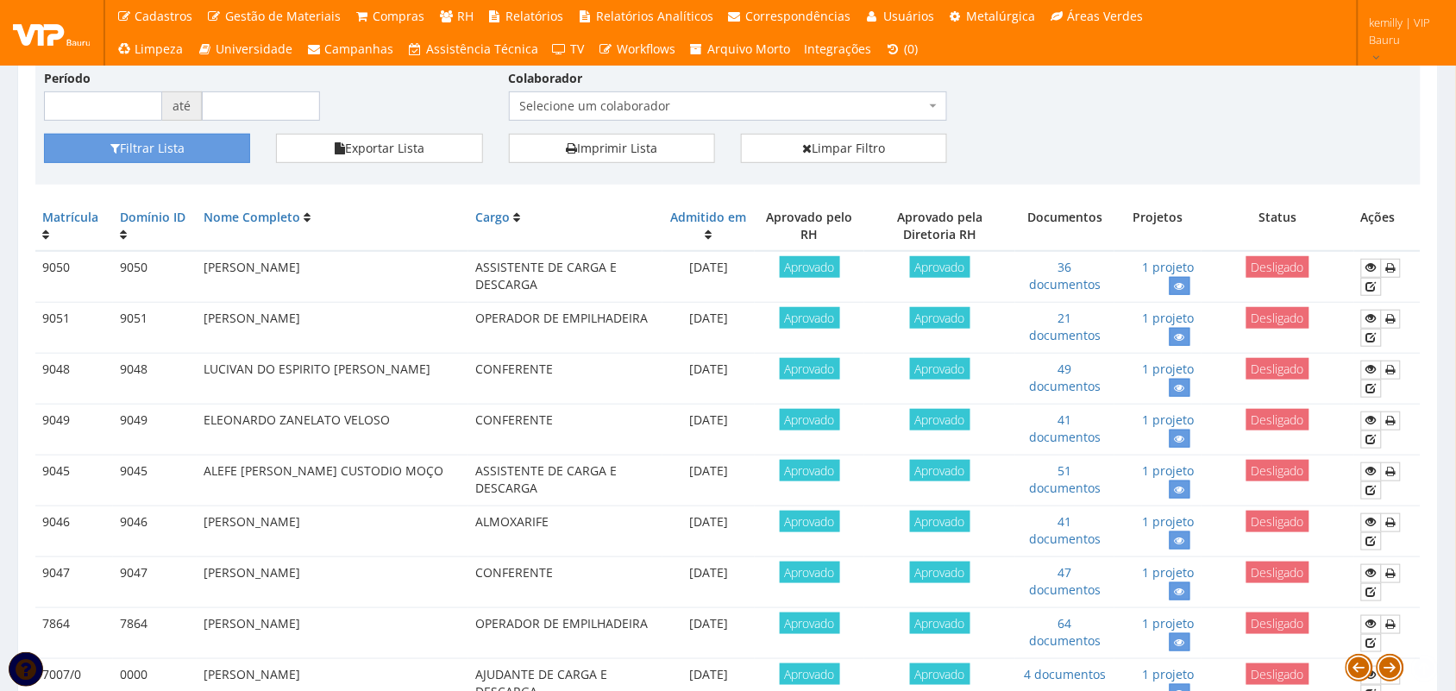
scroll to position [431, 0]
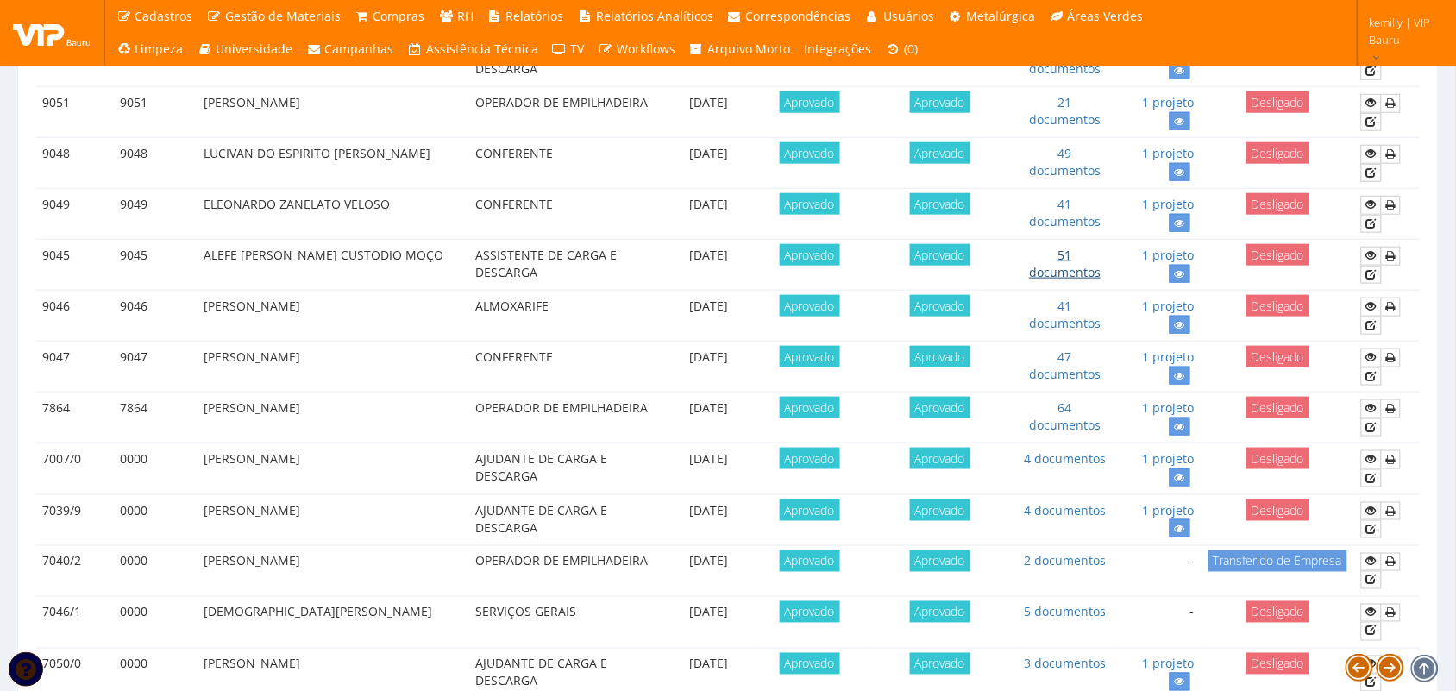
click at [1049, 272] on link "51 documentos" at bounding box center [1065, 264] width 72 height 34
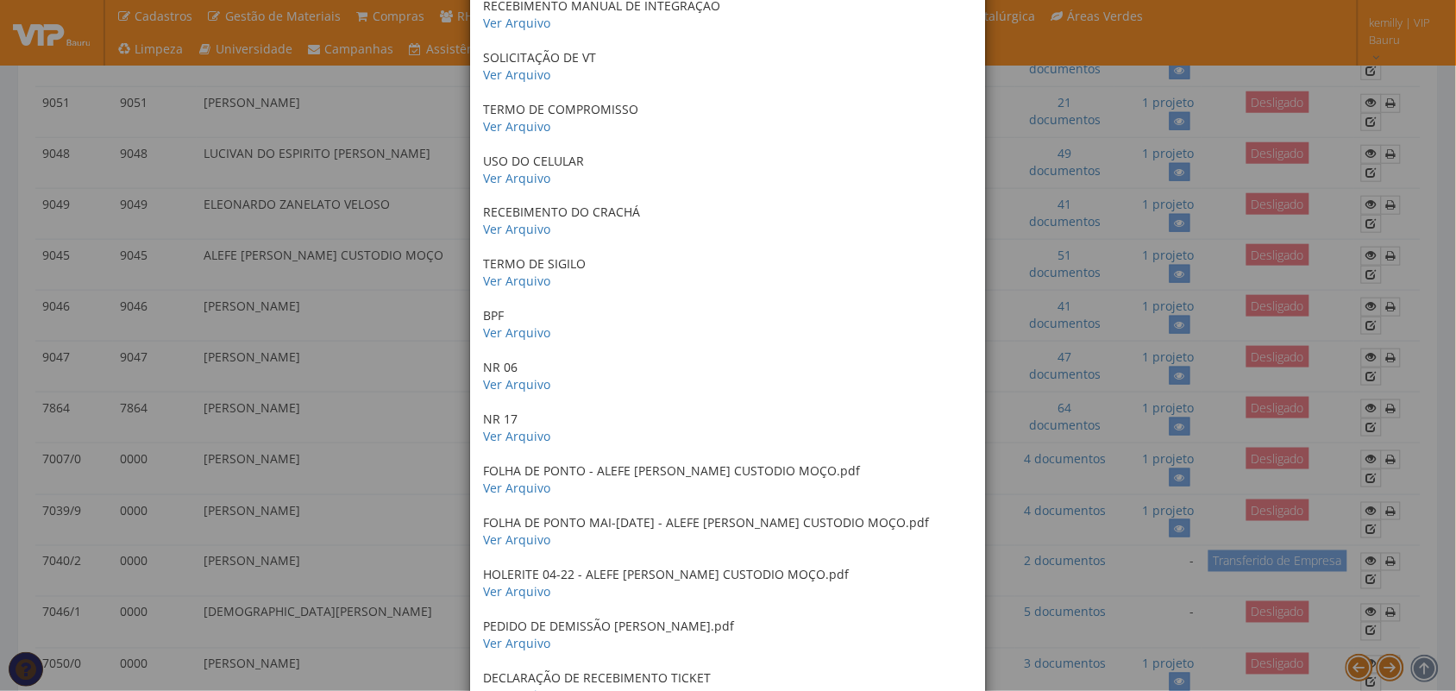
scroll to position [2176, 0]
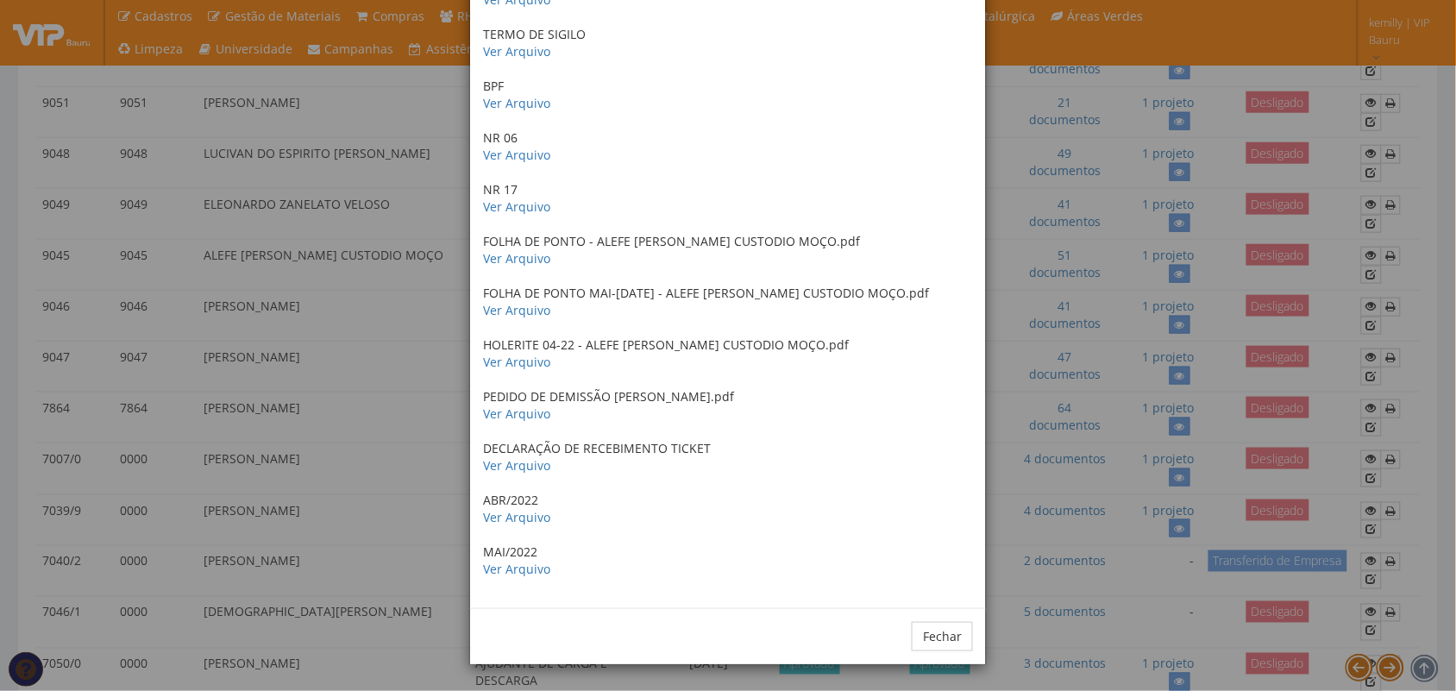
click at [1027, 272] on div "× Documentos / Colaborador: 9045 - ALEFE PATRICK CARDOSO CUSTODIO MOÇO ULTIMO R…" at bounding box center [728, 345] width 1456 height 691
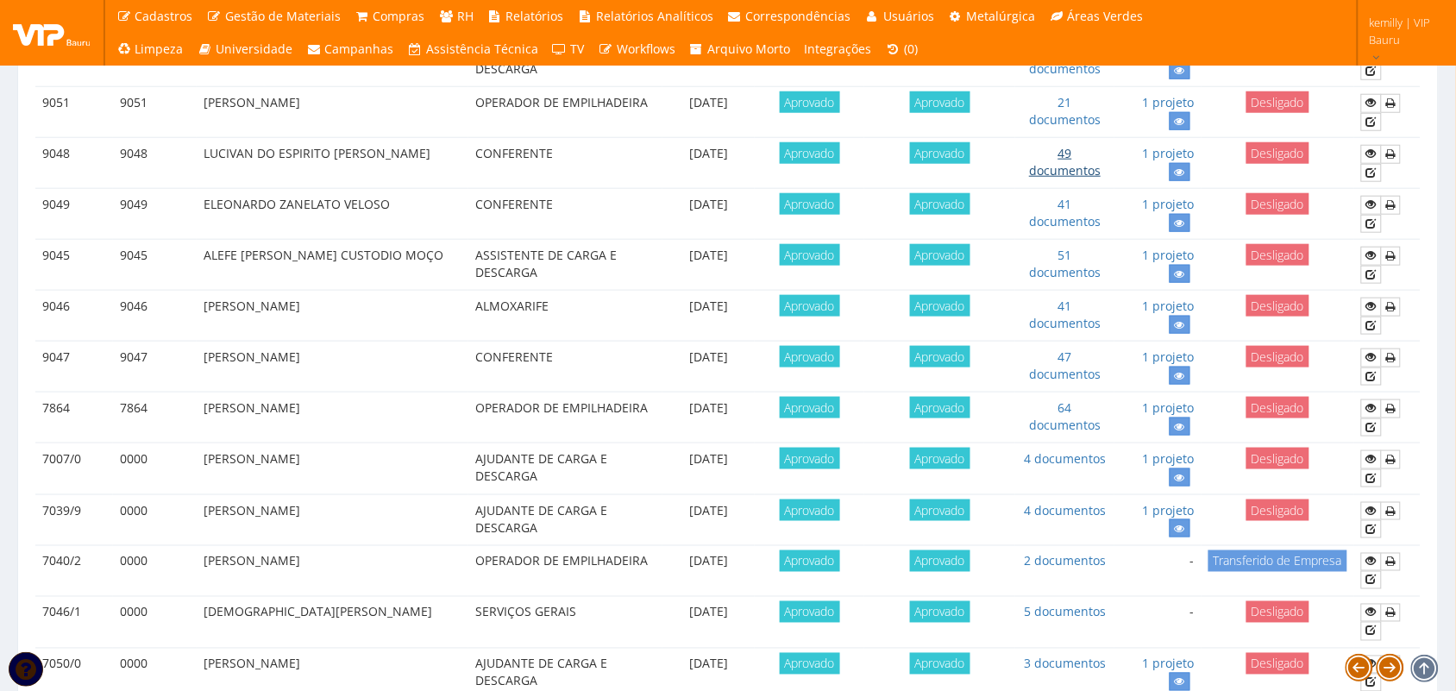
click at [1053, 174] on link "49 documentos" at bounding box center [1065, 162] width 72 height 34
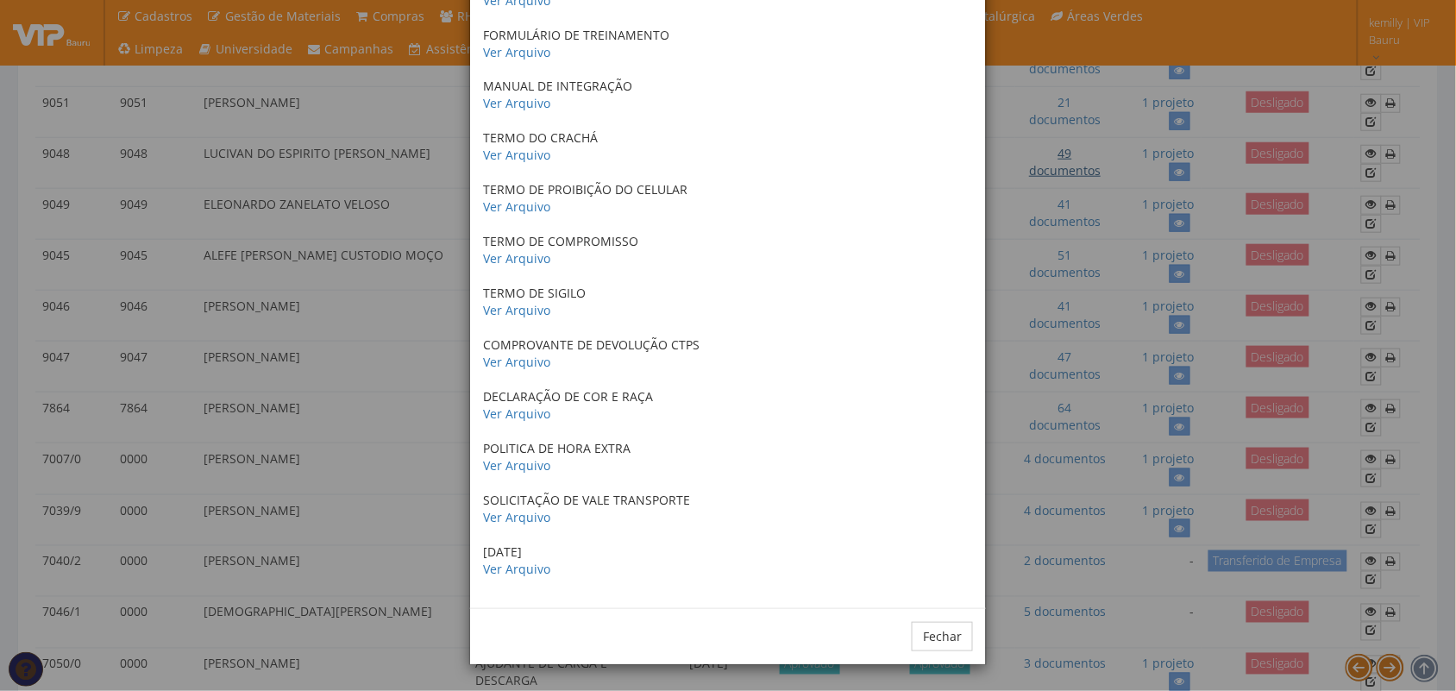
scroll to position [0, 0]
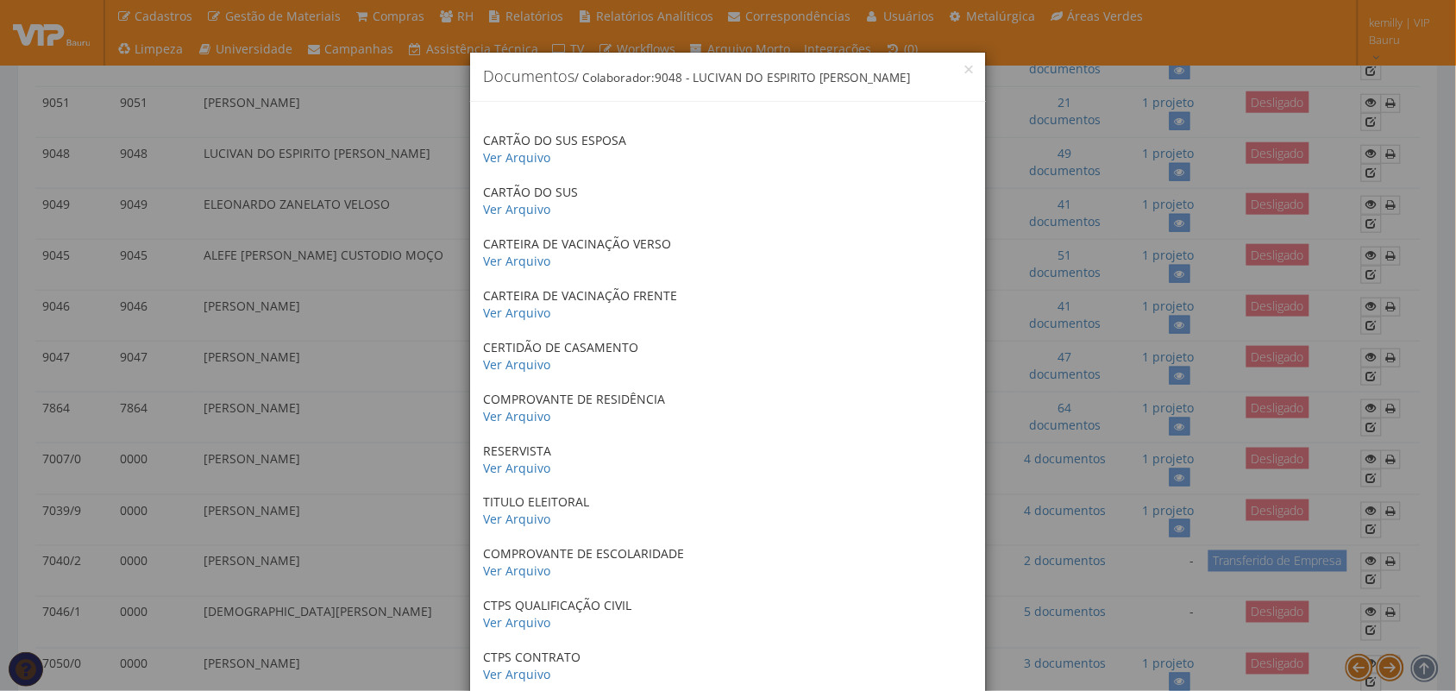
click at [351, 371] on div "× Documentos / Colaborador: 9048 - LUCIVAN DO ESPIRITO SANTO RIBEIRO CARTÃO DO …" at bounding box center [728, 345] width 1456 height 691
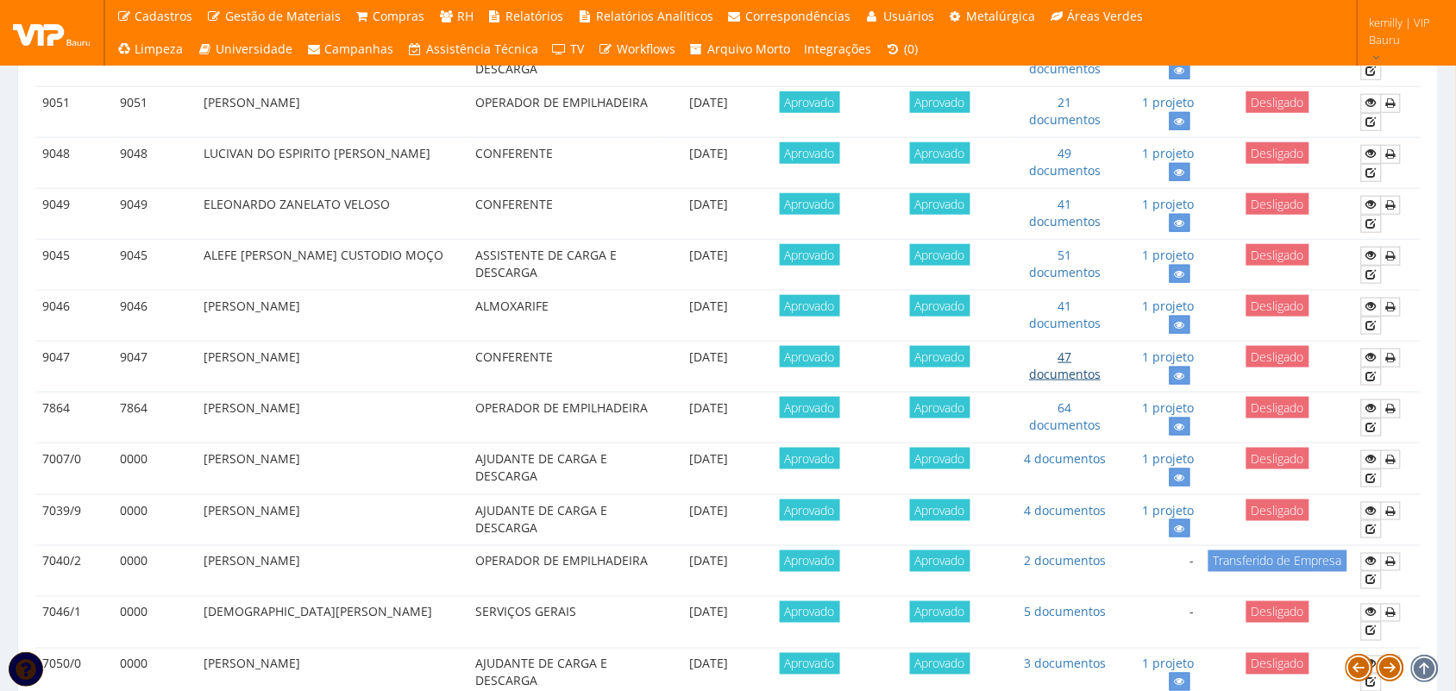
click at [1041, 375] on link "47 documentos" at bounding box center [1065, 365] width 72 height 34
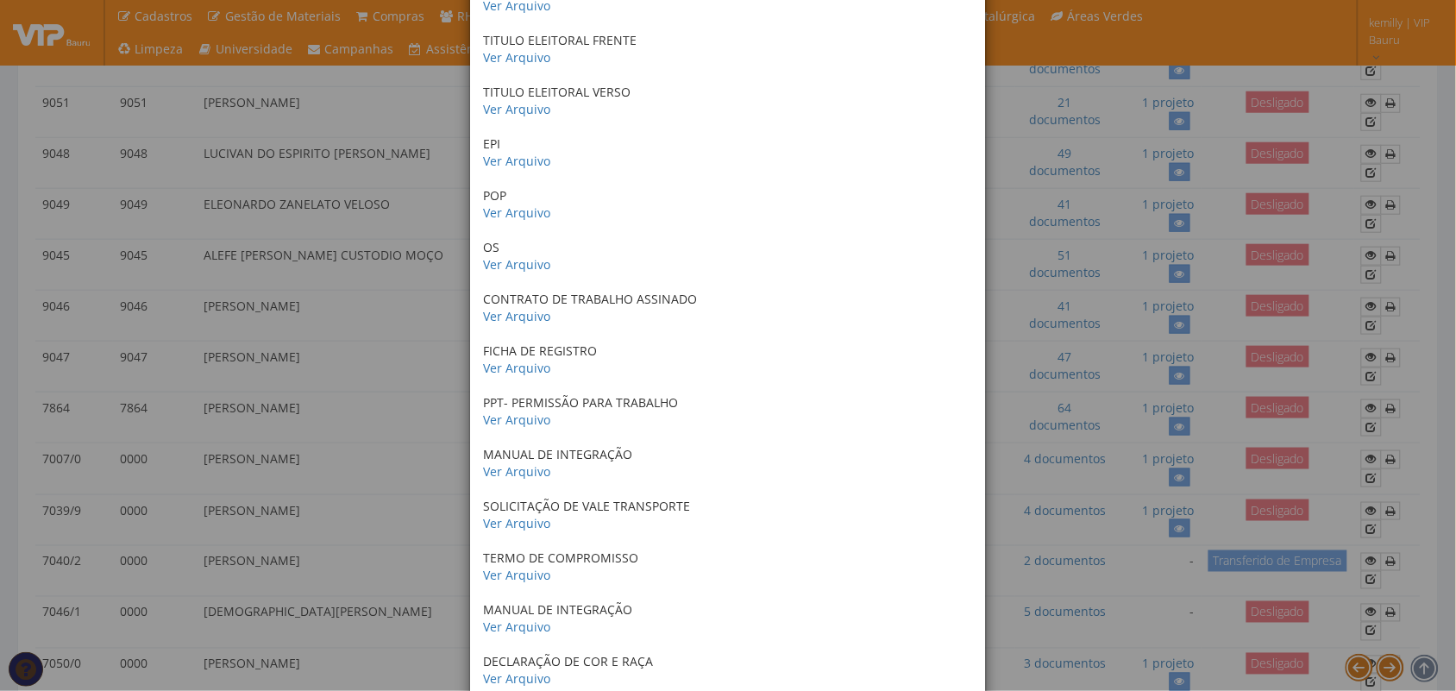
scroll to position [1969, 0]
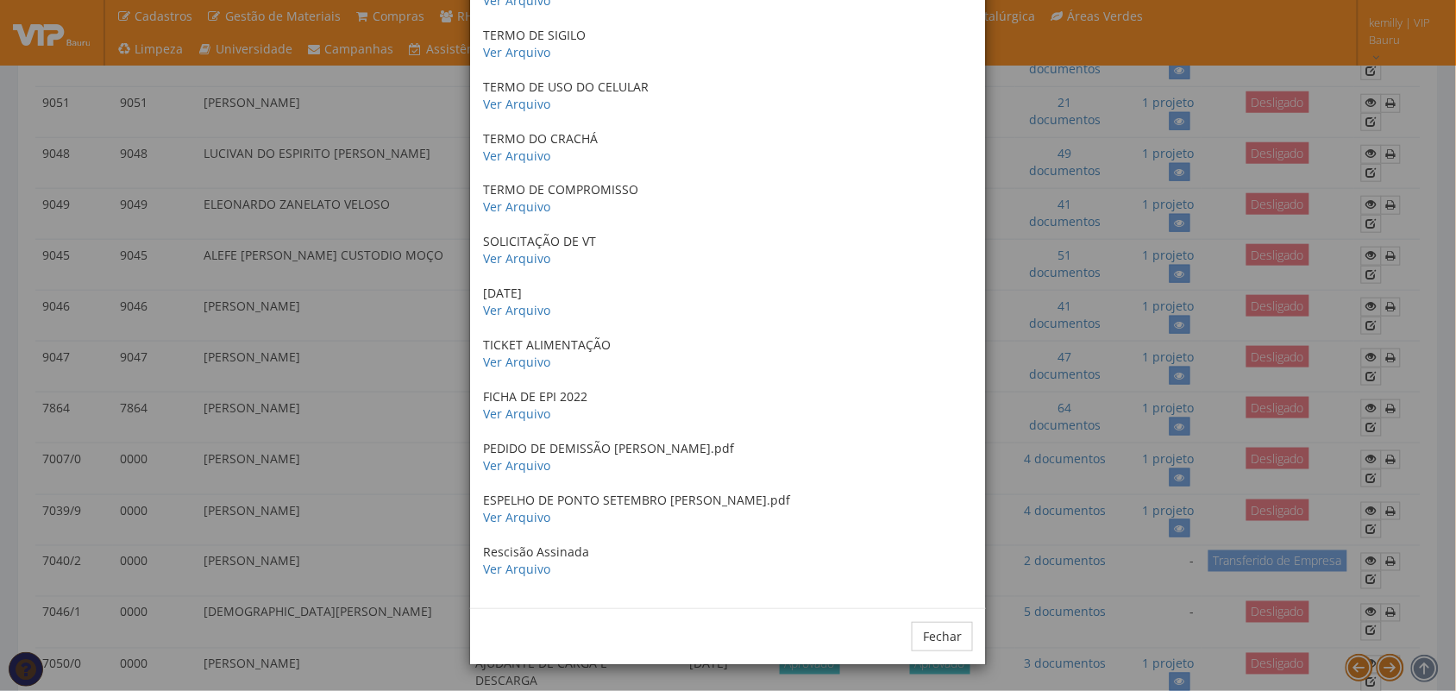
click at [379, 285] on div "× Documentos / Colaborador: 9047 - RICARDO ALEXANDRE MARCELINO FERREIRA ANTECED…" at bounding box center [728, 345] width 1456 height 691
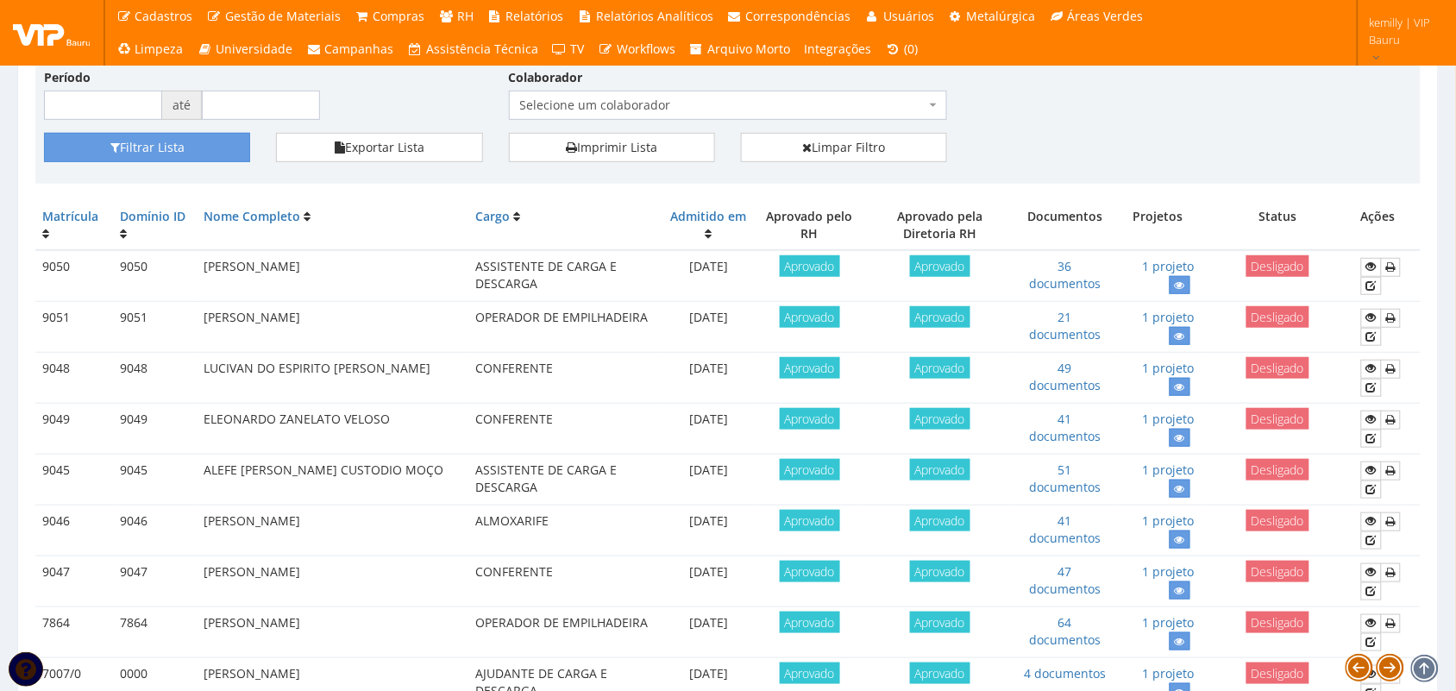
scroll to position [216, 0]
click at [1070, 496] on link "51 documentos" at bounding box center [1065, 479] width 72 height 34
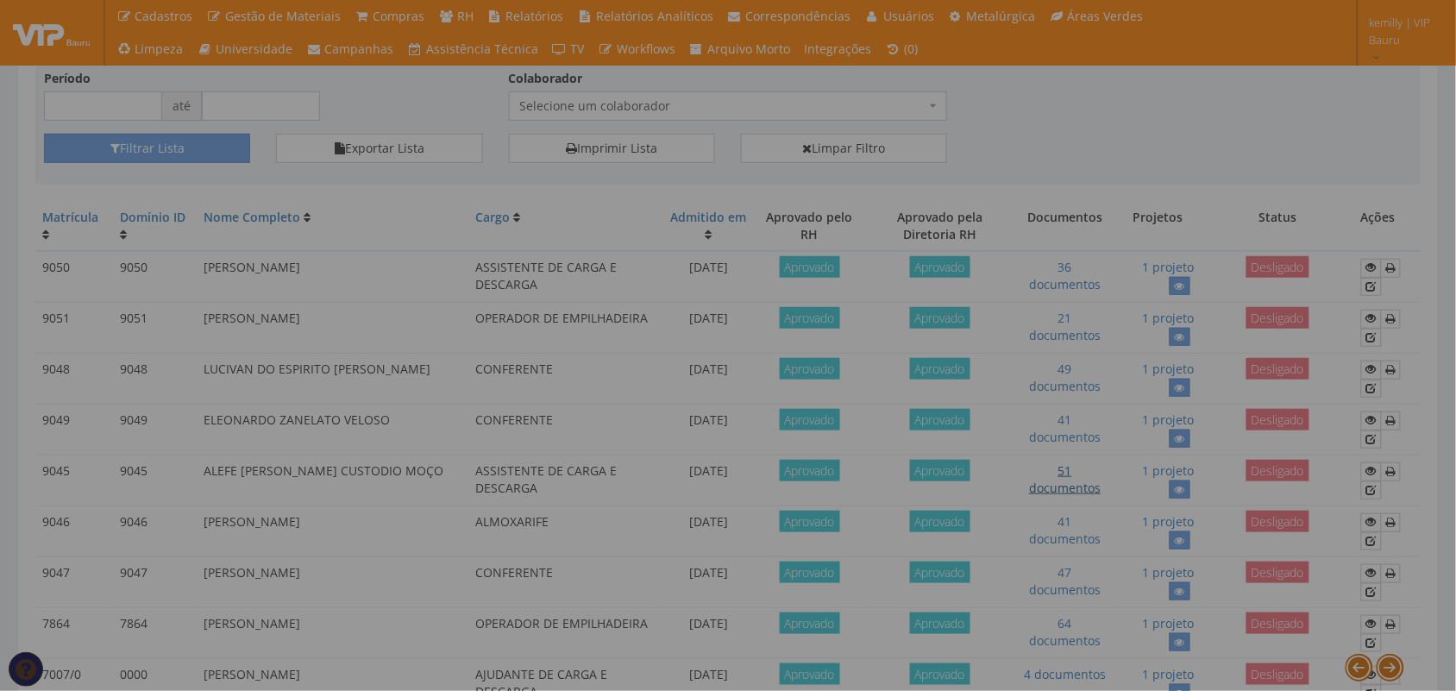
scroll to position [0, 0]
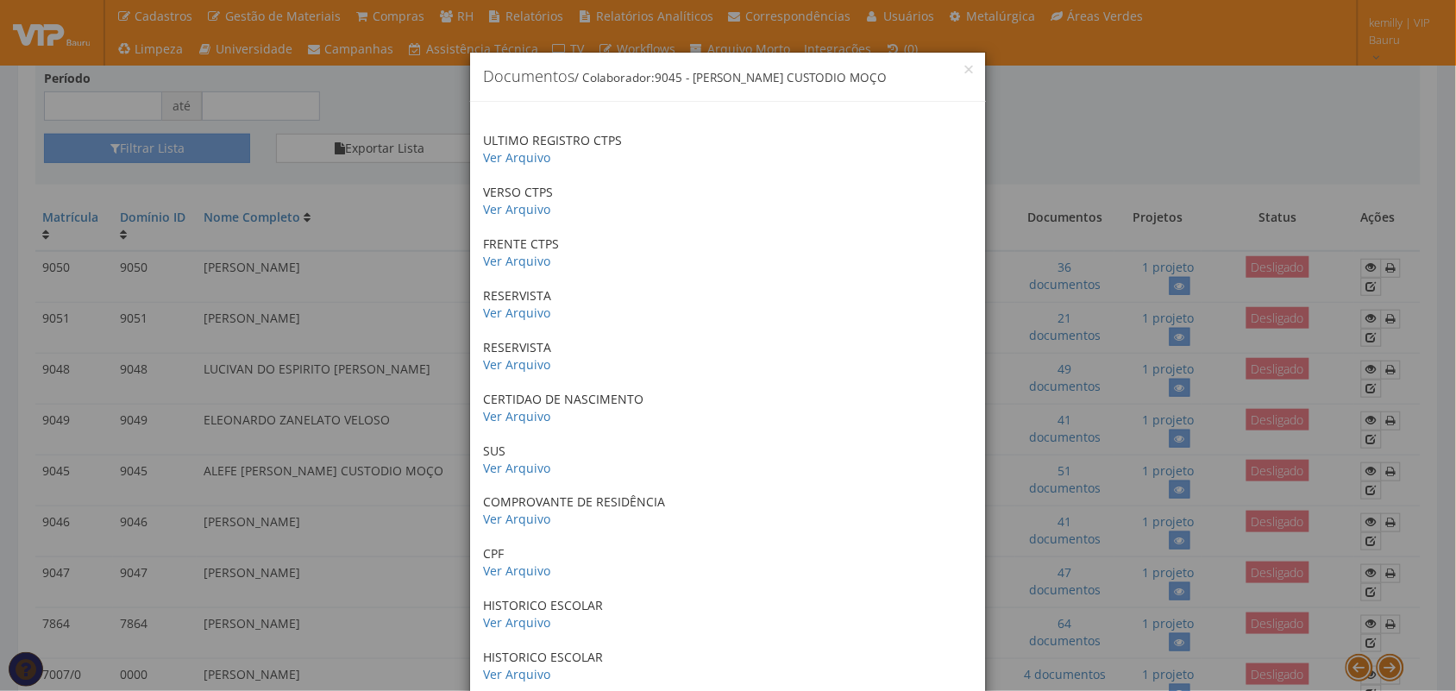
drag, startPoint x: 815, startPoint y: 201, endPoint x: 824, endPoint y: 496, distance: 295.1
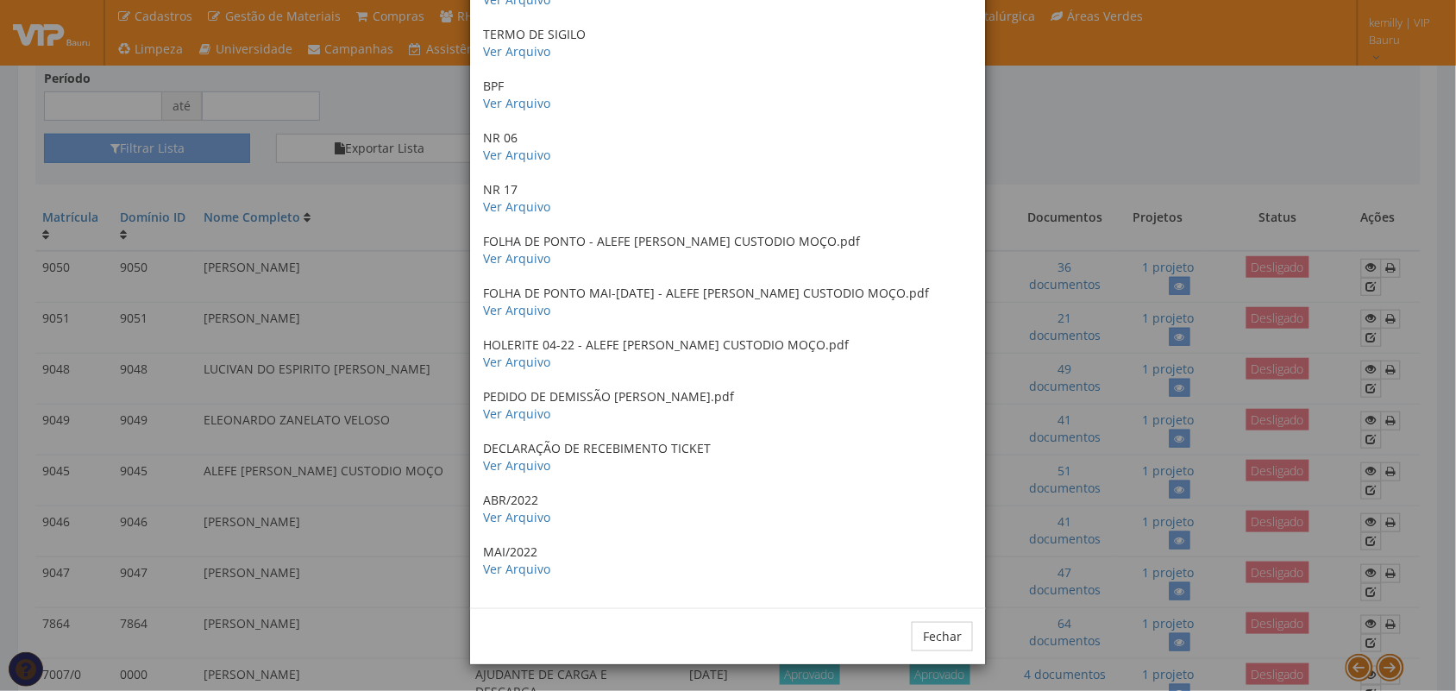
click at [367, 423] on div "× Documentos / Colaborador: 9045 - ALEFE PATRICK CARDOSO CUSTODIO MOÇO ULTIMO R…" at bounding box center [728, 345] width 1456 height 691
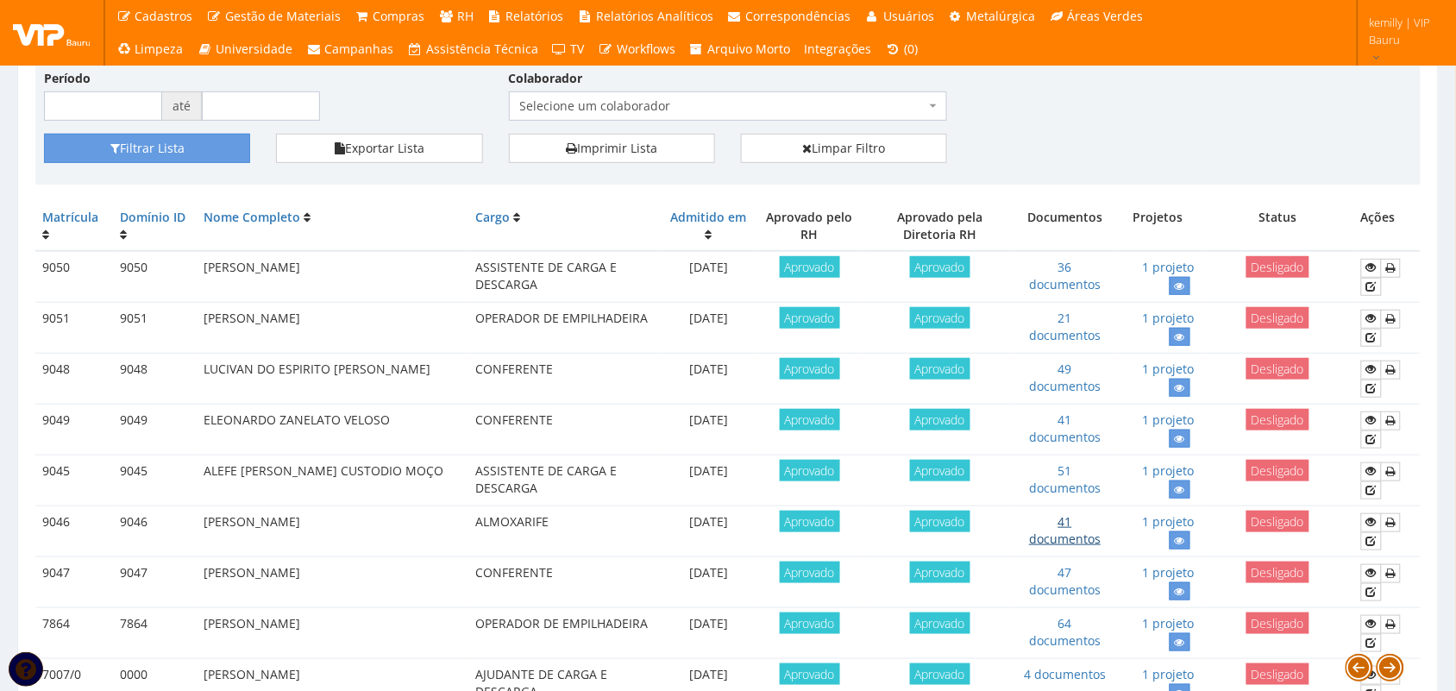
click at [1074, 547] on link "41 documentos" at bounding box center [1065, 530] width 72 height 34
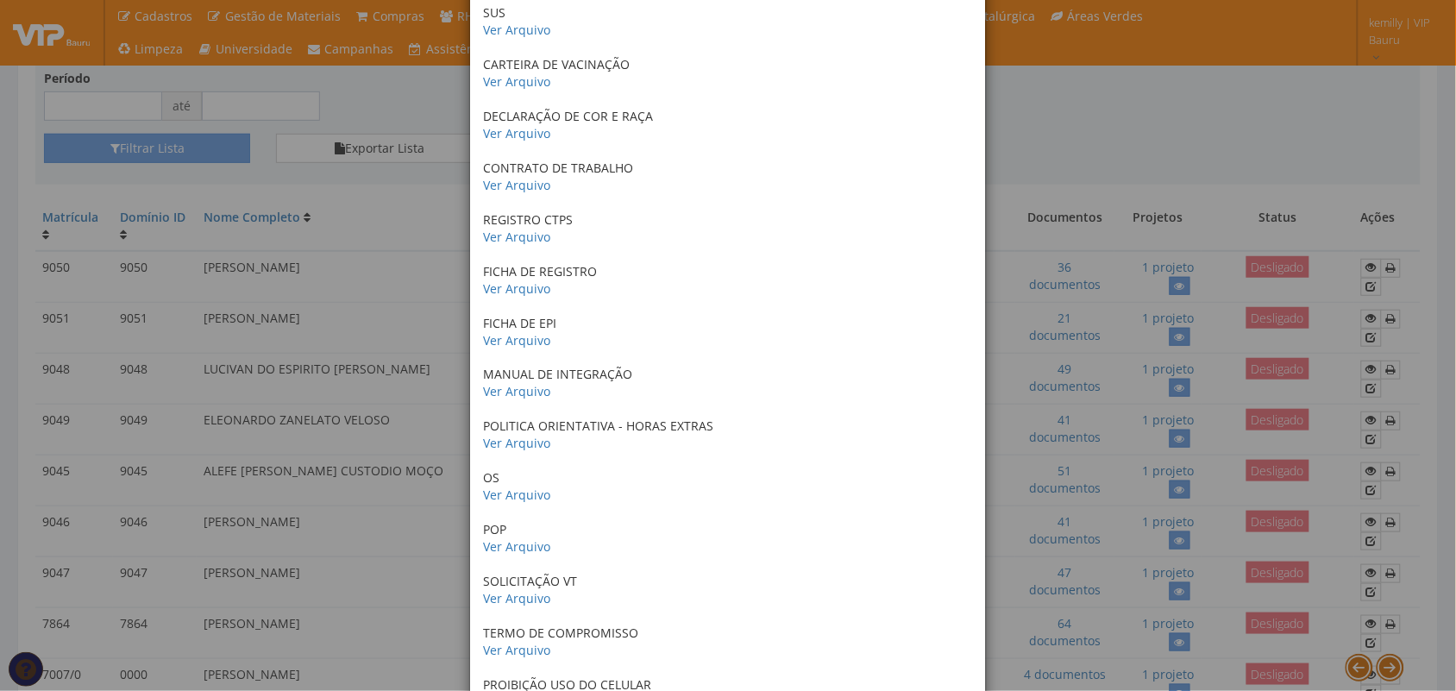
scroll to position [1658, 0]
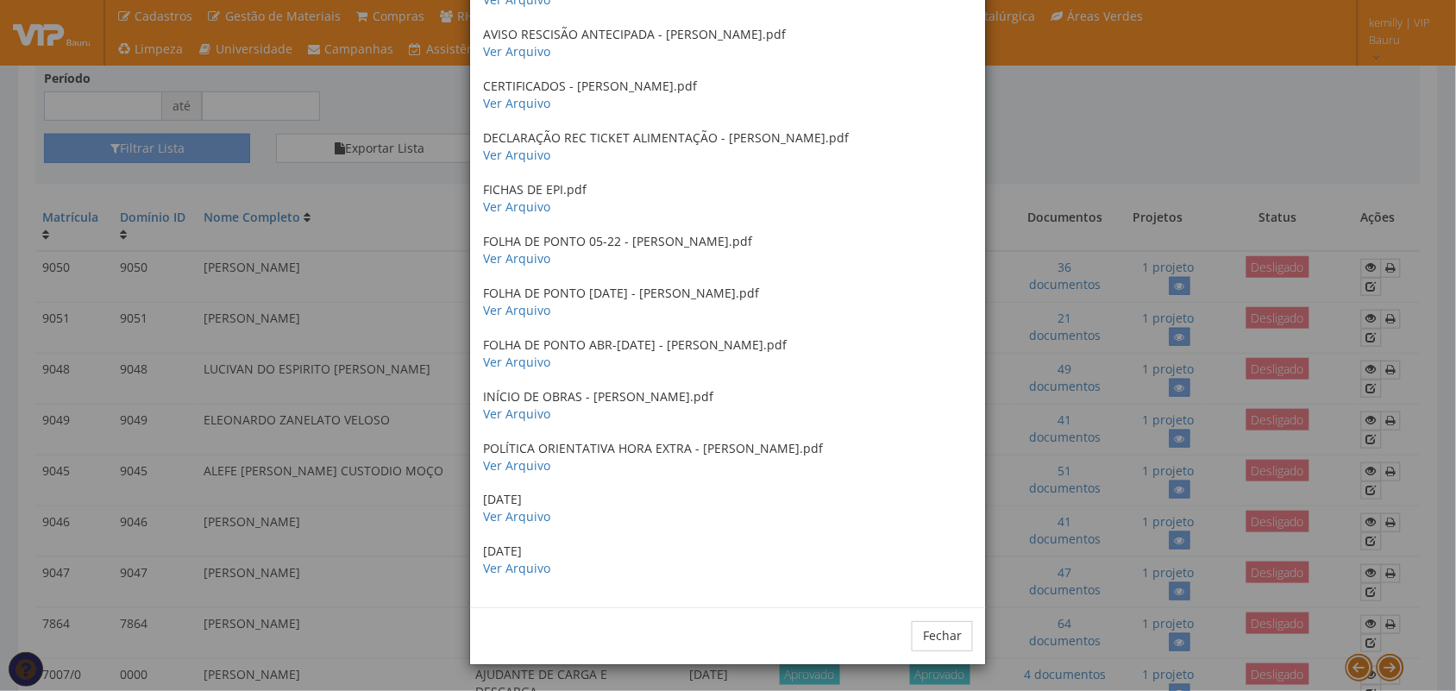
click at [1061, 617] on div "× Documentos / Colaborador: 9046 - RAIMUNDO VITOR DOS SANTOS NETO ANTECEDENTES …" at bounding box center [728, 345] width 1456 height 691
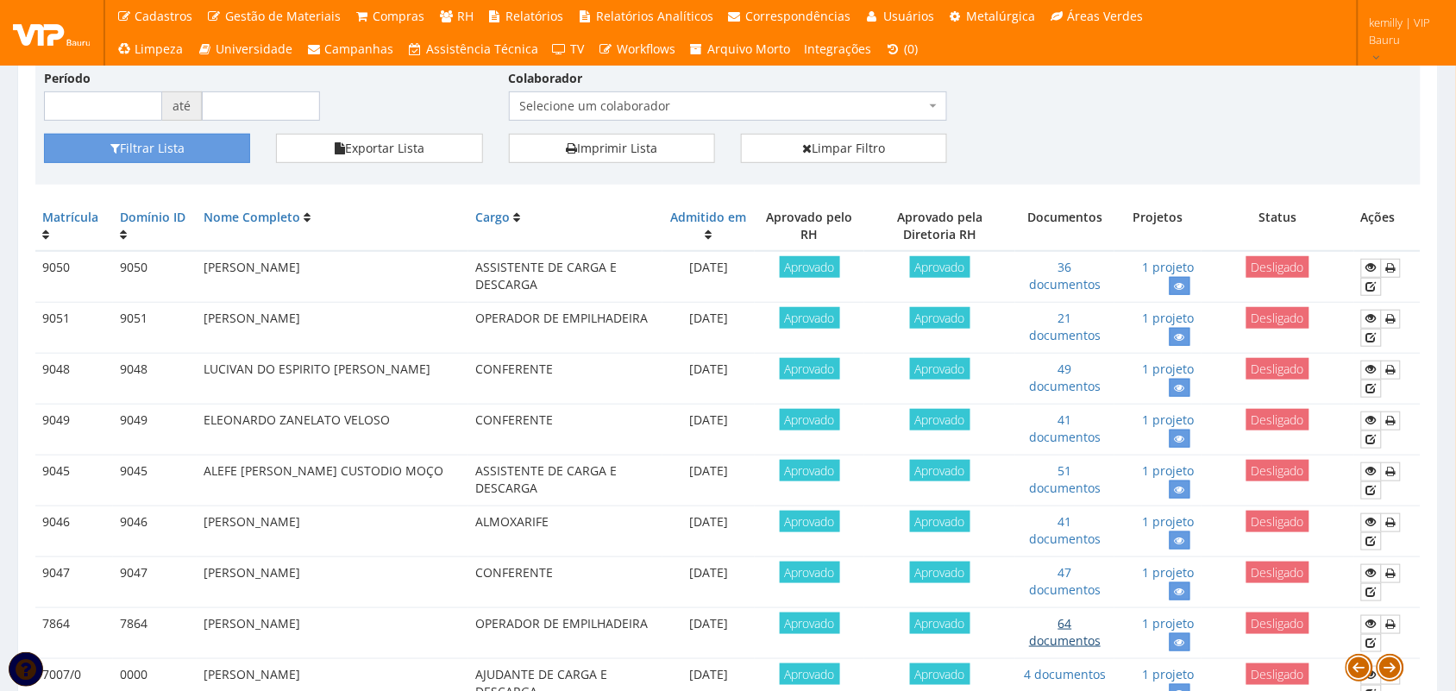
click at [1071, 643] on link "64 documentos" at bounding box center [1065, 632] width 72 height 34
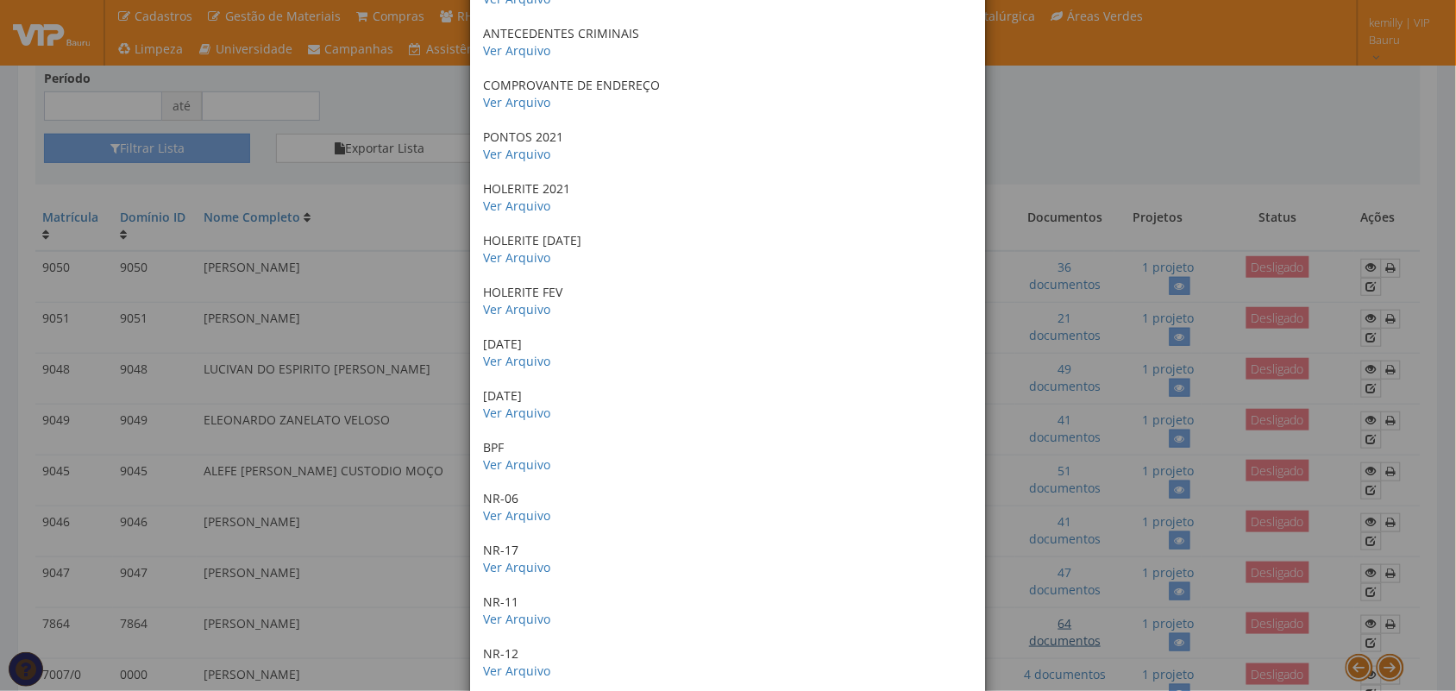
scroll to position [0, 0]
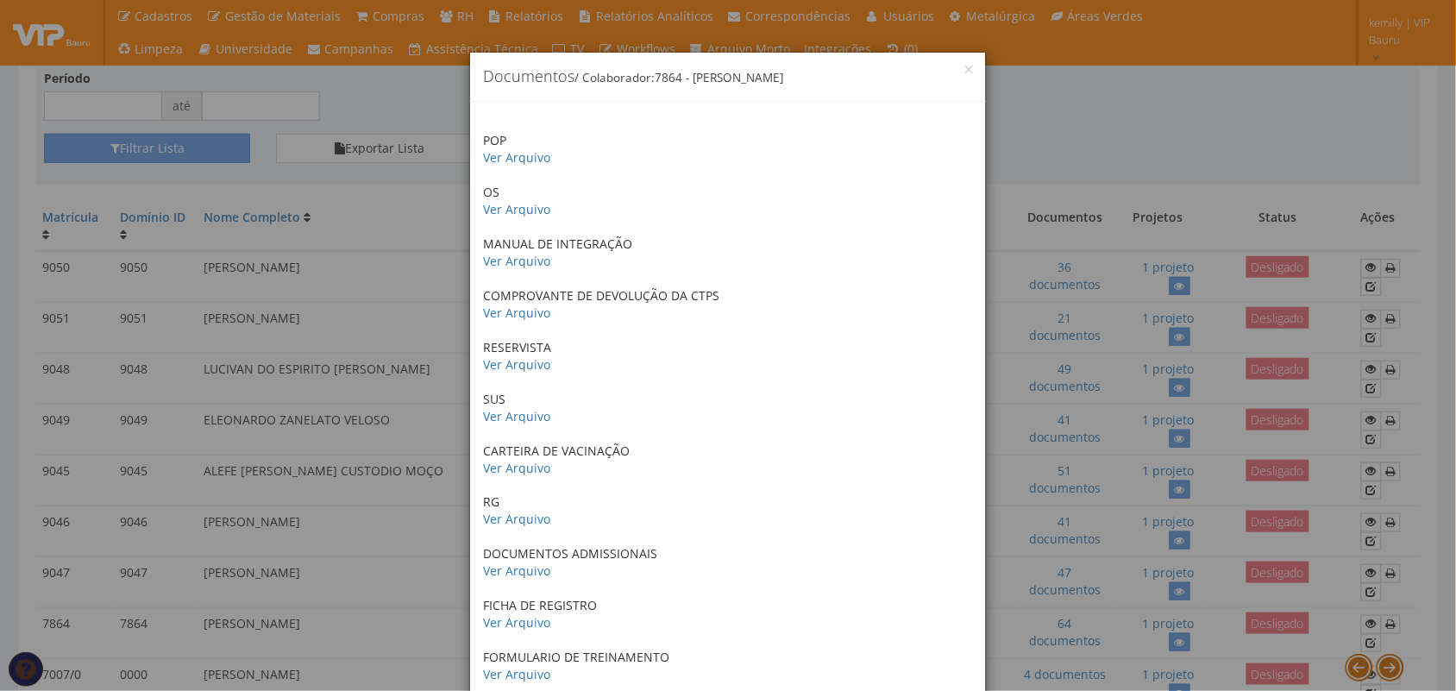
drag, startPoint x: 805, startPoint y: 289, endPoint x: 803, endPoint y: 315, distance: 25.9
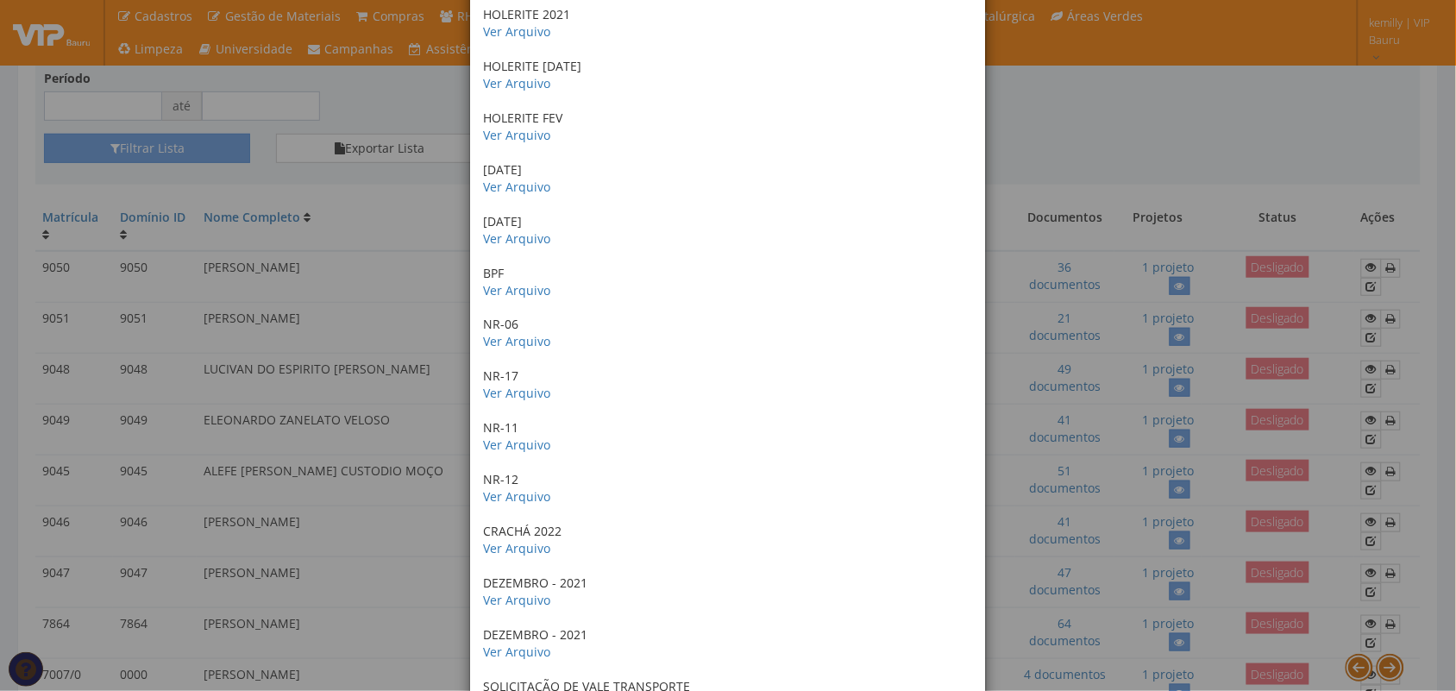
scroll to position [2848, 0]
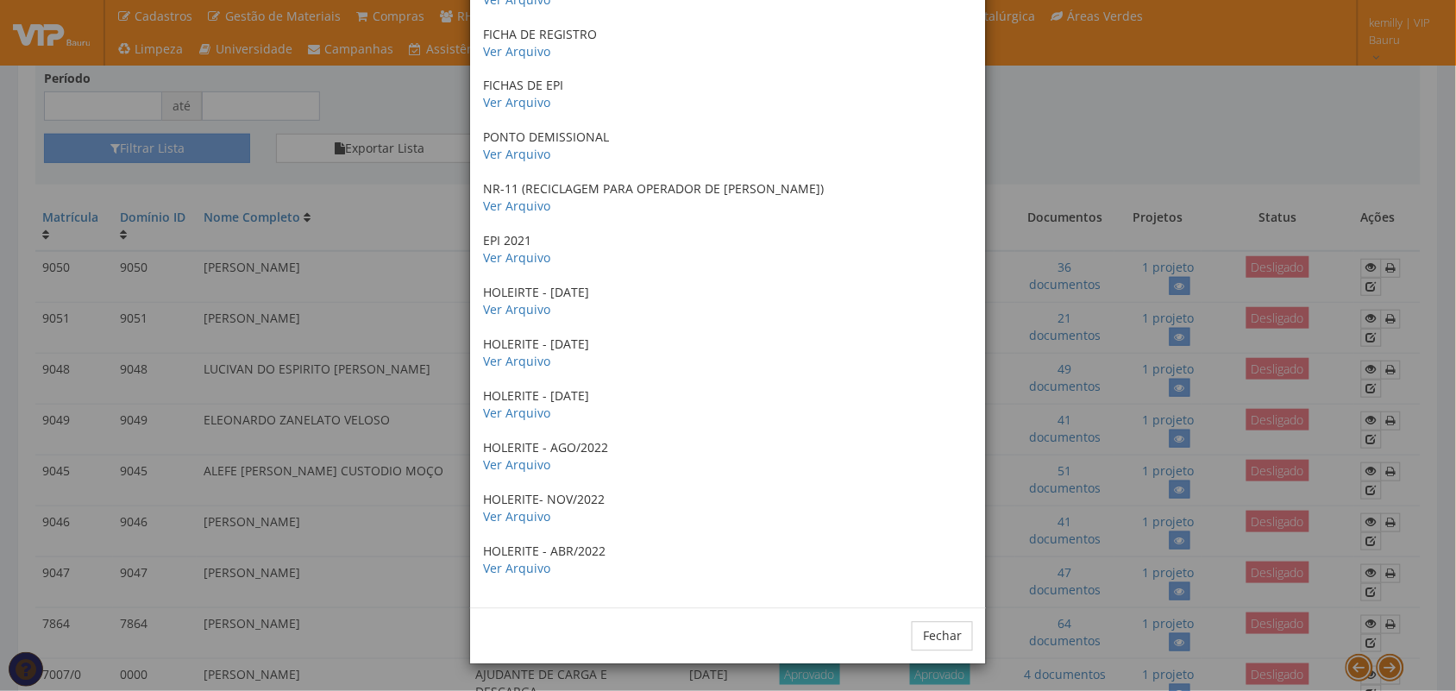
click at [359, 209] on div "× Documentos / Colaborador: 7864 - MOISES PINTO NEGREIROS POP Ver Arquivo OS Ve…" at bounding box center [728, 345] width 1456 height 691
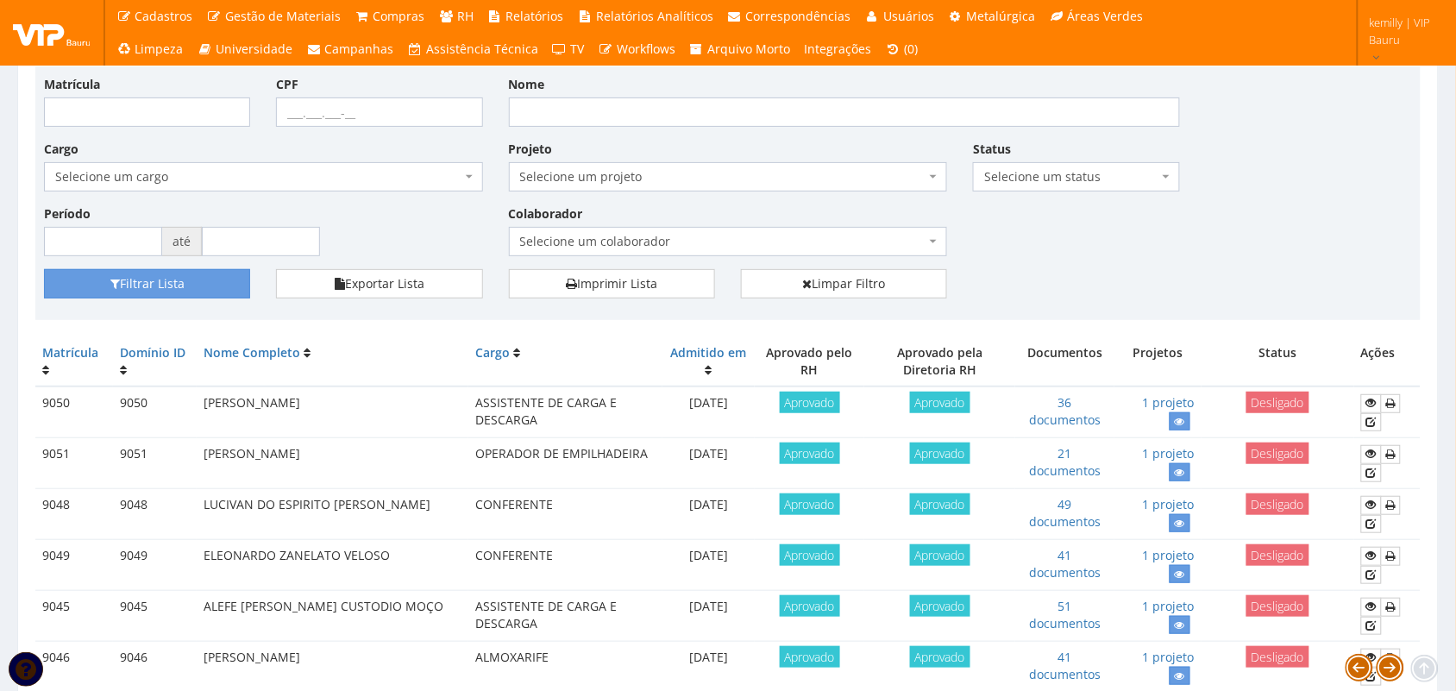
scroll to position [0, 0]
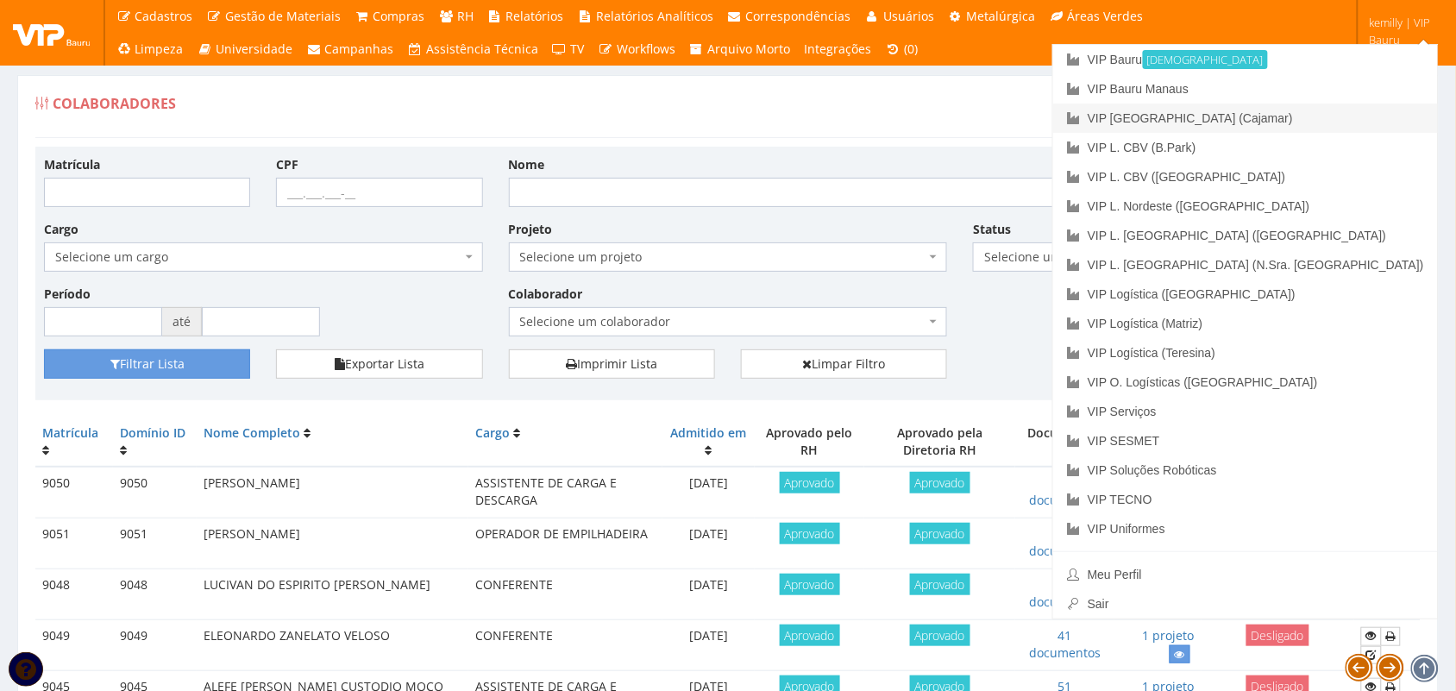
click at [1334, 116] on link "VIP [GEOGRAPHIC_DATA] (Cajamar)" at bounding box center [1245, 117] width 385 height 29
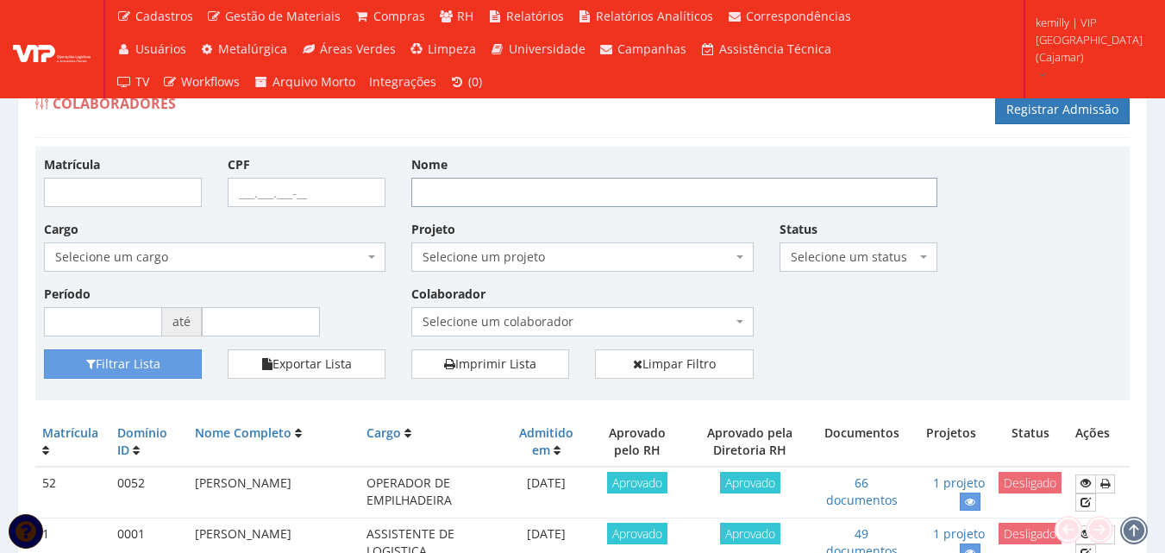
click at [572, 186] on input "Nome" at bounding box center [674, 192] width 526 height 29
type input "everton"
click at [44, 349] on button "Filtrar Lista" at bounding box center [123, 363] width 158 height 29
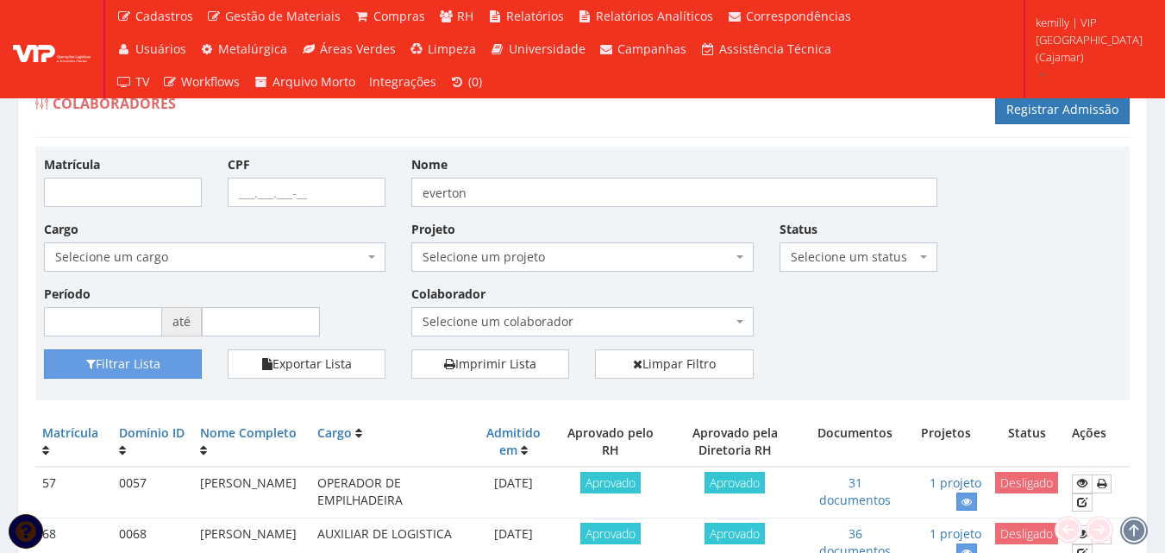
scroll to position [106, 0]
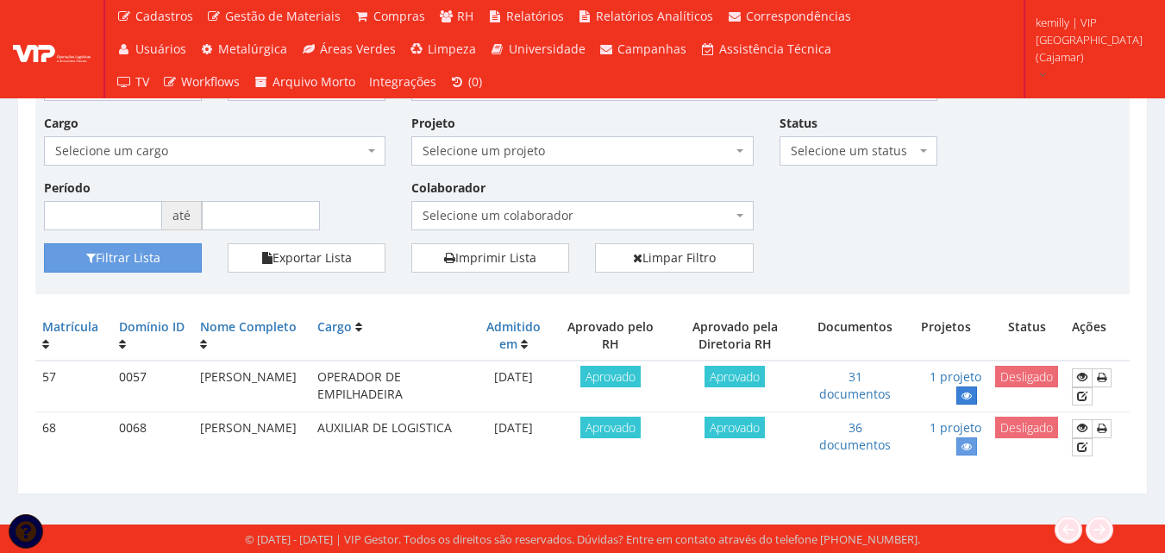
click at [963, 402] on link at bounding box center [966, 395] width 21 height 18
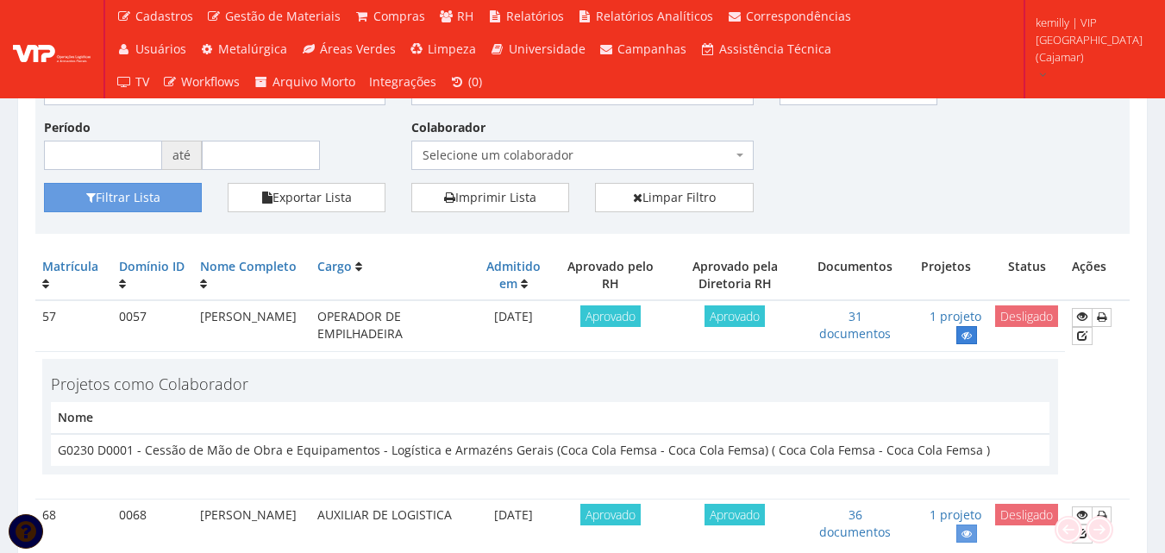
scroll to position [192, 0]
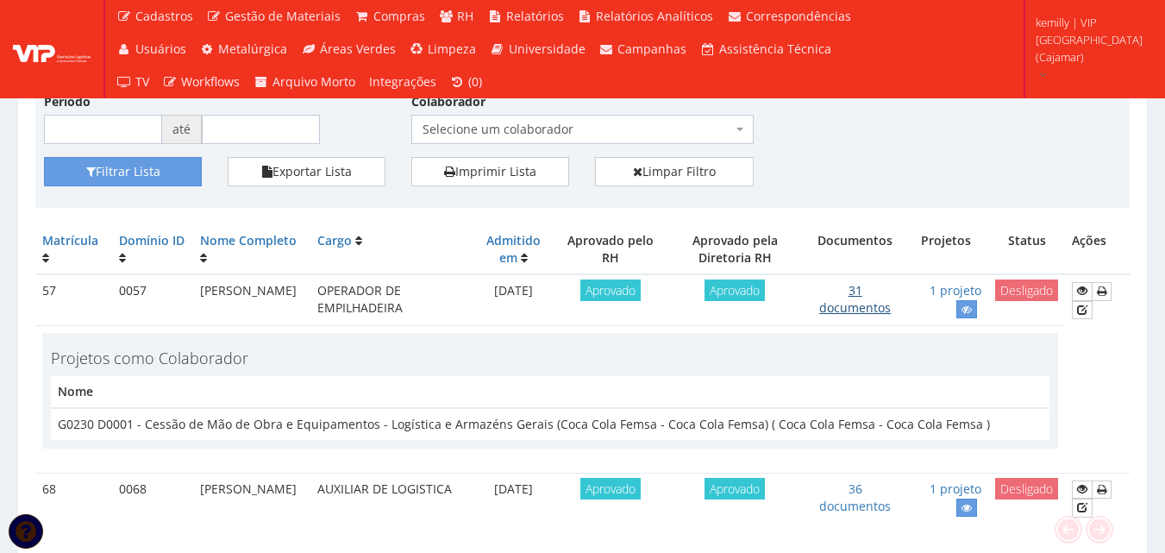
click at [871, 310] on link "31 documentos" at bounding box center [855, 299] width 72 height 34
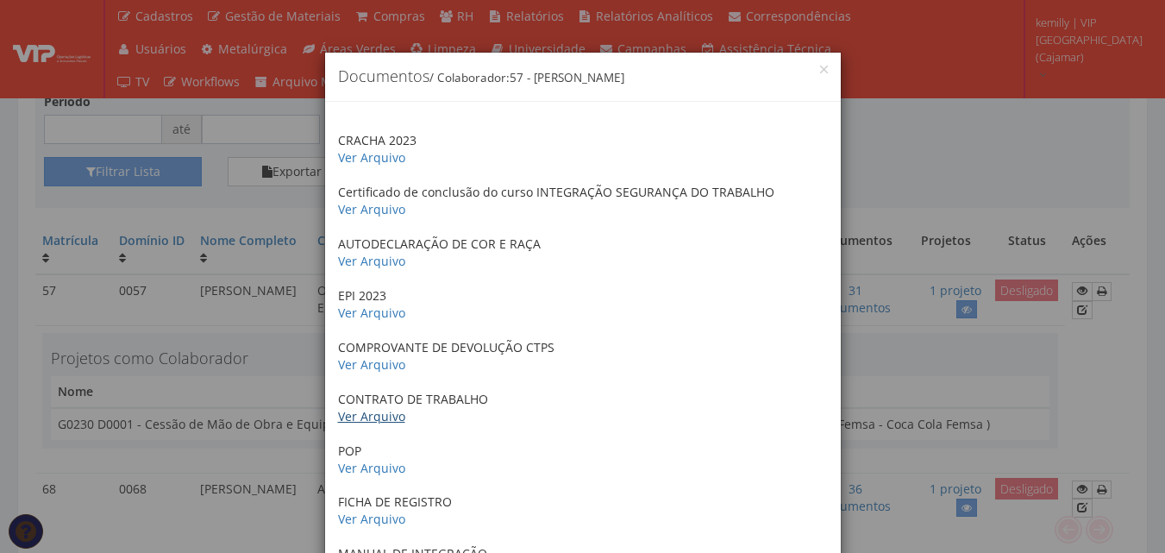
click at [360, 419] on link "Ver Arquivo" at bounding box center [371, 416] width 67 height 16
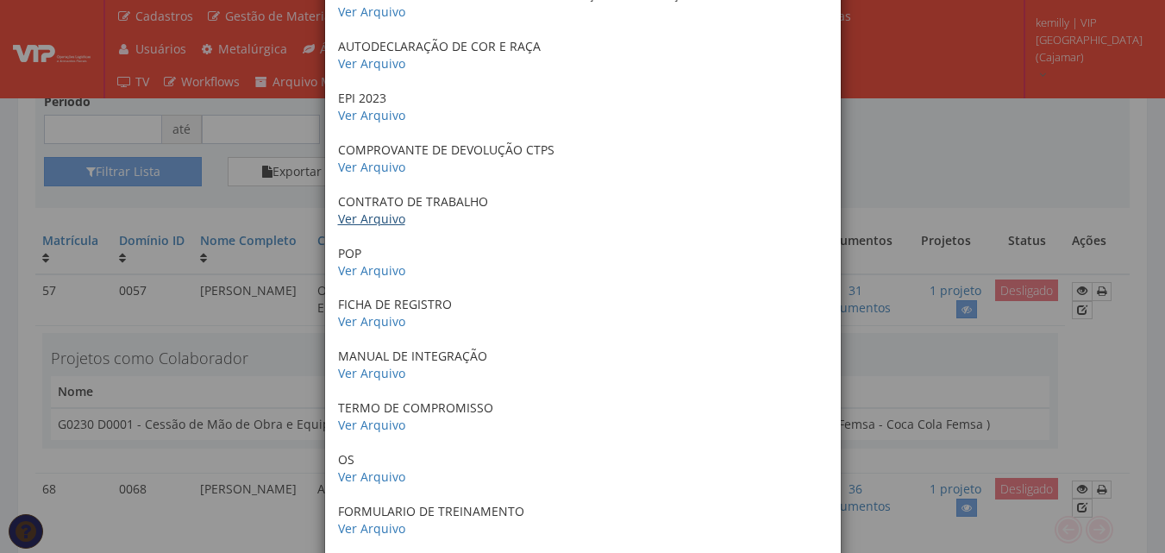
scroll to position [259, 0]
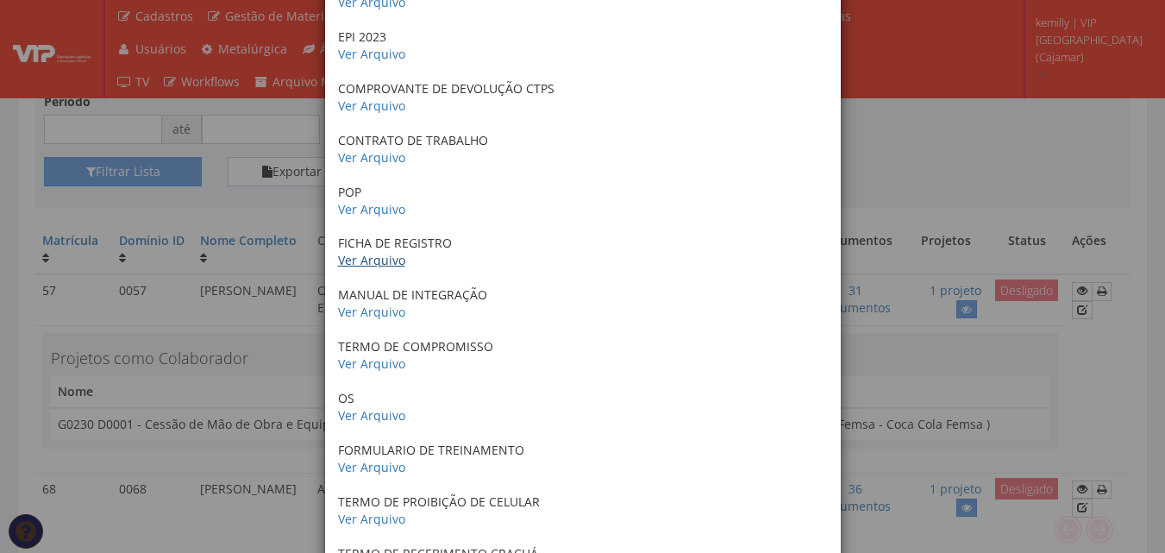
click at [379, 258] on link "Ver Arquivo" at bounding box center [371, 260] width 67 height 16
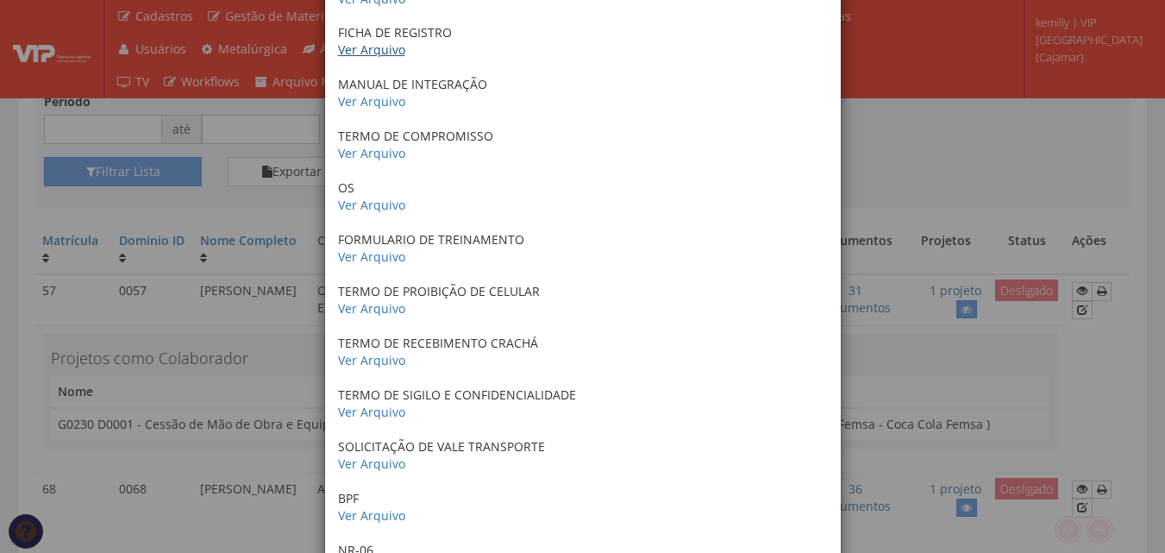
scroll to position [517, 0]
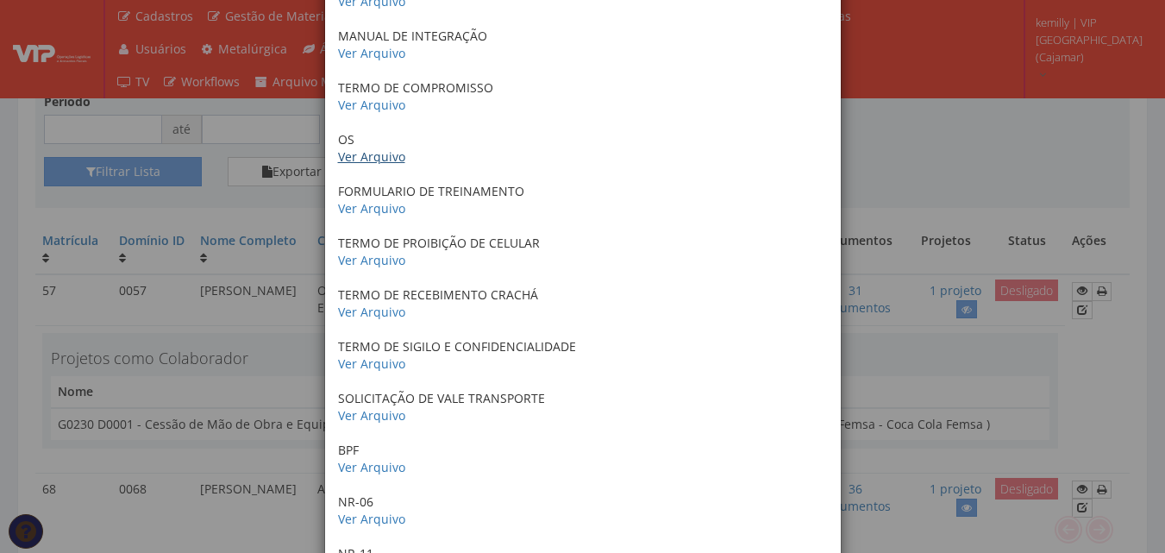
click at [373, 156] on link "Ver Arquivo" at bounding box center [371, 156] width 67 height 16
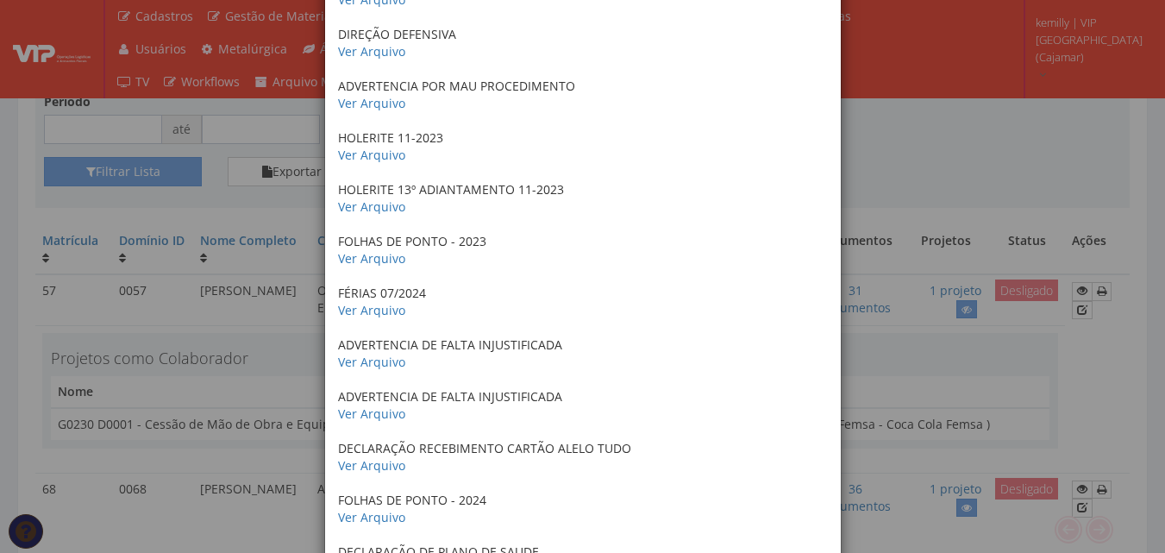
scroll to position [1278, 0]
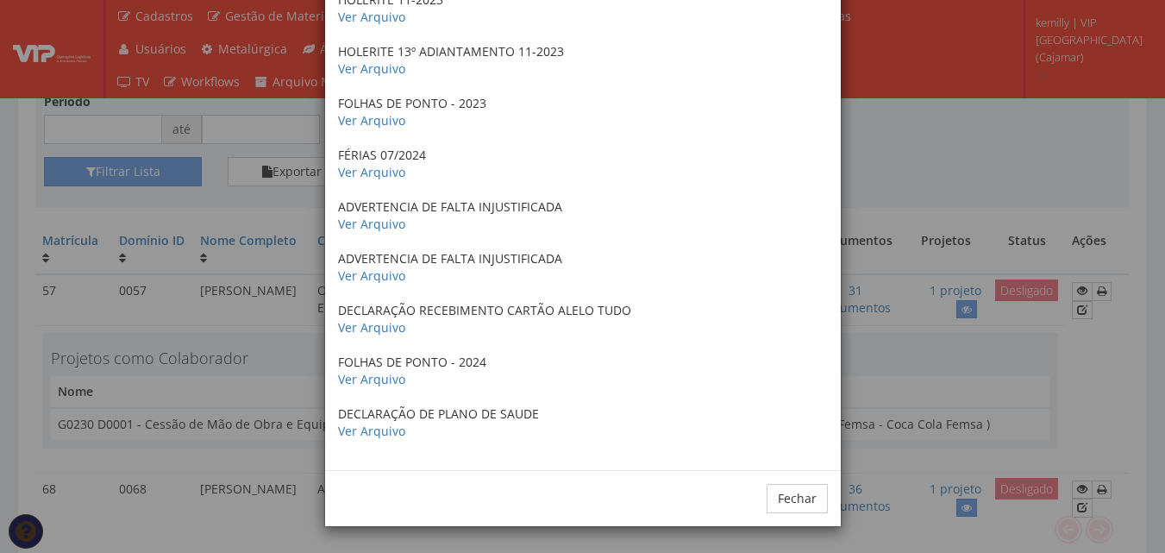
click at [928, 314] on div "× Documentos / Colaborador: 57 - EVERTON RODRIGO OLIVEIRA SALES CRACHA 2023 Ver…" at bounding box center [582, 276] width 1165 height 553
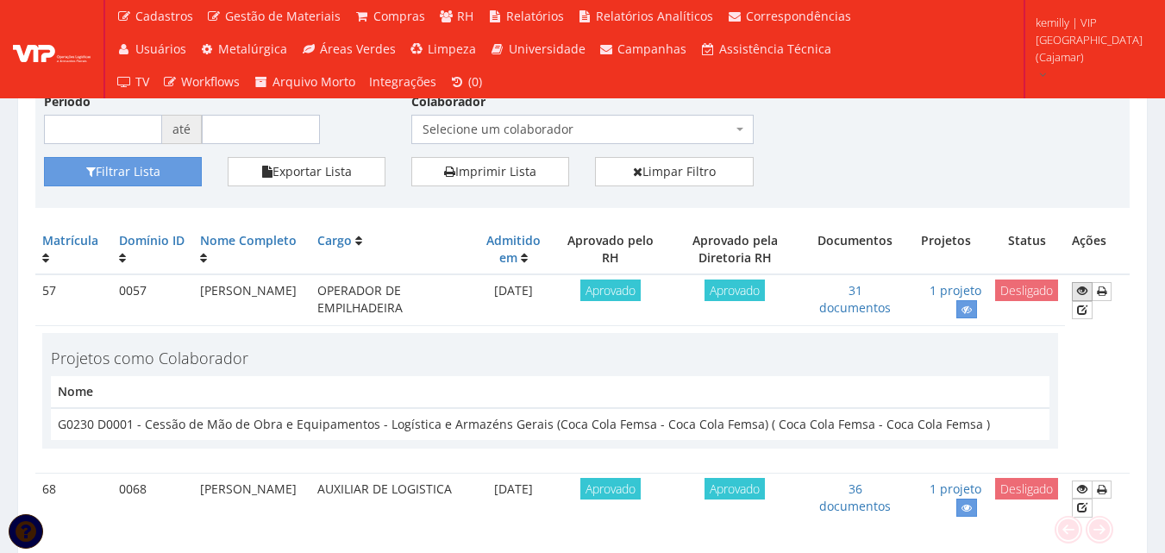
click at [1081, 288] on icon at bounding box center [1082, 291] width 10 height 12
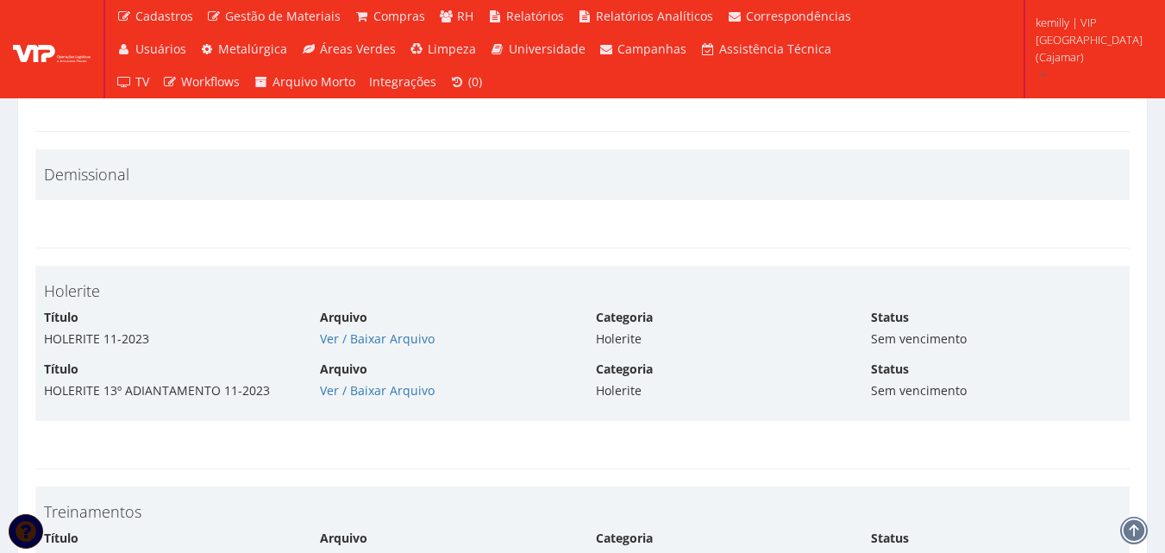
scroll to position [4839, 0]
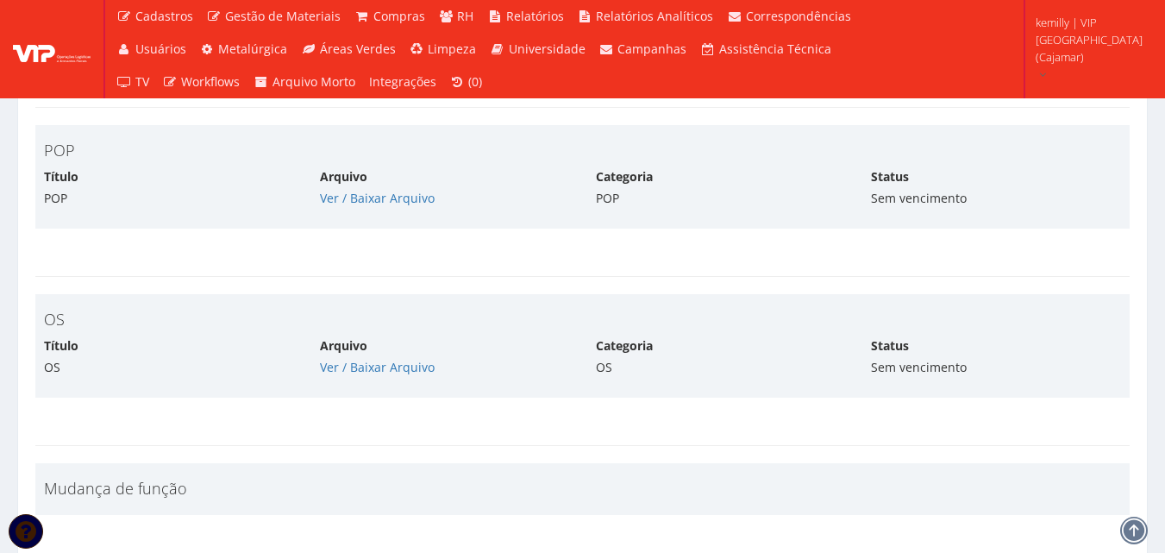
drag, startPoint x: 497, startPoint y: 479, endPoint x: 497, endPoint y: 467, distance: 11.2
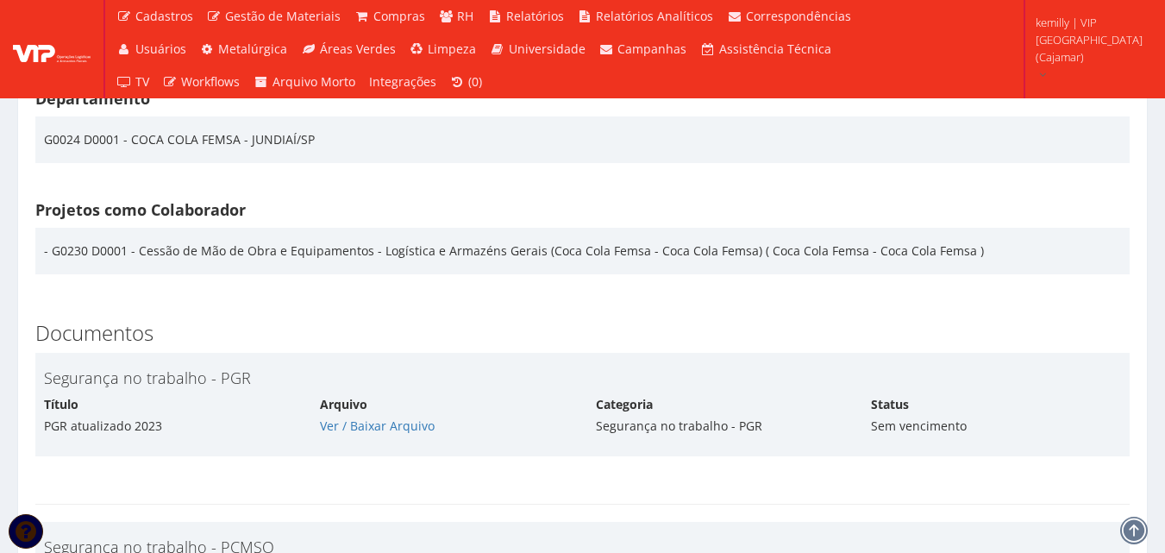
scroll to position [2587, 0]
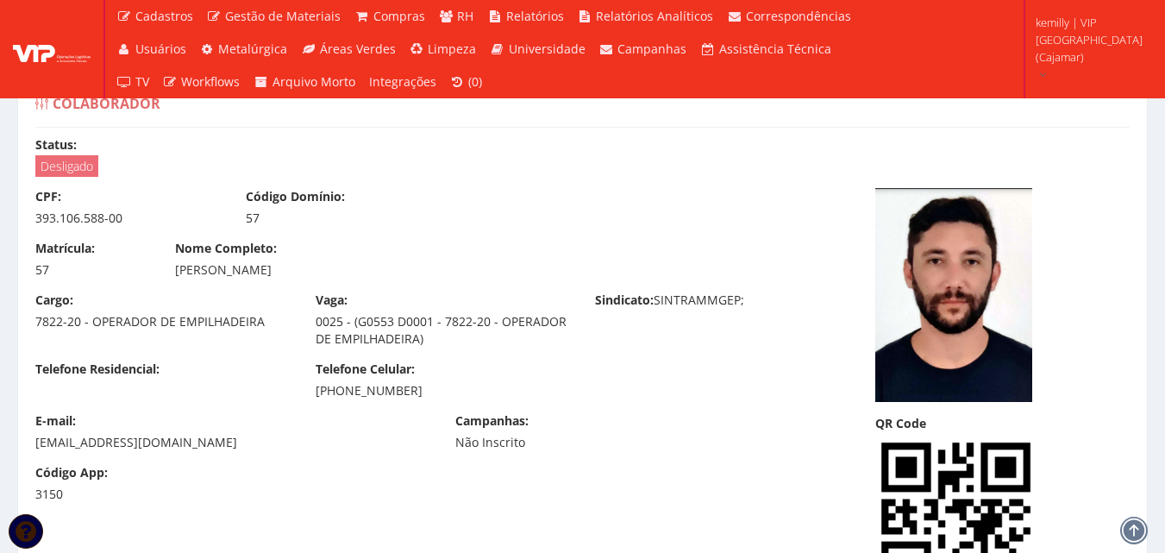
scroll to position [2585, 0]
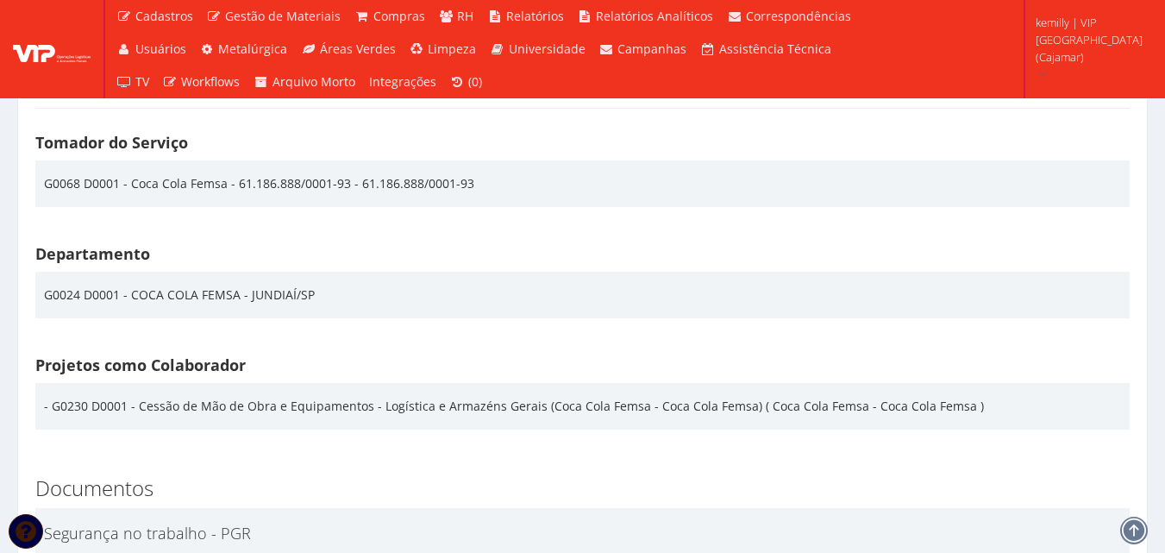
drag, startPoint x: 346, startPoint y: 279, endPoint x: 124, endPoint y: 261, distance: 222.4
click at [124, 272] on div "G0024 D0001 - COCA COLA FEMSA - JUNDIAÍ/SP" at bounding box center [582, 295] width 1094 height 47
click at [454, 246] on h4 "Departamento" at bounding box center [582, 254] width 1094 height 17
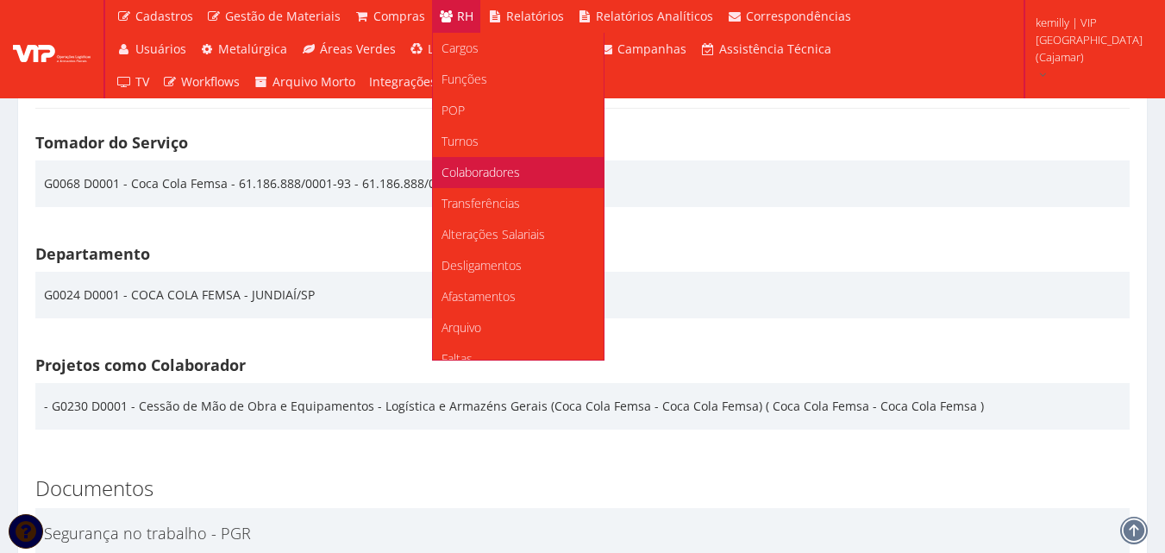
click at [491, 178] on span "Colaboradores" at bounding box center [480, 172] width 78 height 16
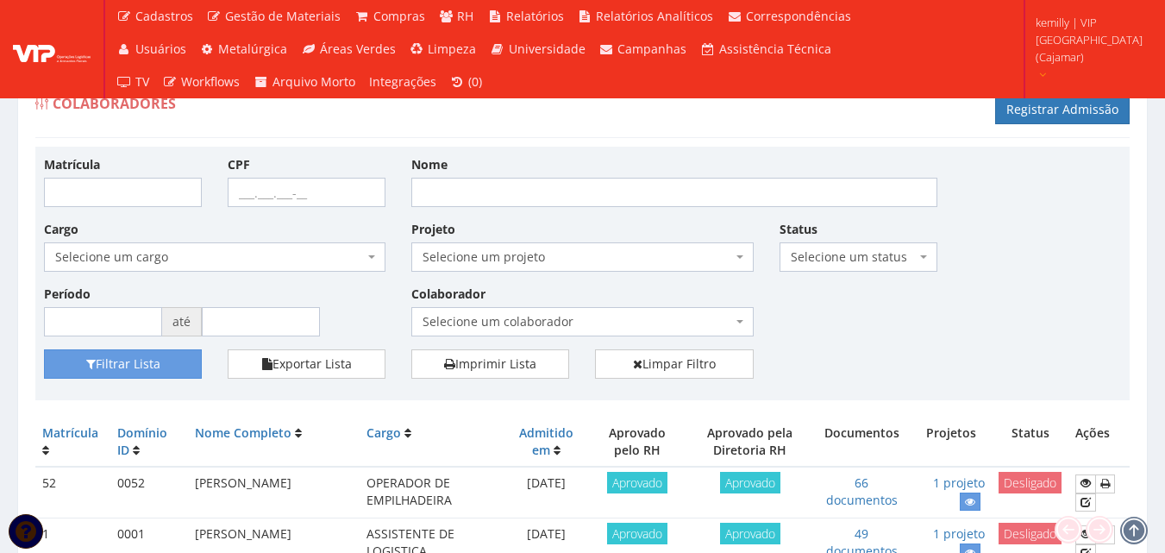
click at [1092, 64] on span "kemilly | VIP [GEOGRAPHIC_DATA] (Cajamar)" at bounding box center [1089, 40] width 107 height 52
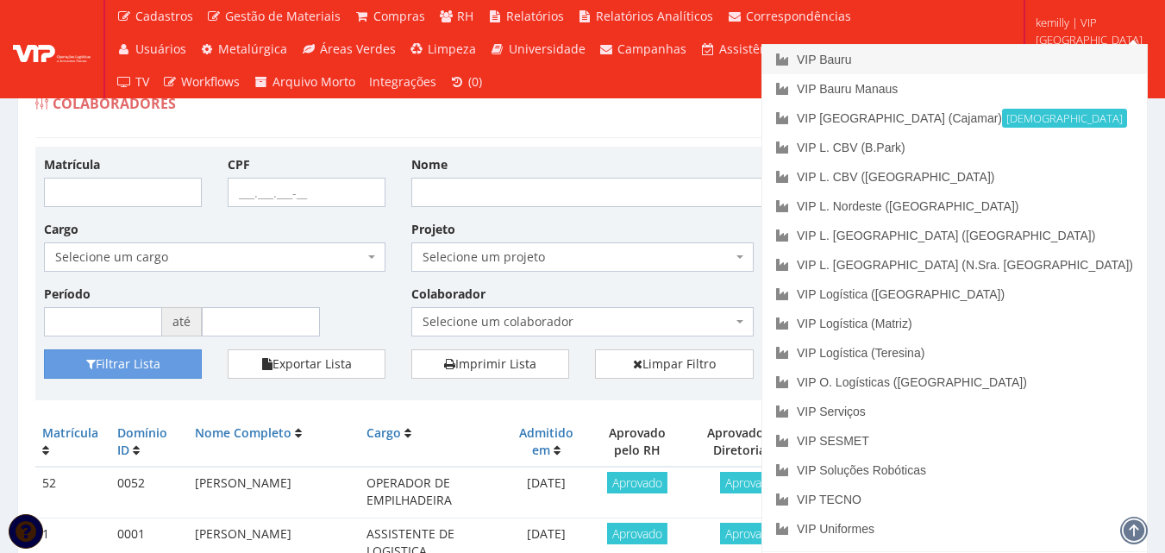
click at [1036, 59] on link "VIP Bauru" at bounding box center [954, 59] width 385 height 29
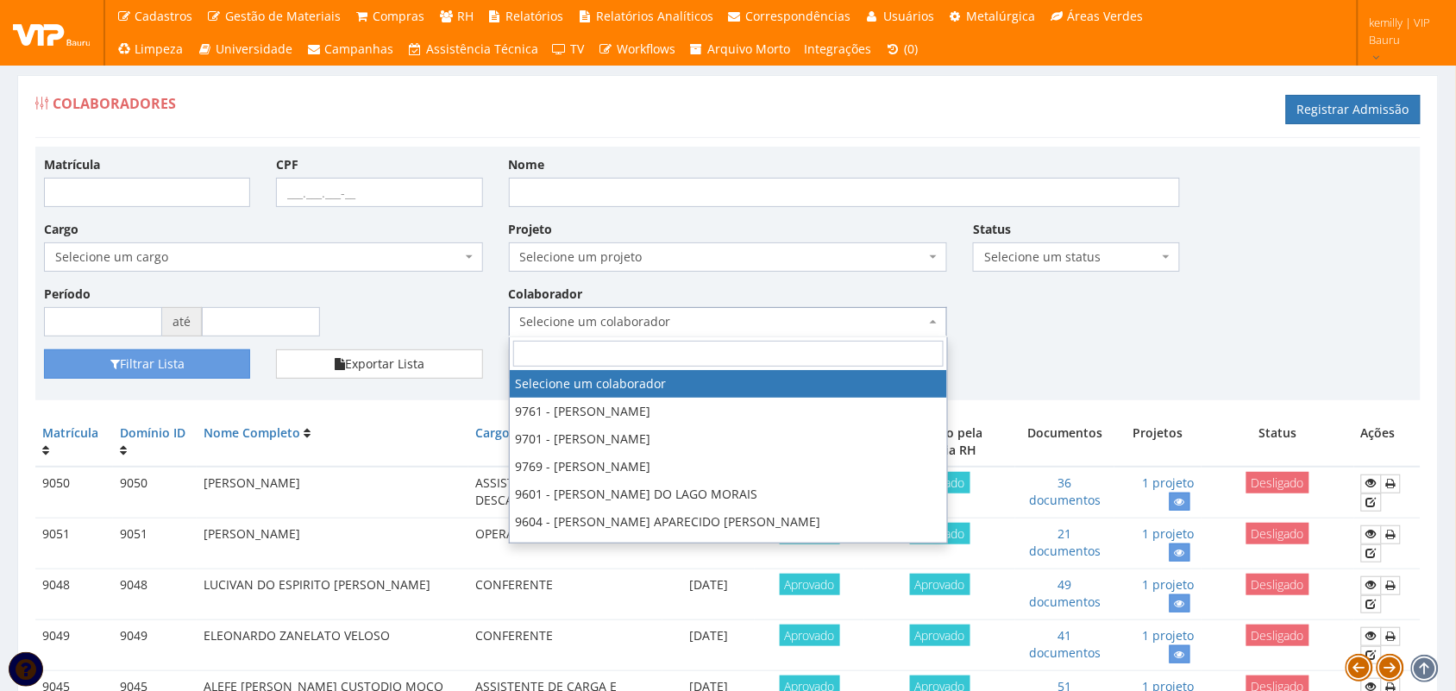
click at [589, 320] on span "Selecione um colaborador" at bounding box center [723, 321] width 406 height 17
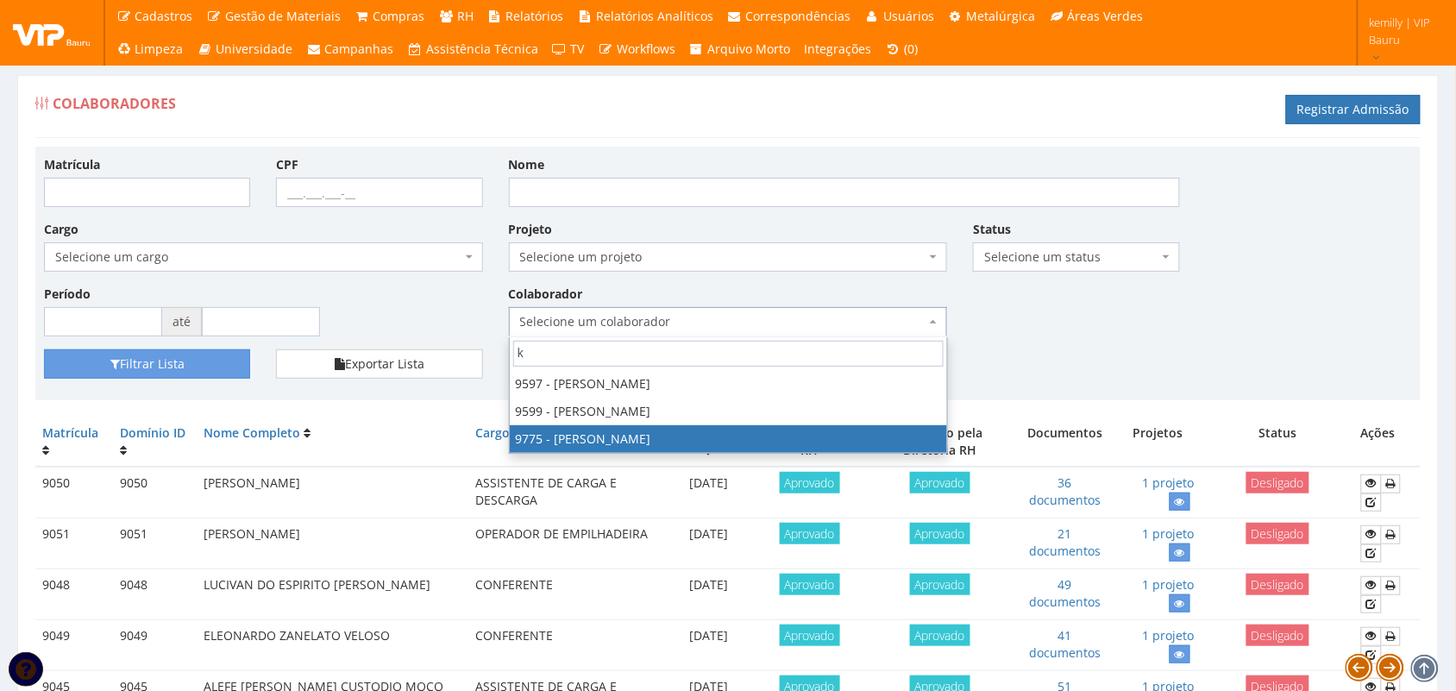
type input "k"
select select "4090"
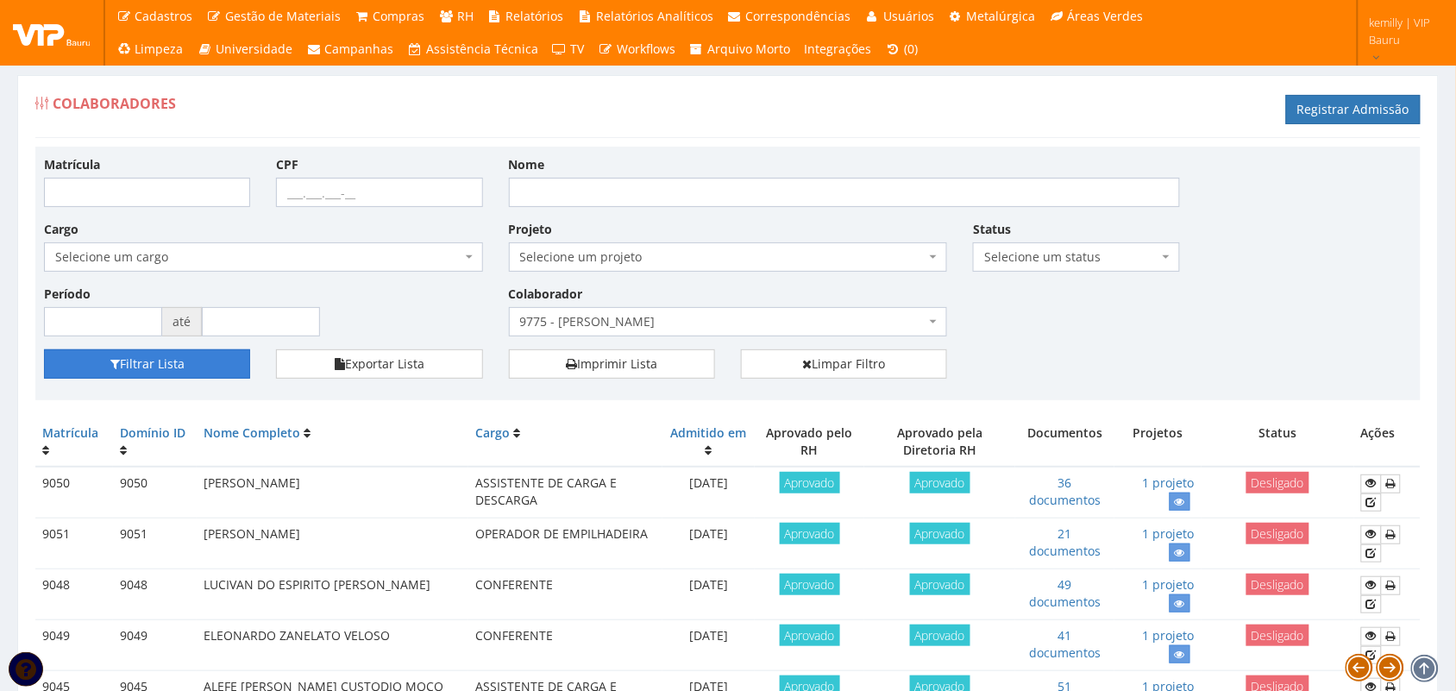
click at [185, 368] on button "Filtrar Lista" at bounding box center [147, 363] width 206 height 29
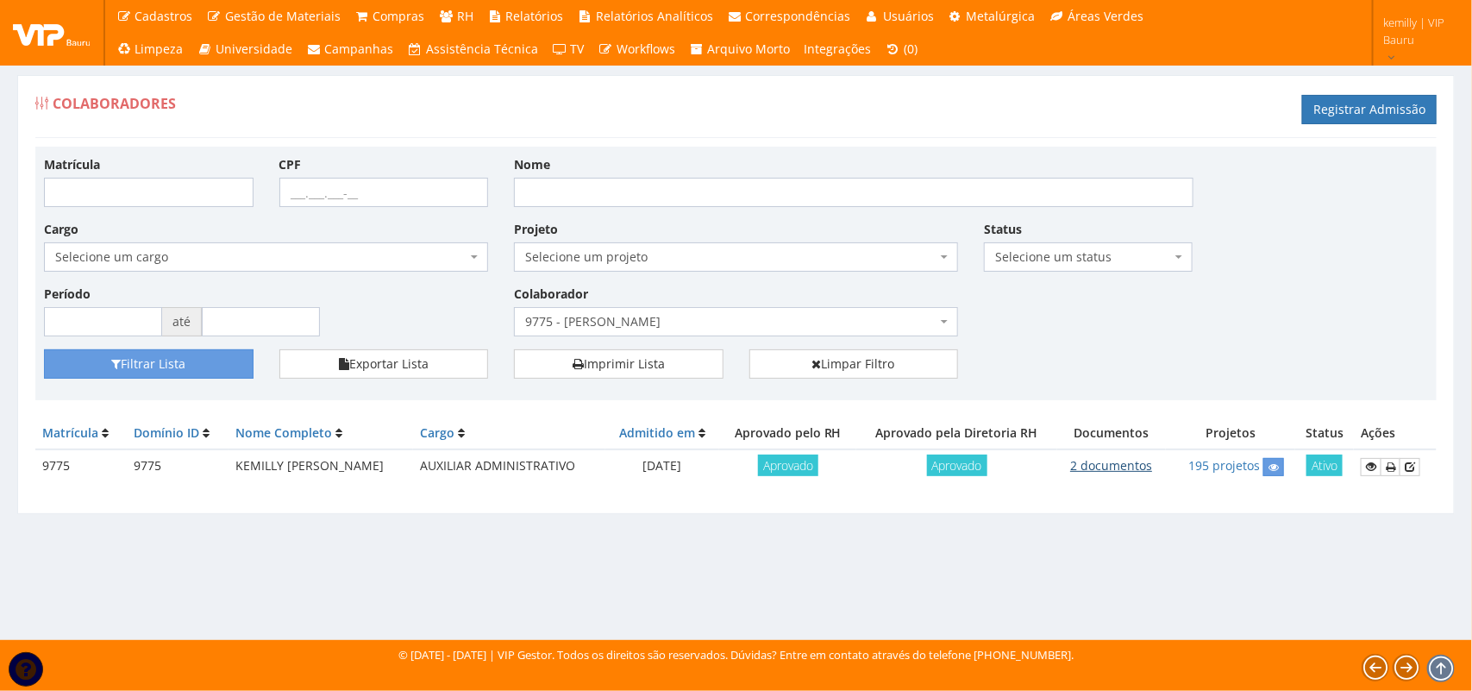
click at [1124, 462] on link "2 documentos" at bounding box center [1111, 465] width 82 height 16
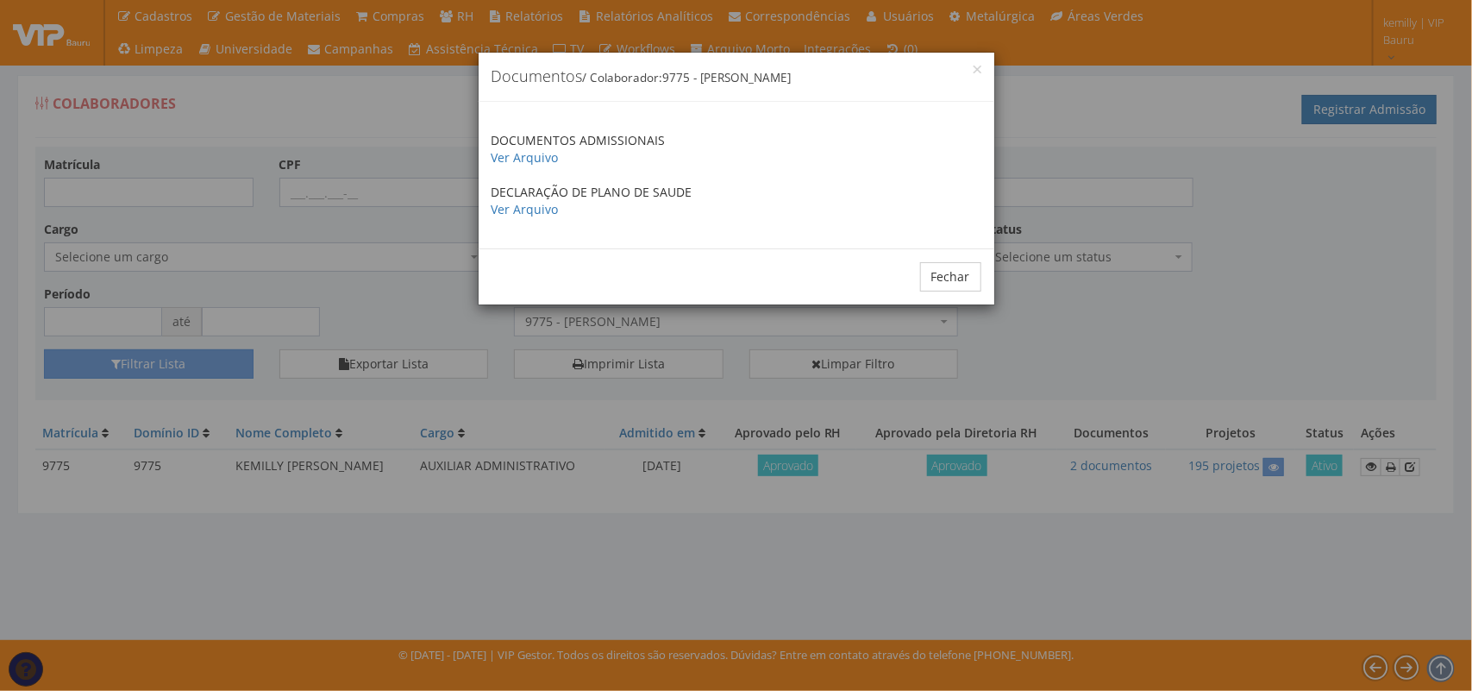
click at [1152, 319] on div "× Documentos / Colaborador: 9775 - KEMILLY VICTORIA DE SOUZA DOCUMENTOS ADMISSI…" at bounding box center [736, 345] width 1472 height 691
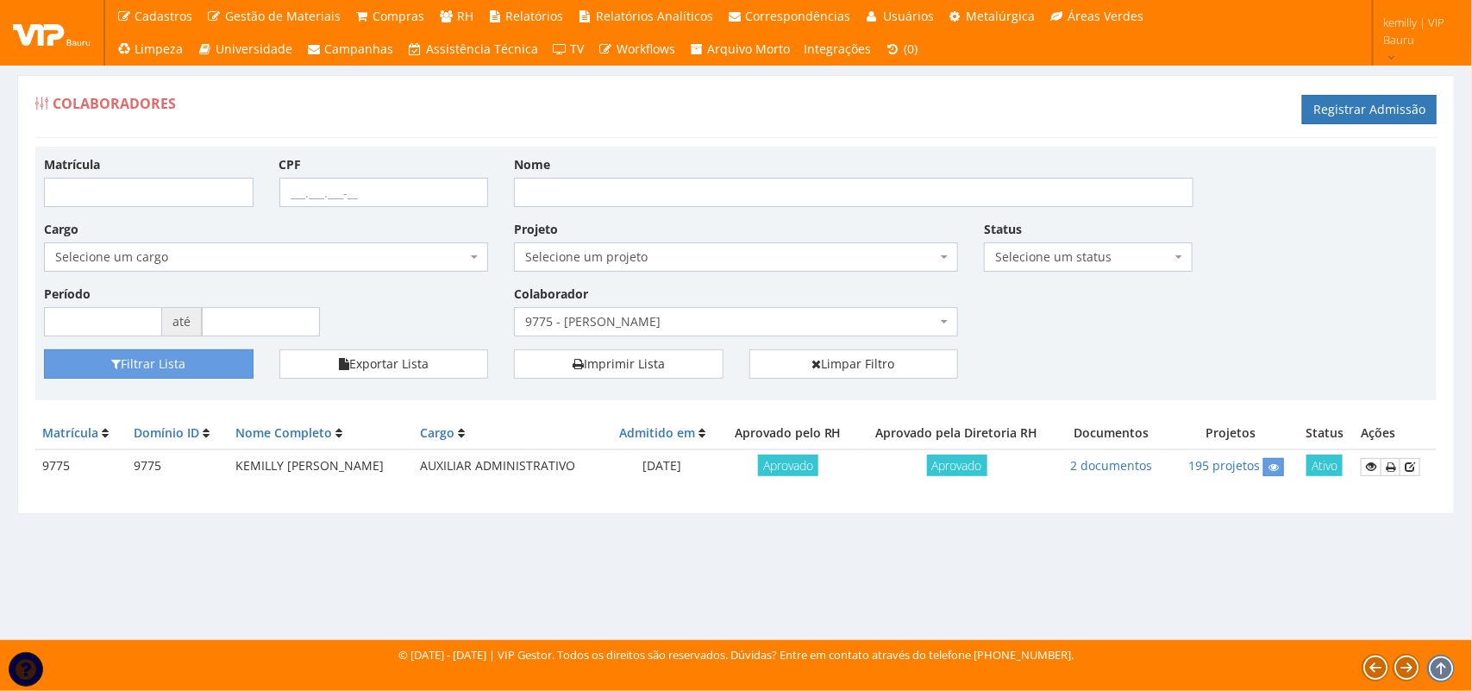
click at [786, 325] on span "9775 - [PERSON_NAME]" at bounding box center [730, 321] width 411 height 17
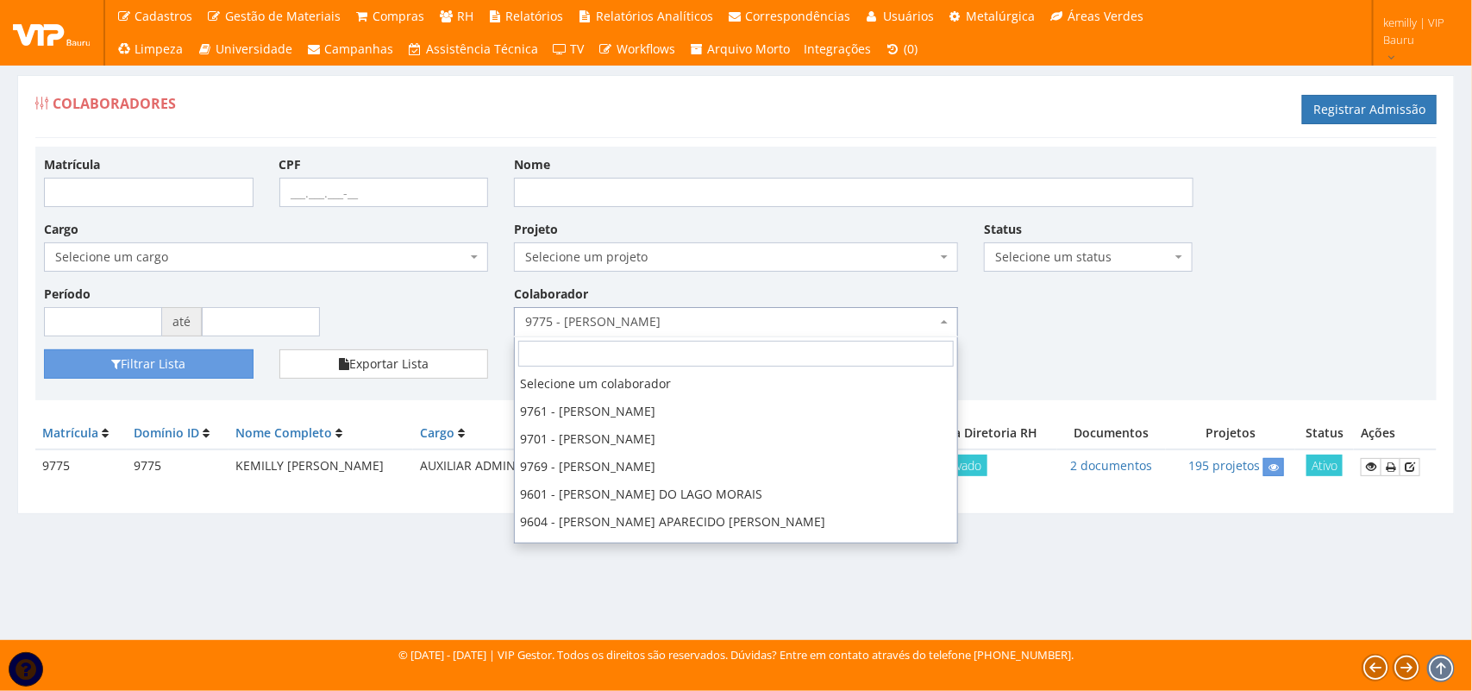
scroll to position [552, 0]
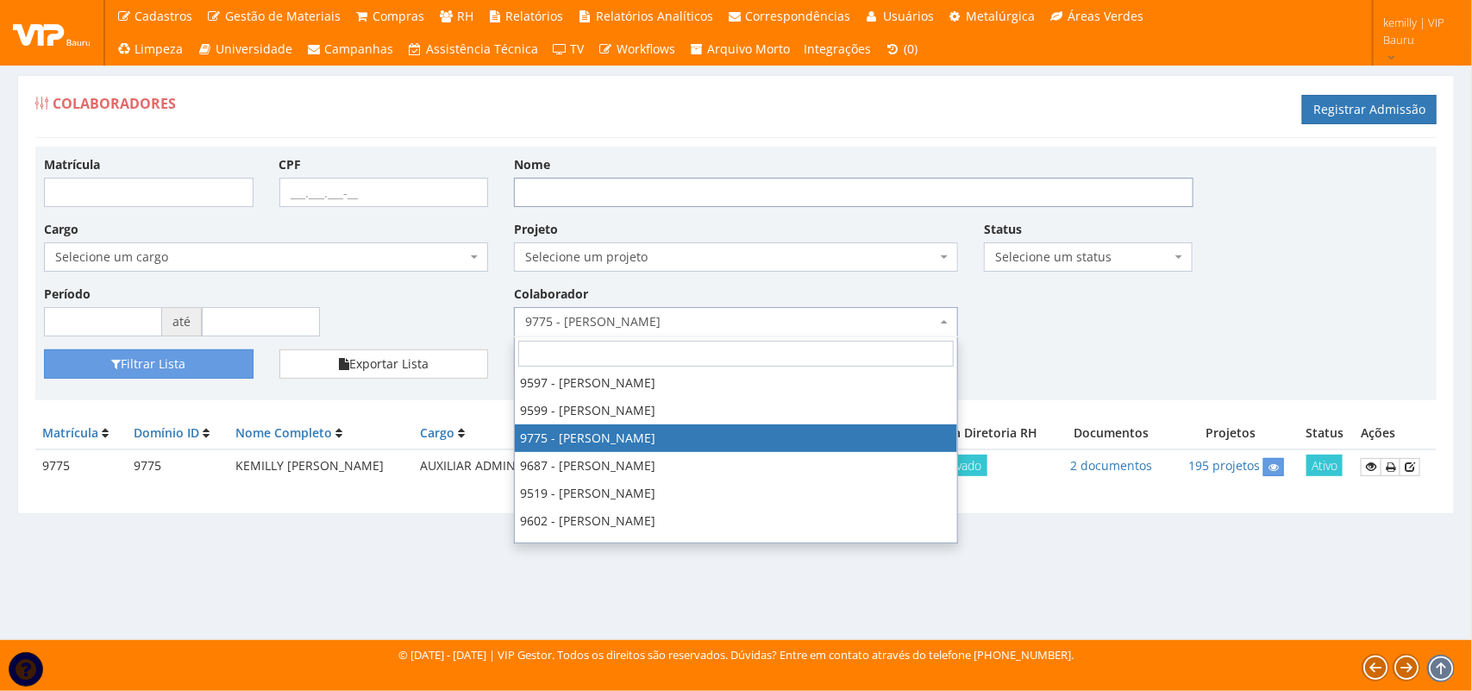
click at [670, 187] on input "Nome" at bounding box center [853, 192] width 679 height 29
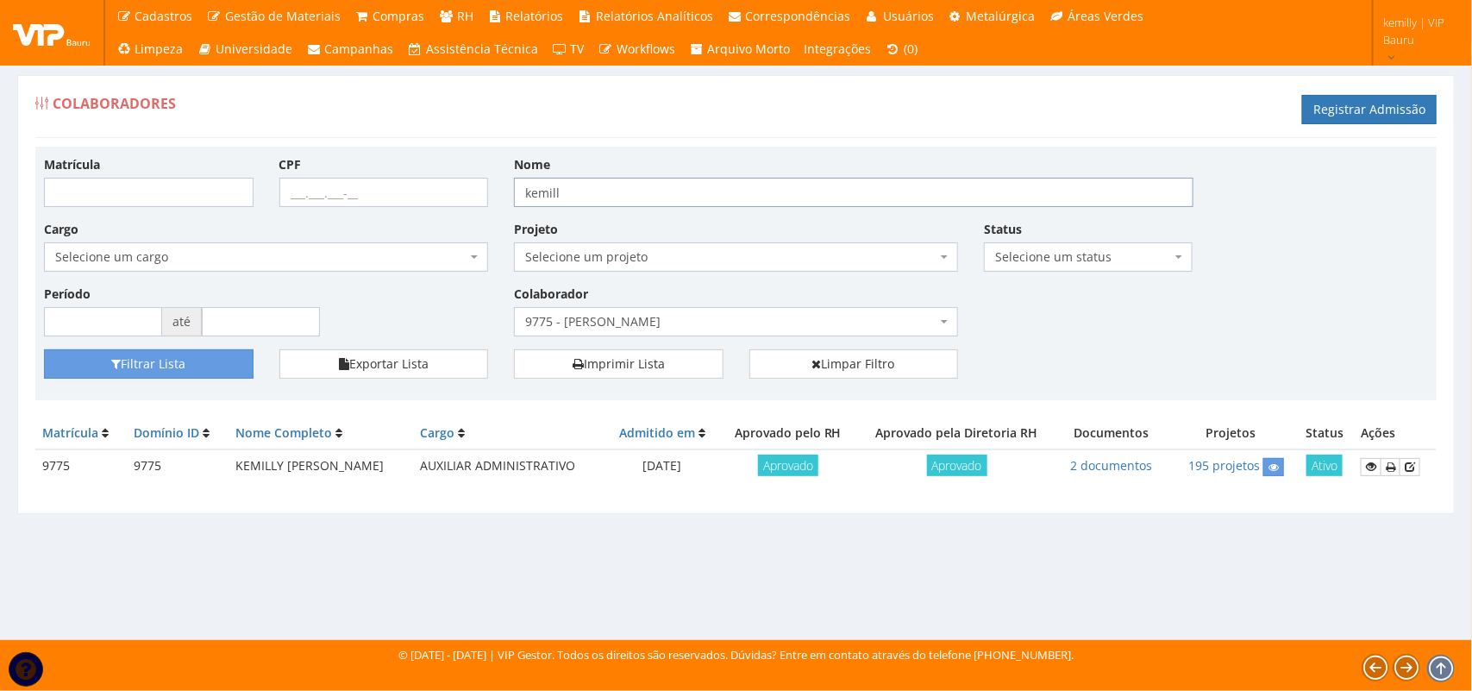
type input "kemilly"
click at [714, 316] on span "9775 - [PERSON_NAME]" at bounding box center [730, 321] width 411 height 17
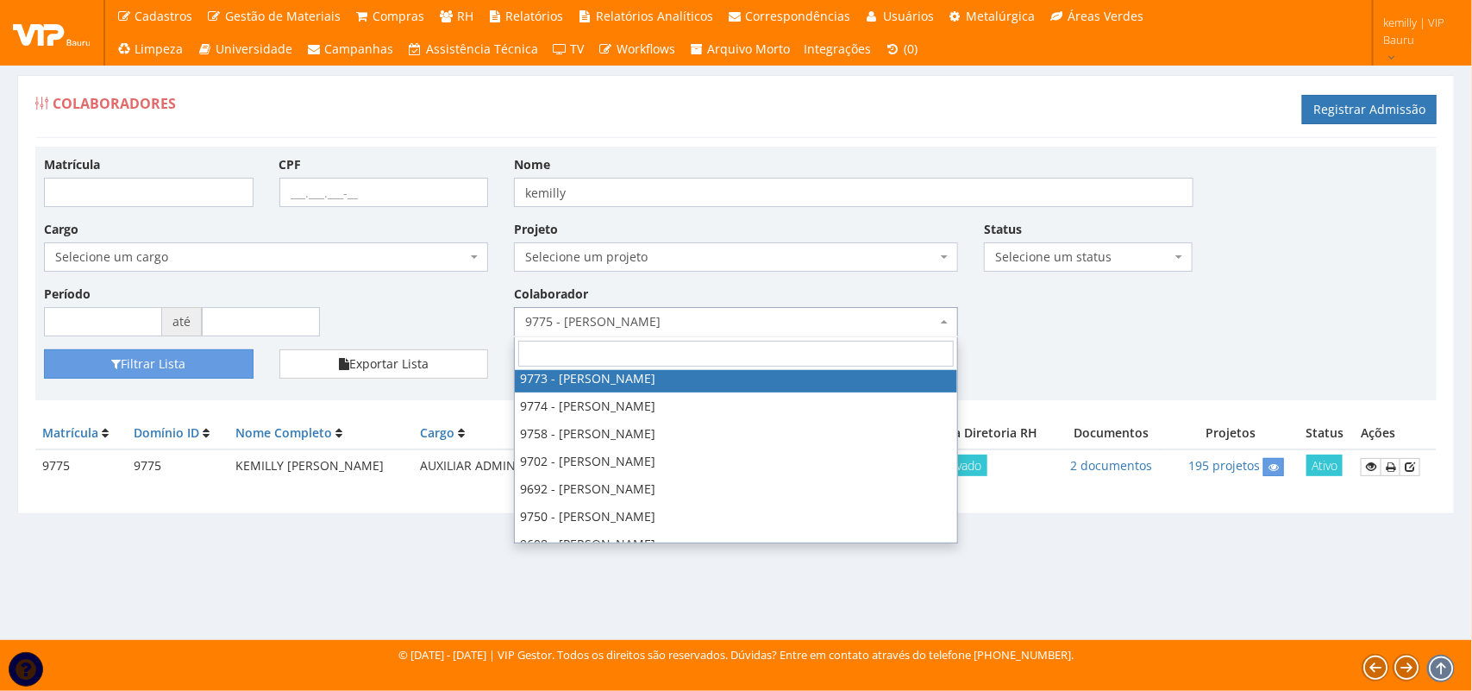
scroll to position [0, 0]
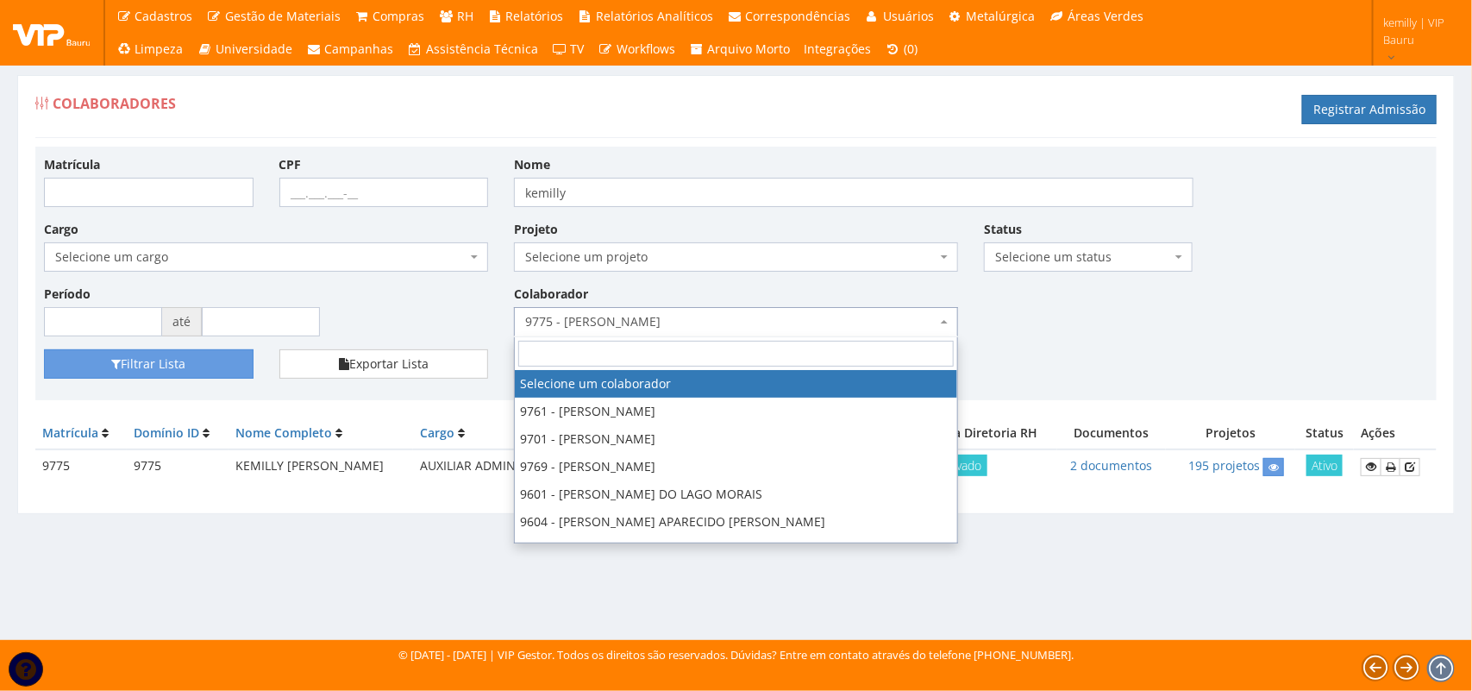
select select
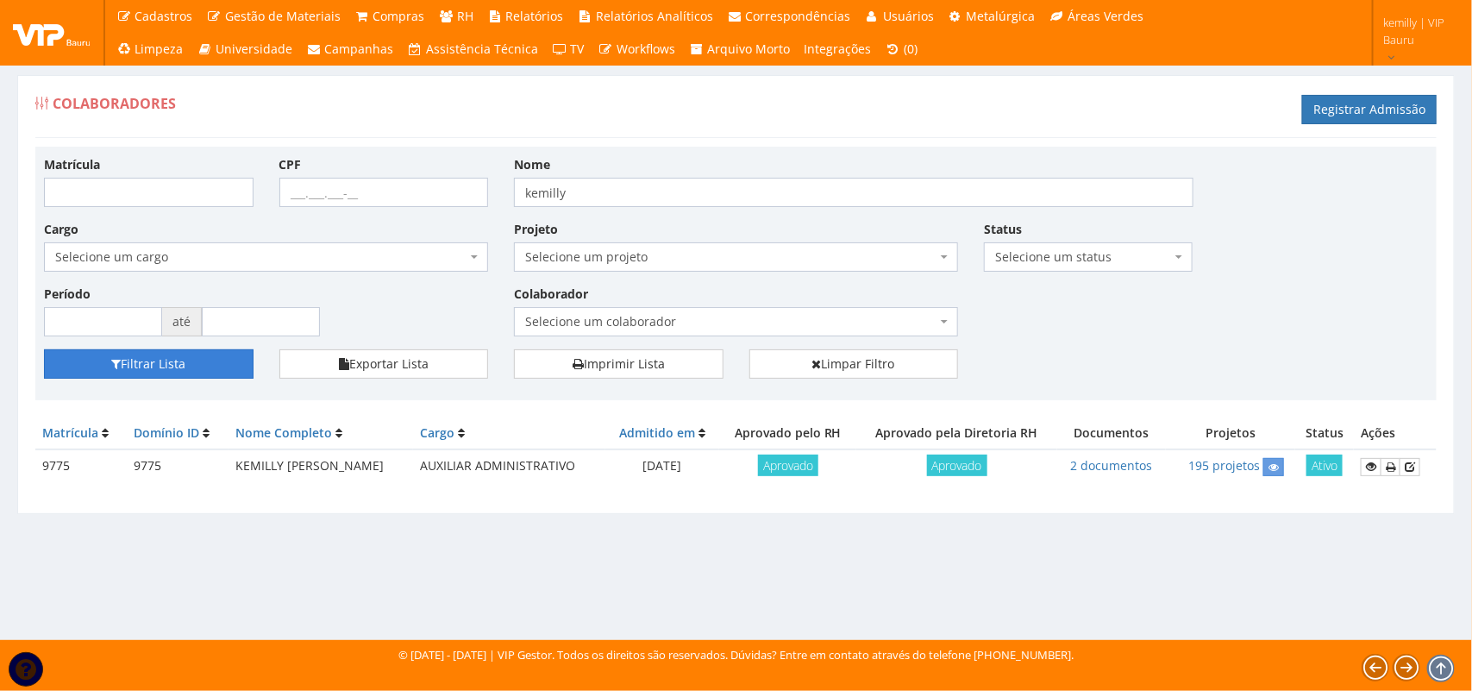
click at [225, 360] on button "Filtrar Lista" at bounding box center [149, 363] width 210 height 29
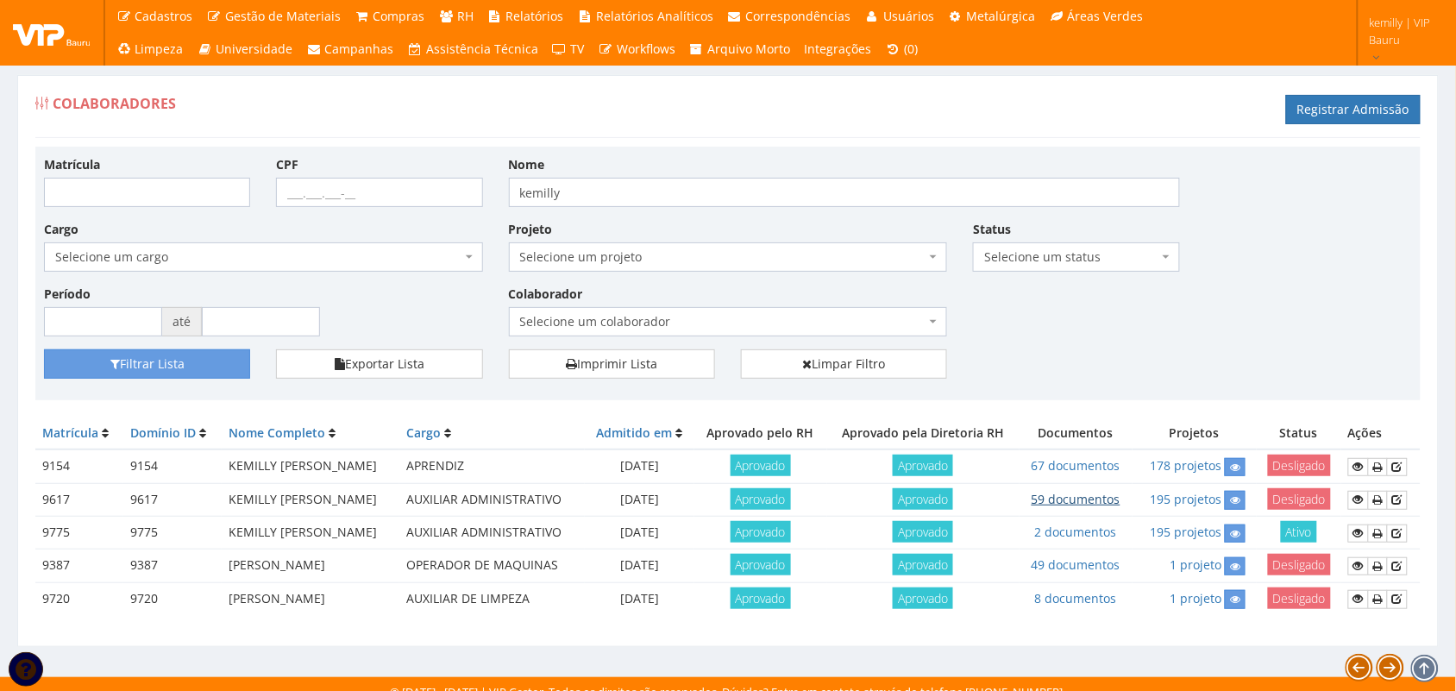
click at [1085, 501] on link "59 documentos" at bounding box center [1075, 499] width 89 height 16
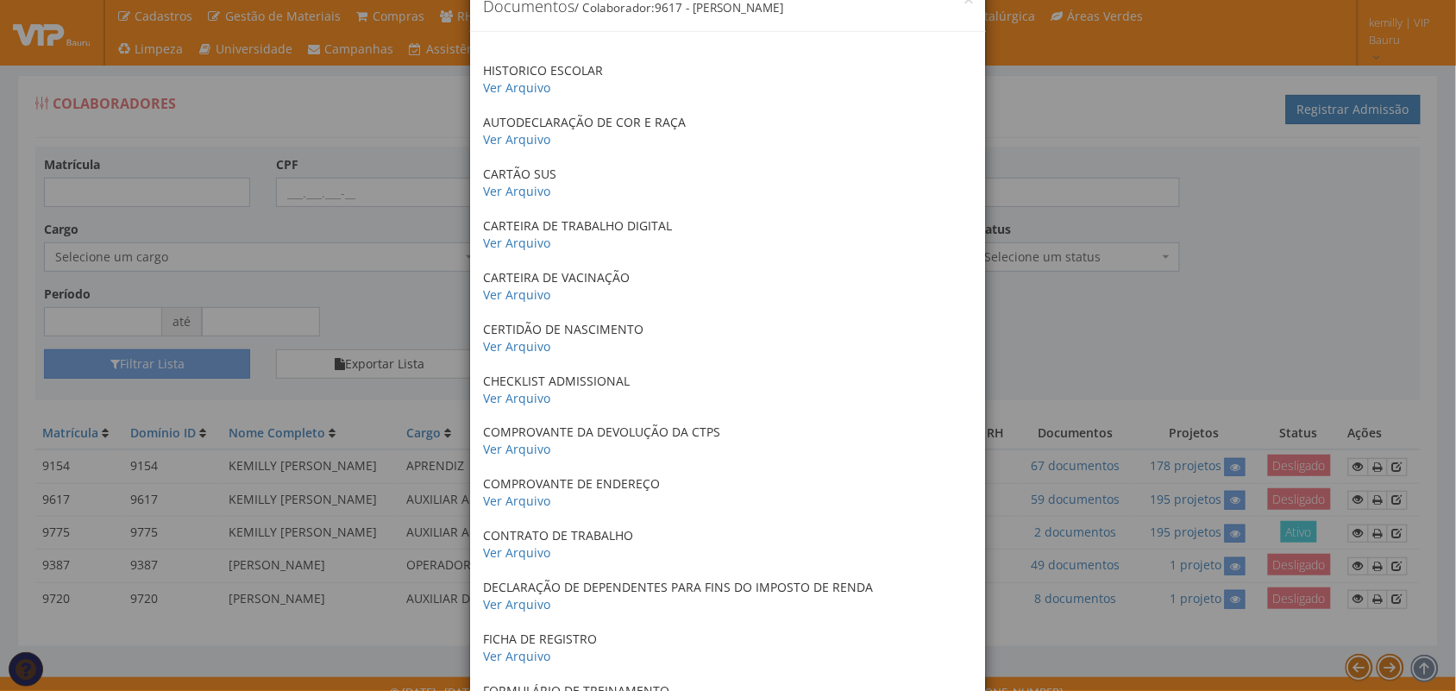
scroll to position [108, 0]
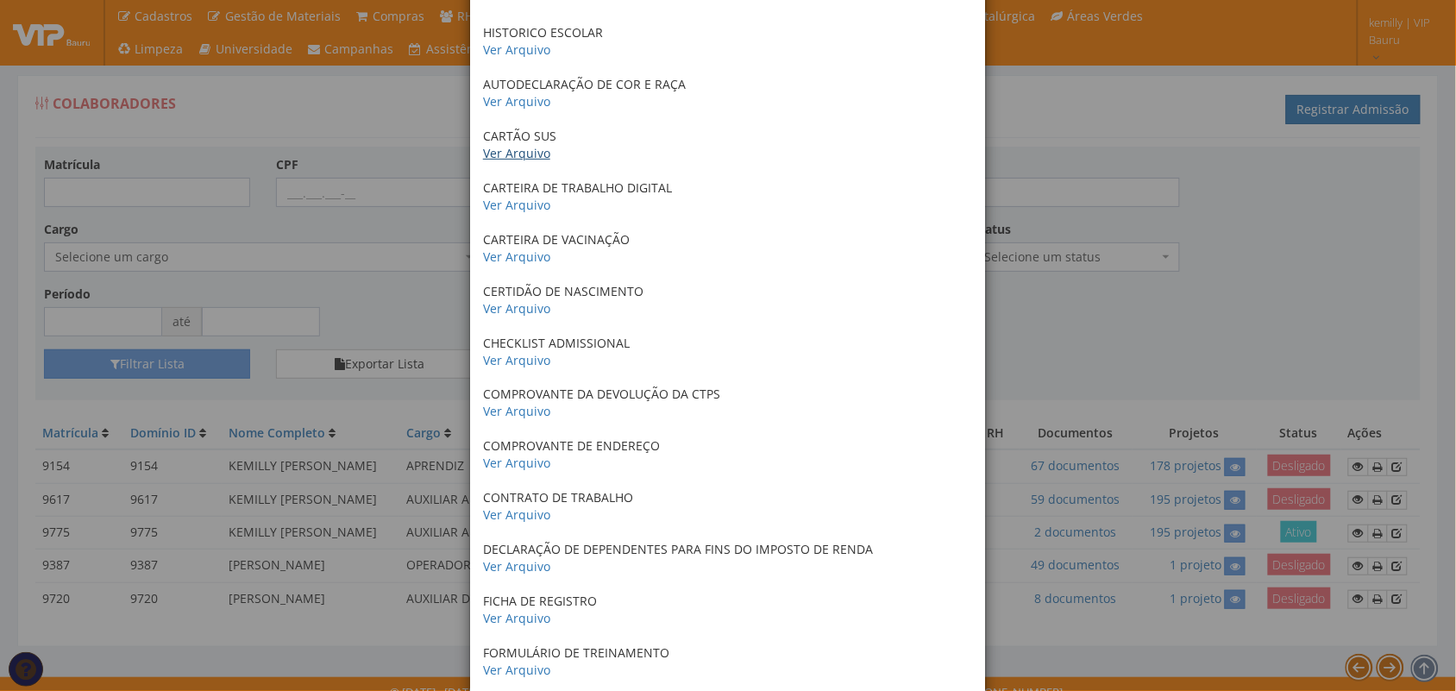
click at [497, 156] on link "Ver Arquivo" at bounding box center [516, 153] width 67 height 16
click at [504, 255] on link "Ver Arquivo" at bounding box center [516, 256] width 67 height 16
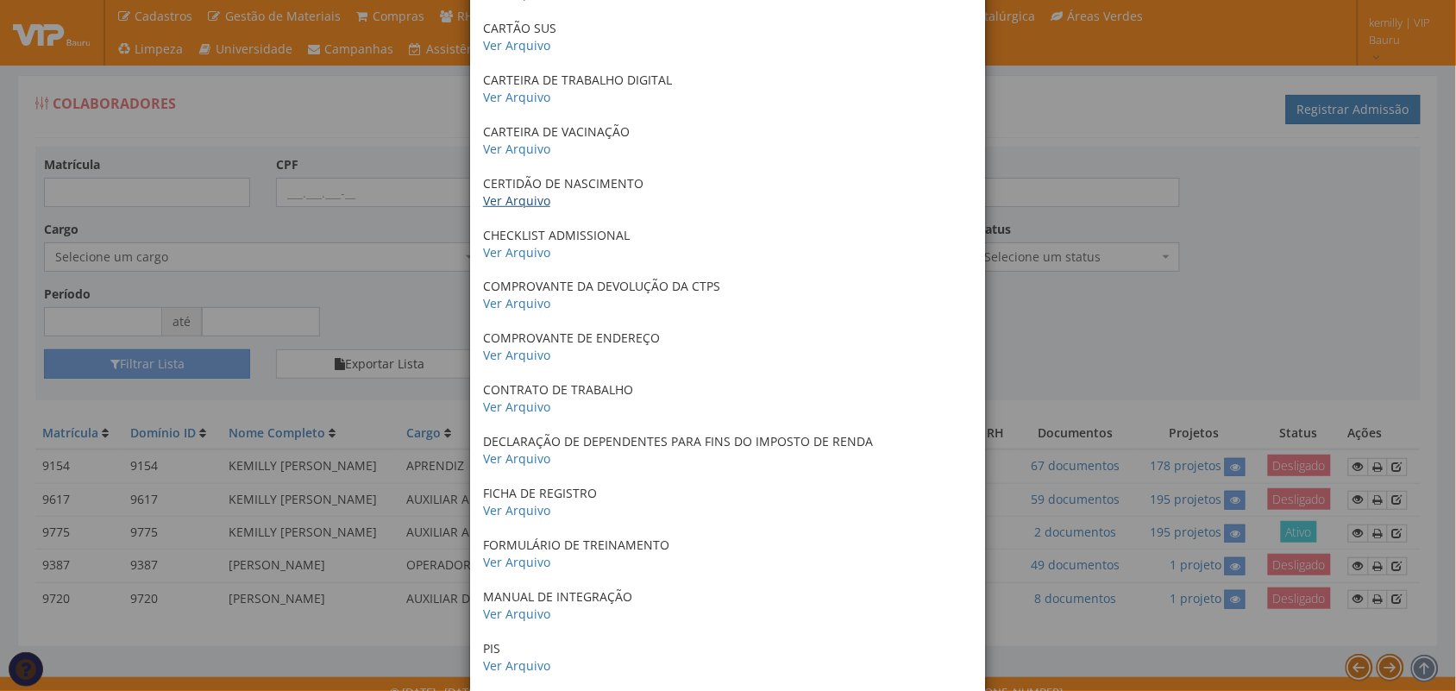
click at [510, 192] on link "Ver Arquivo" at bounding box center [516, 200] width 67 height 16
click at [498, 360] on link "Ver Arquivo" at bounding box center [516, 355] width 67 height 16
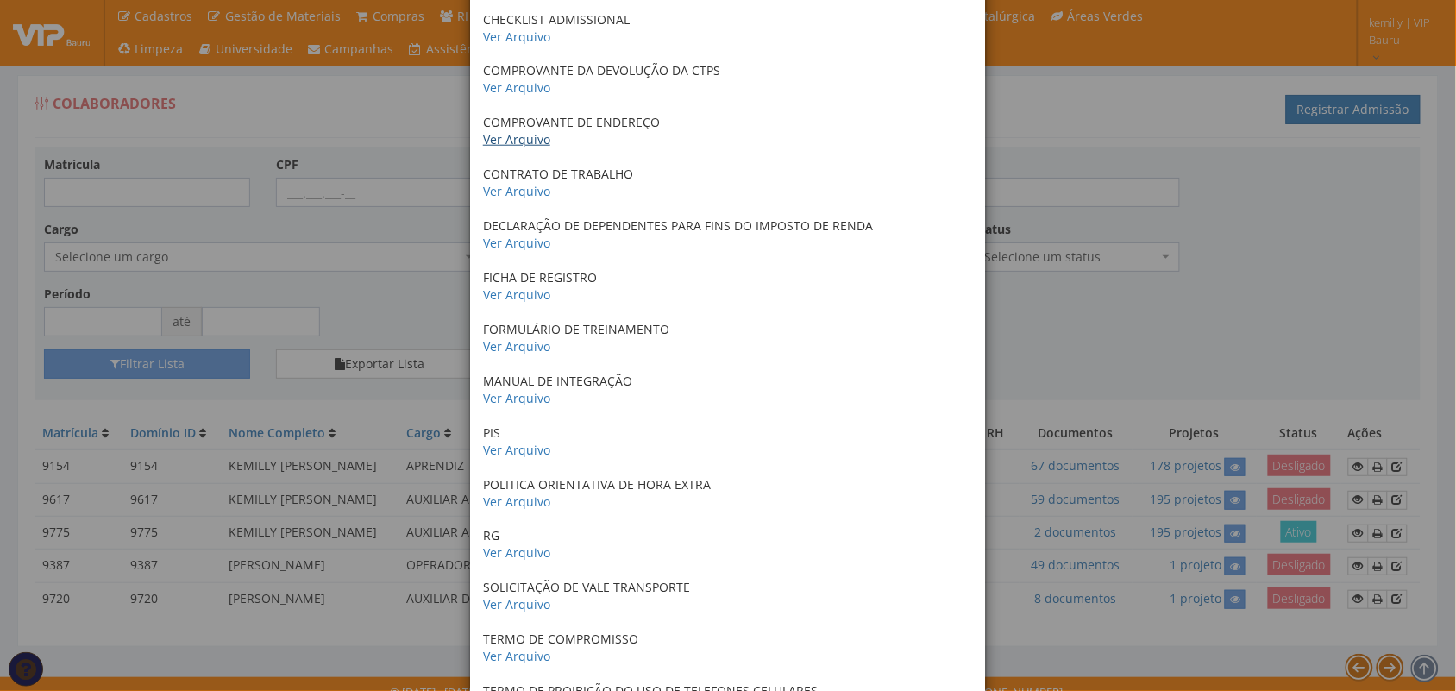
scroll to position [647, 0]
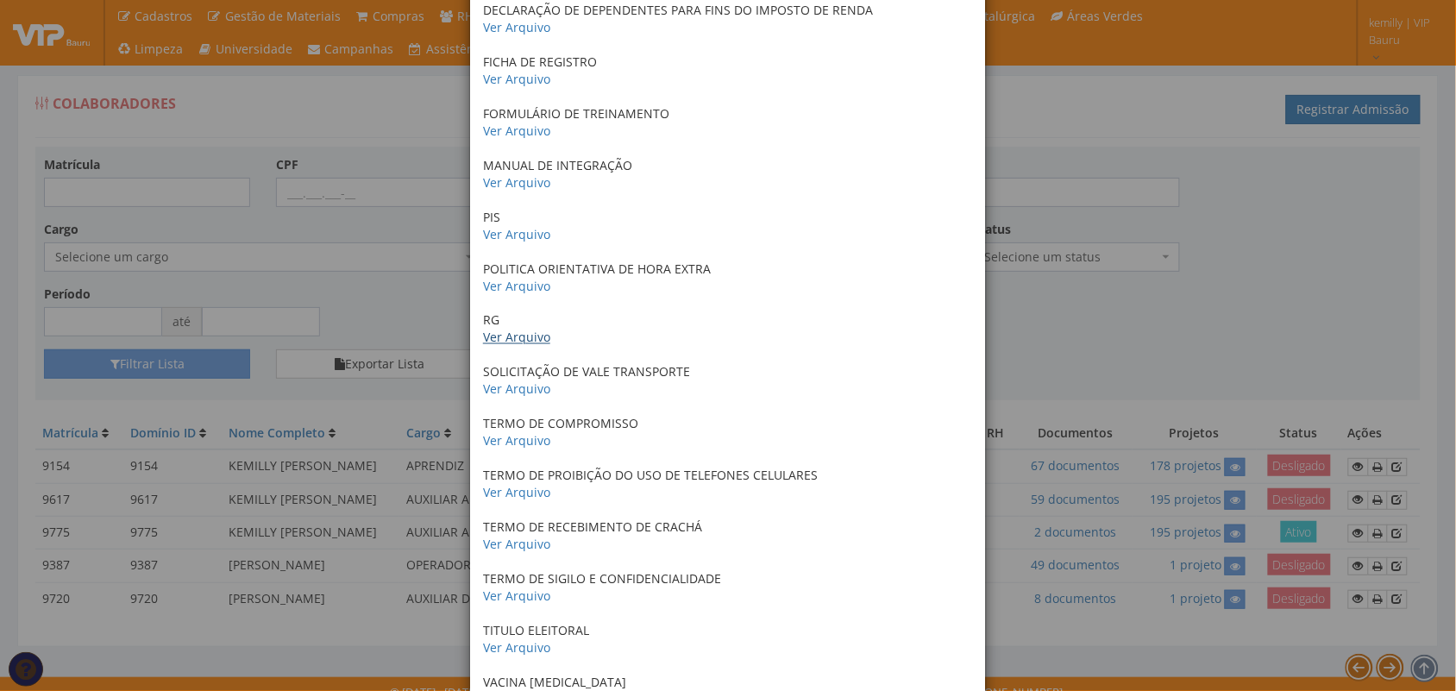
click at [496, 342] on link "Ver Arquivo" at bounding box center [516, 337] width 67 height 16
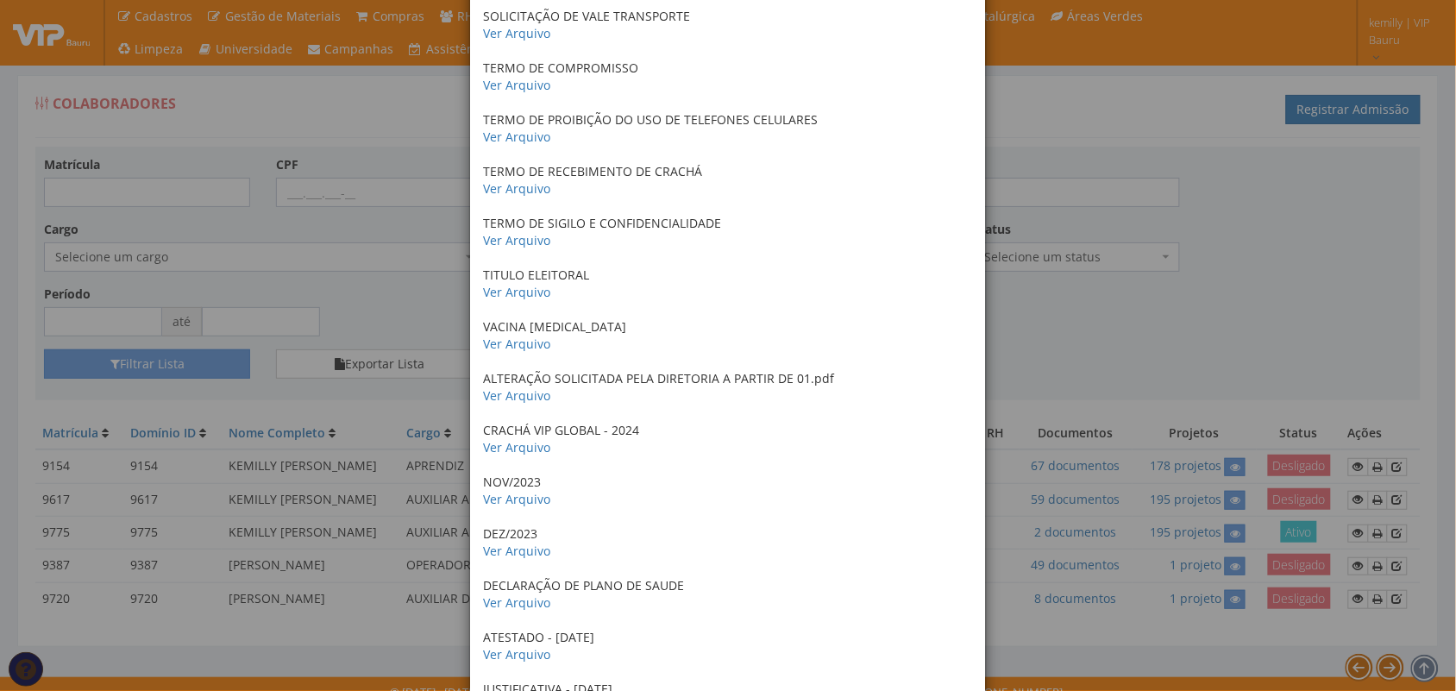
scroll to position [1078, 0]
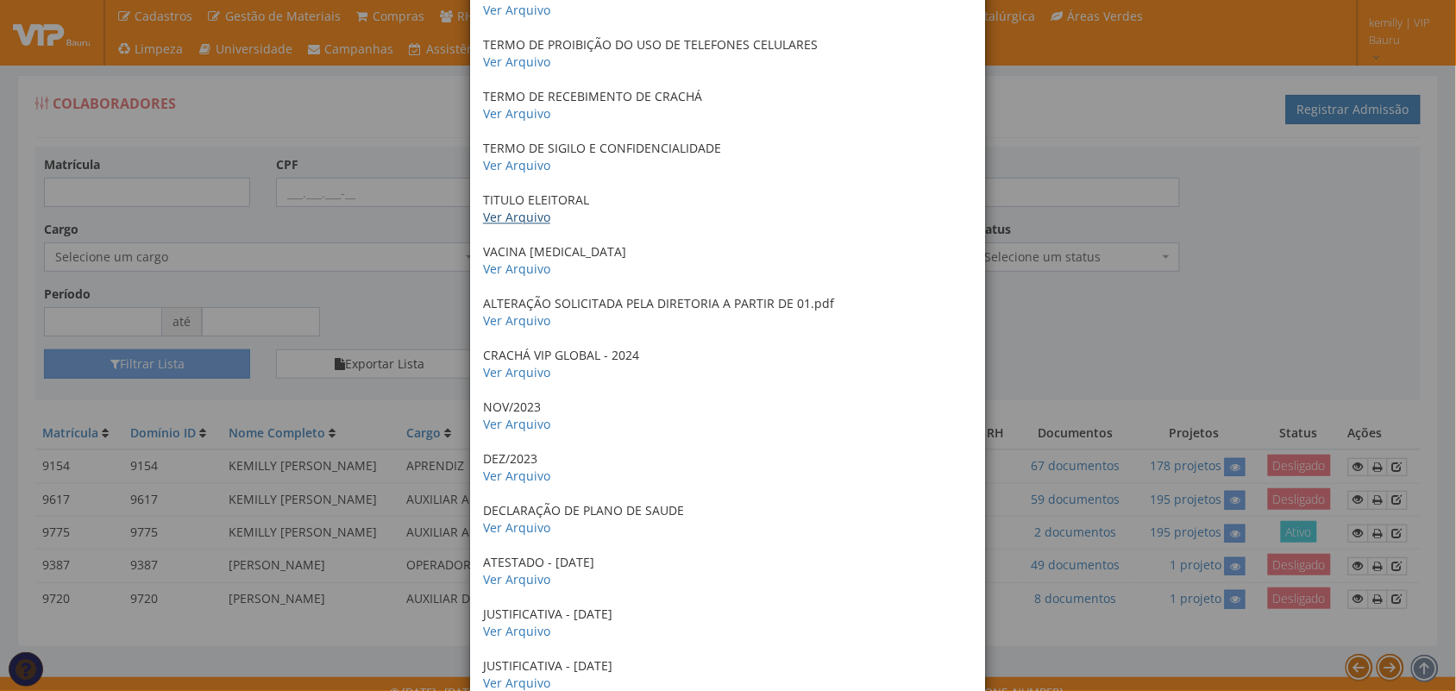
click at [506, 222] on link "Ver Arquivo" at bounding box center [516, 217] width 67 height 16
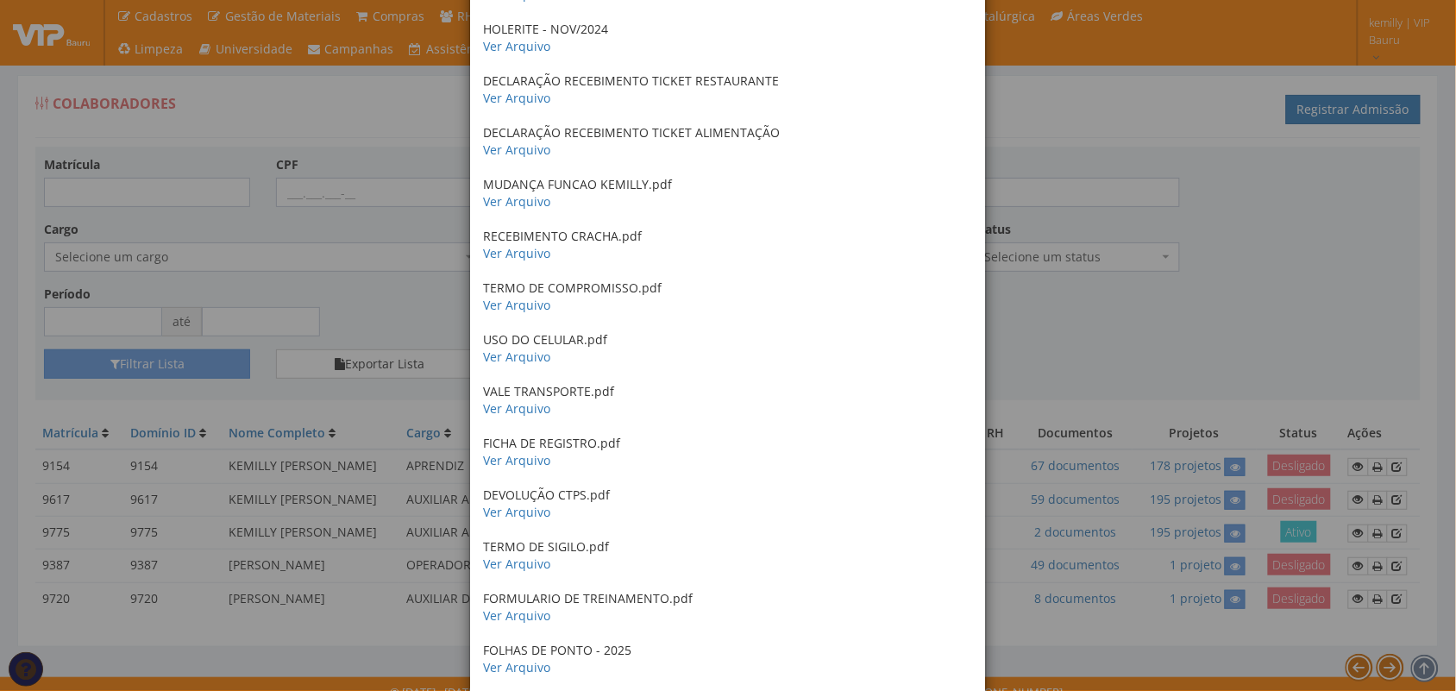
scroll to position [0, 0]
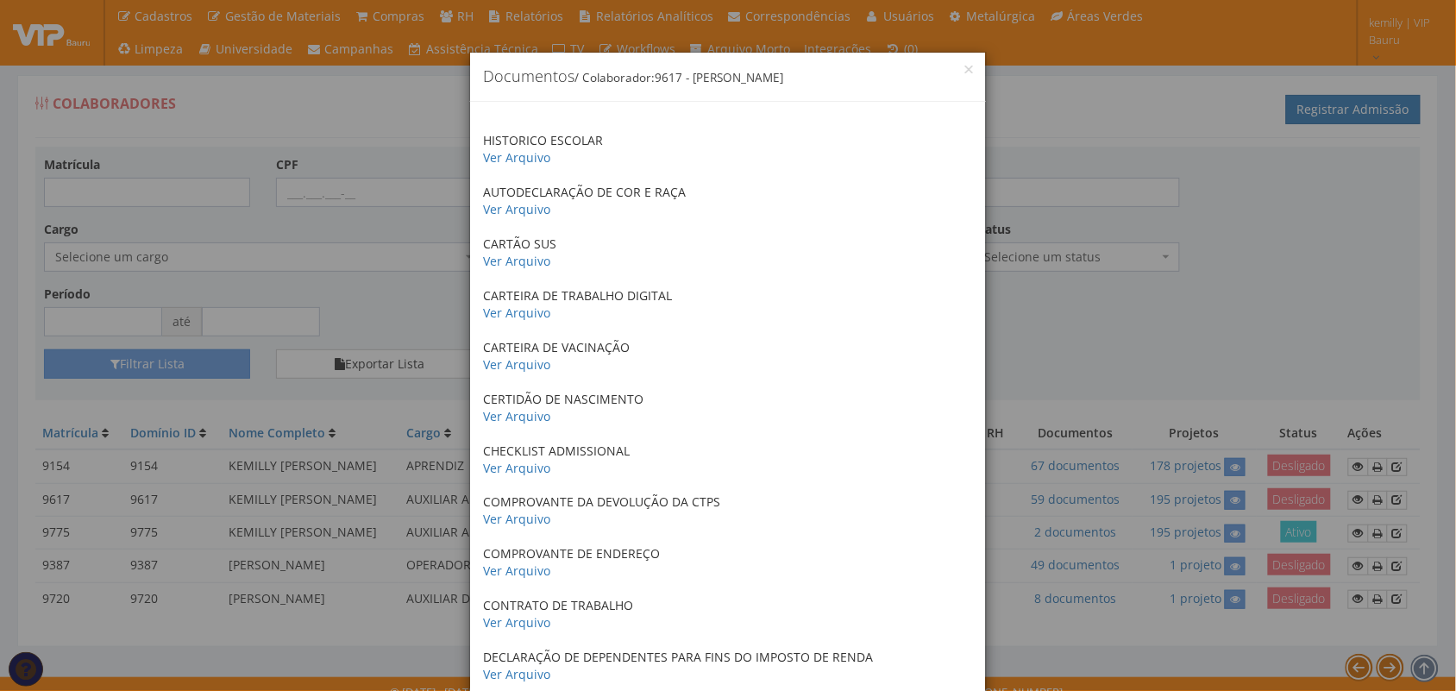
click at [1299, 375] on div "× Documentos / Colaborador: 9617 - KEMILLY VICTORIA DE SOUZA HISTORICO ESCOLAR …" at bounding box center [728, 345] width 1456 height 691
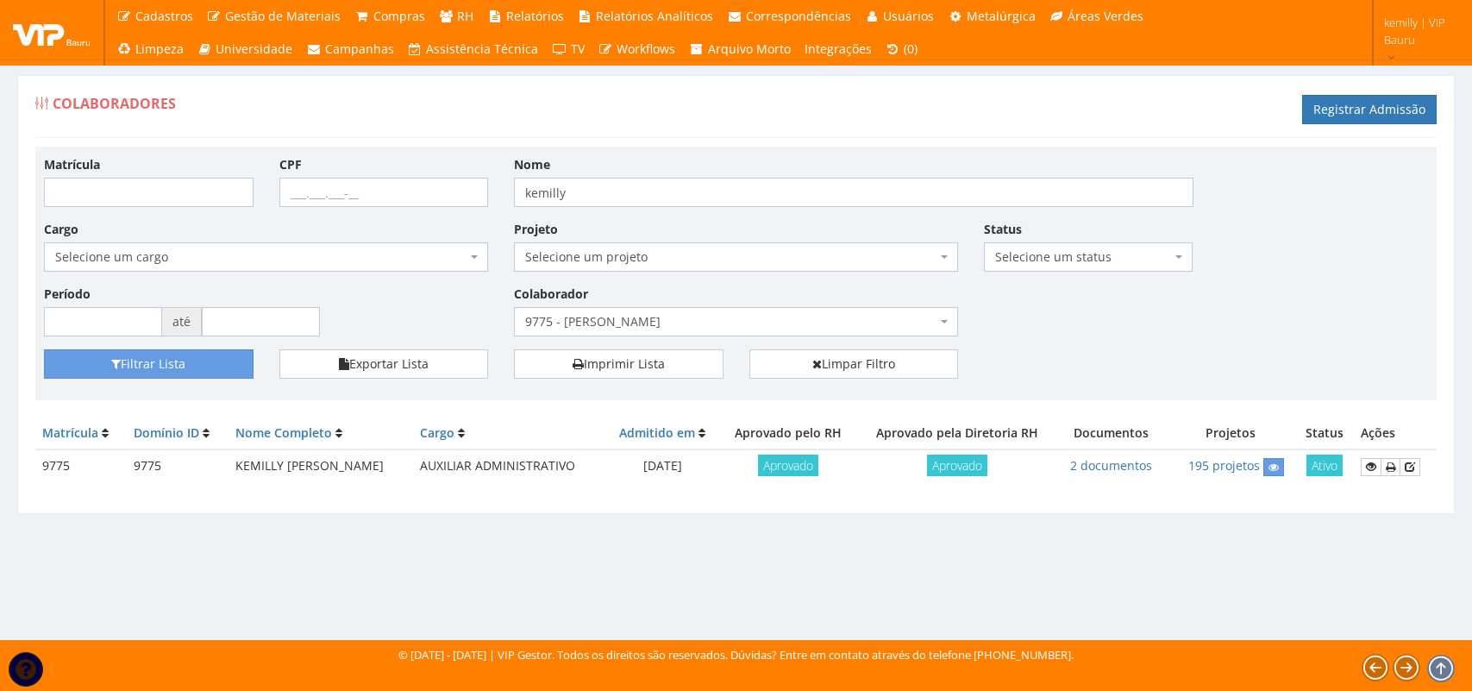
select select
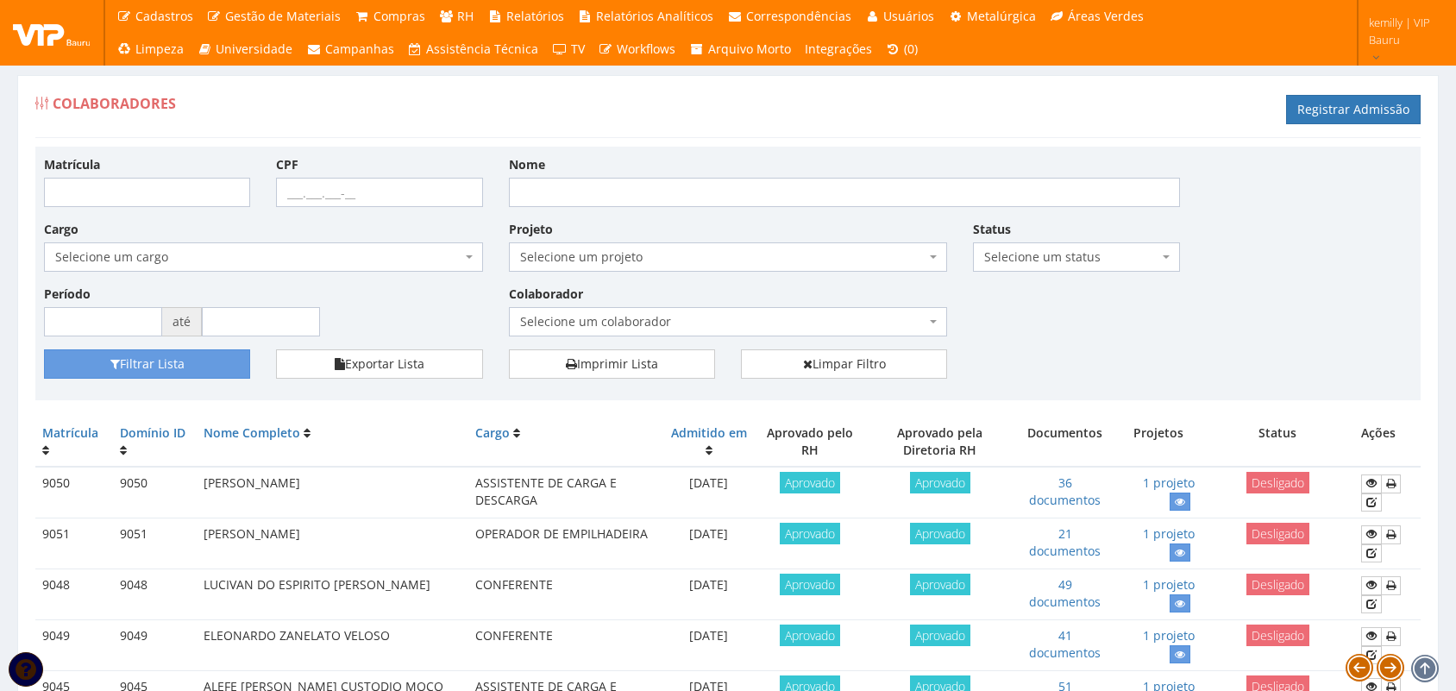
select select "4090"
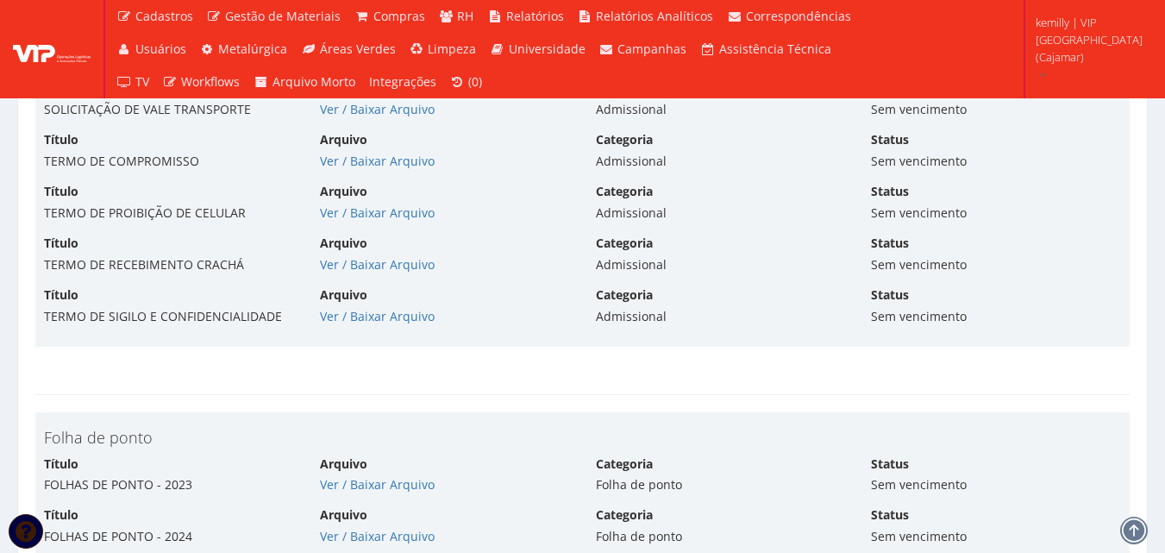
scroll to position [4398, 0]
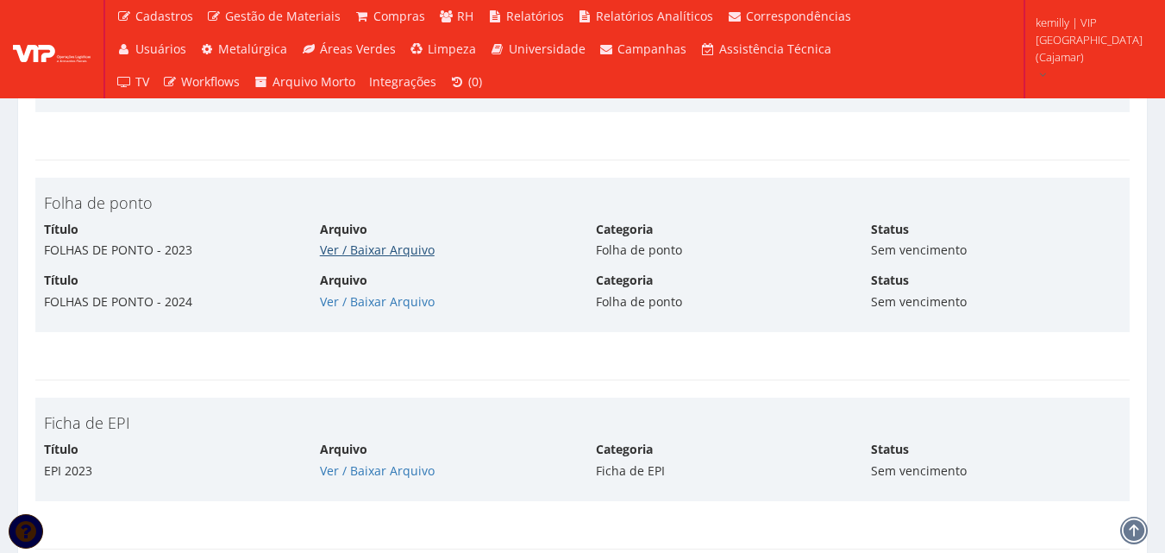
click at [392, 241] on link "Ver / Baixar Arquivo" at bounding box center [377, 249] width 115 height 16
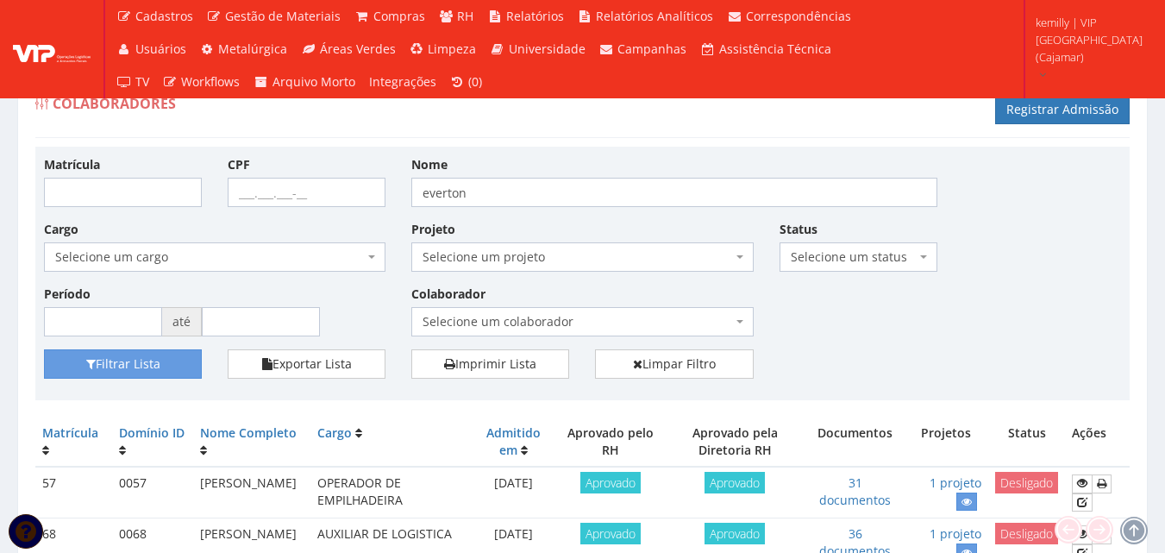
scroll to position [106, 0]
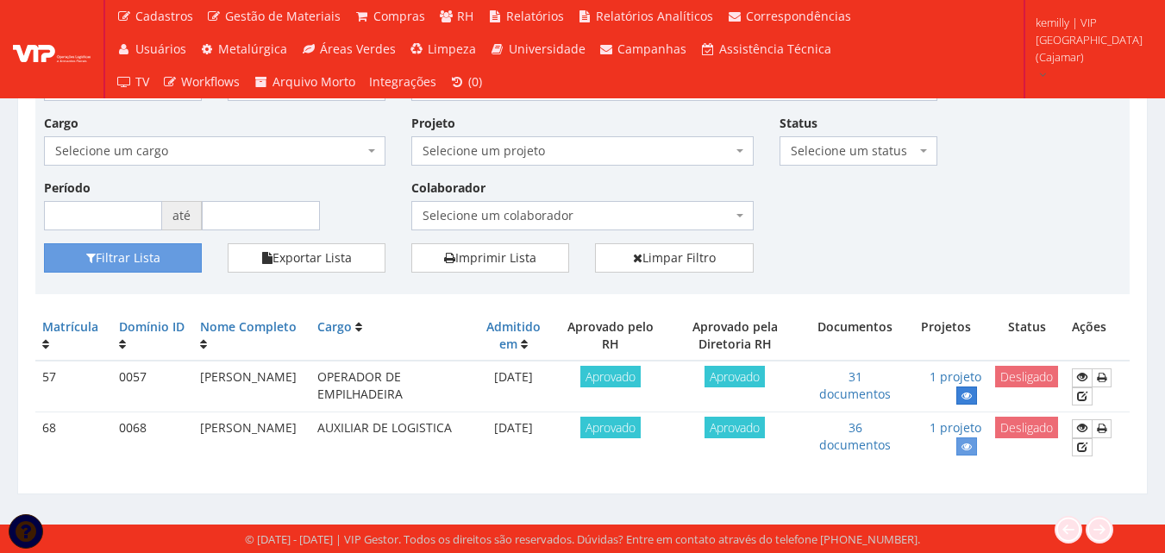
click at [962, 394] on link at bounding box center [966, 395] width 21 height 18
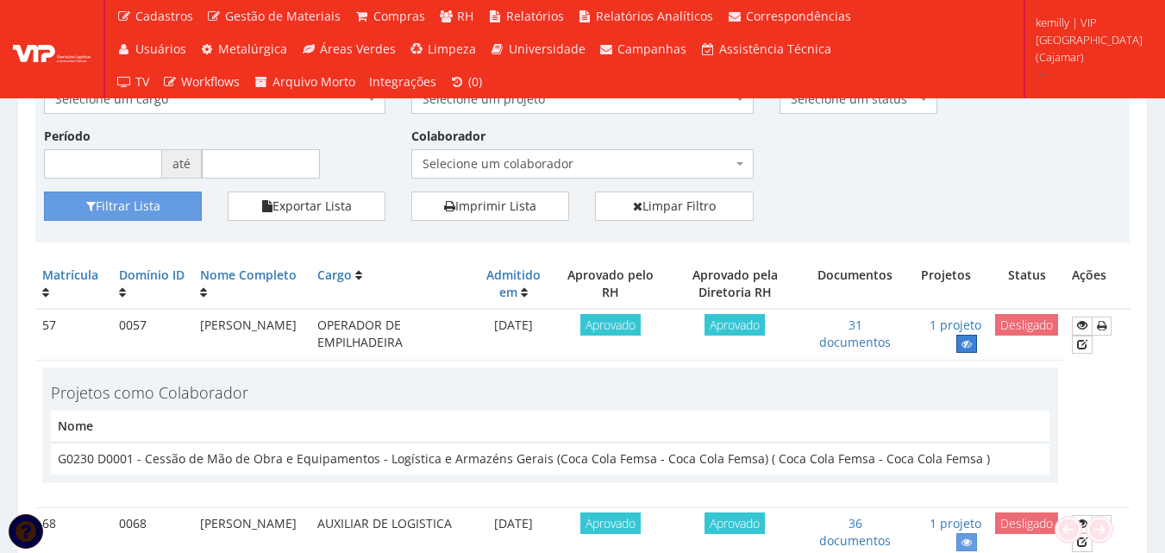
scroll to position [254, 0]
